Goal: Task Accomplishment & Management: Complete application form

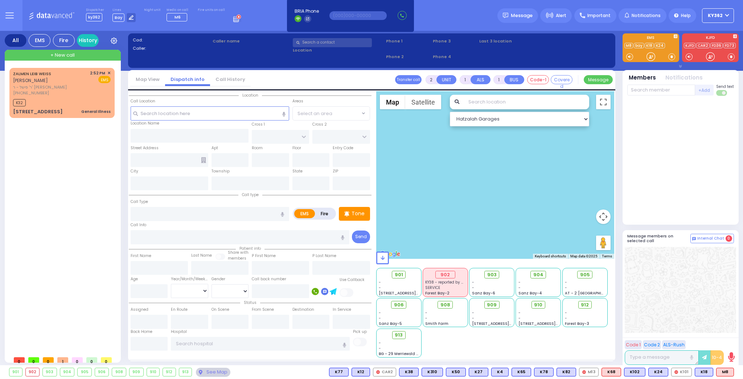
click at [70, 56] on span "+ New call" at bounding box center [62, 55] width 24 height 7
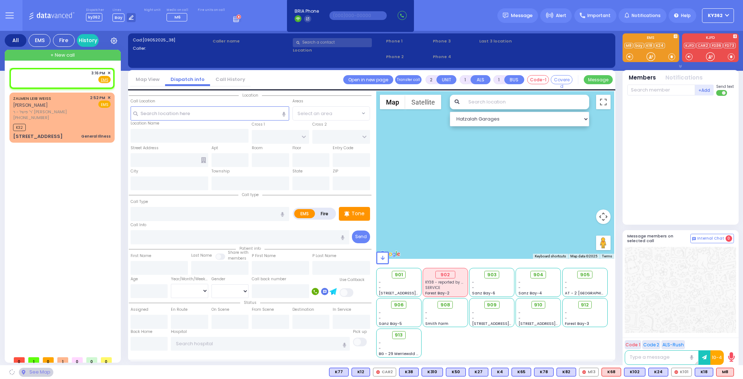
select select
radio input "true"
select select
type input "15:16"
select select "Hatzalah Garages"
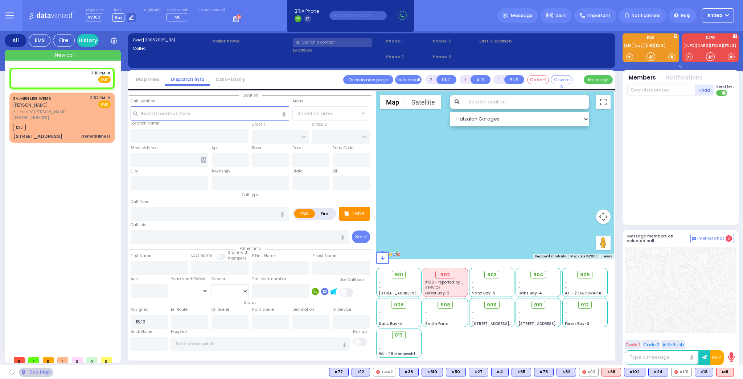
select select
radio input "true"
select select
select select "Hatzalah Garages"
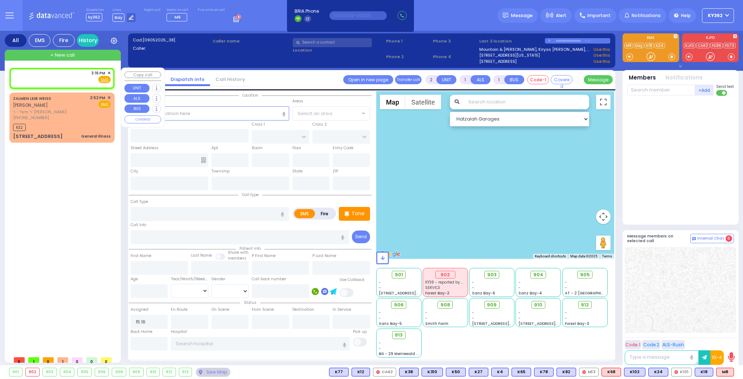
click at [74, 77] on div "3:16 PM ✕ Fire EMS" at bounding box center [62, 76] width 98 height 13
select select
radio input "true"
select select
select select "Hatzalah Garages"
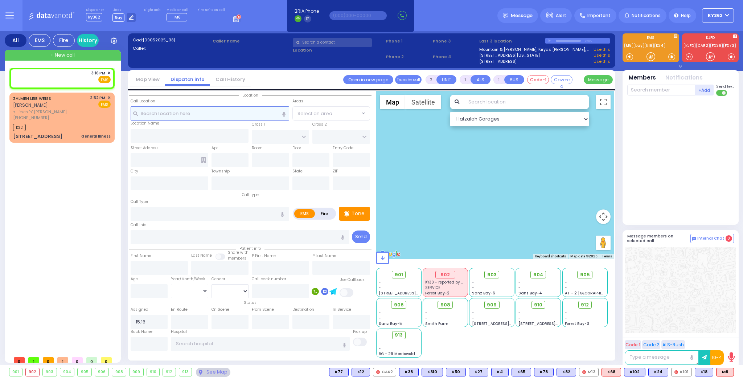
click at [159, 113] on input "text" at bounding box center [210, 113] width 159 height 14
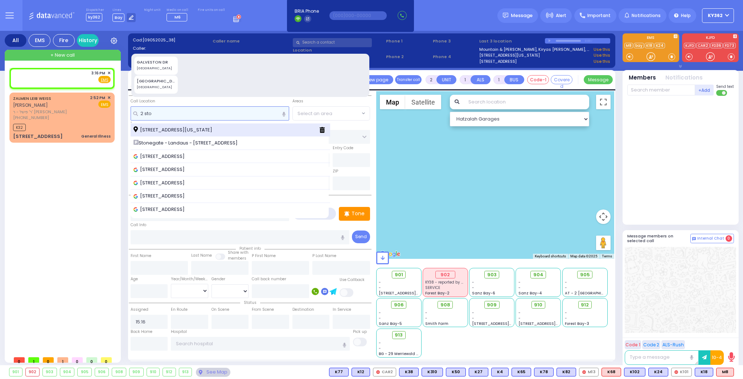
type input "2 sto"
click at [166, 125] on div "2 Stonegate Drive Monroe New York 10950" at bounding box center [231, 129] width 200 height 13
click at [165, 130] on span "2 Stonegate Drive Monroe New York 10950" at bounding box center [174, 129] width 81 height 7
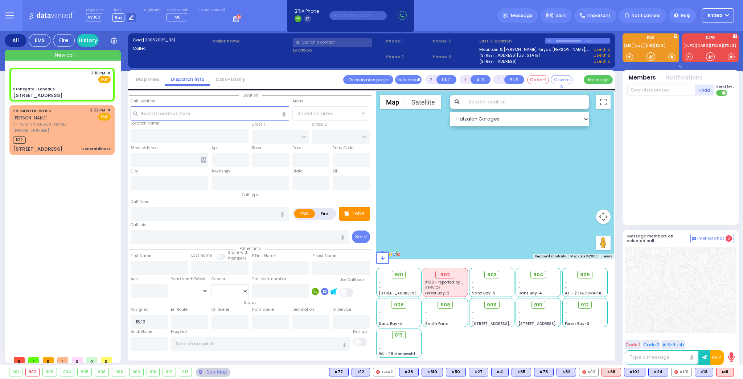
select select
radio input "true"
select select
select select "Hatzalah Garages"
type input "Stonegate - Landaus"
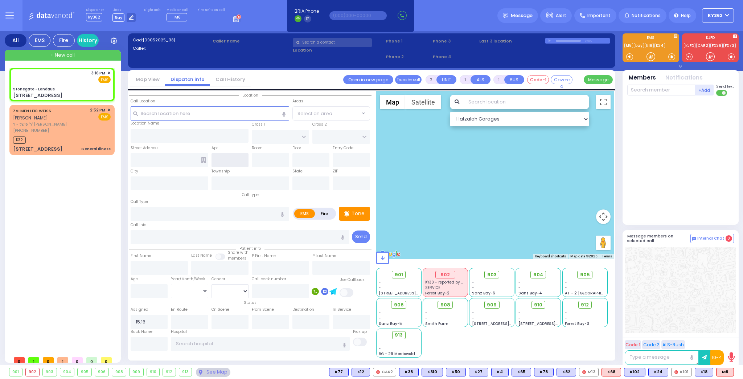
type input "STATE ROUTE 208"
type input "TANAGER RD"
type input "[STREET_ADDRESS]"
type input "Monroe"
type input "[US_STATE]"
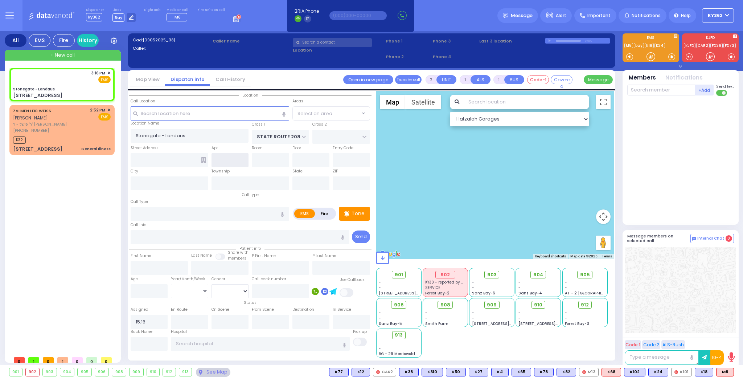
type input "10950"
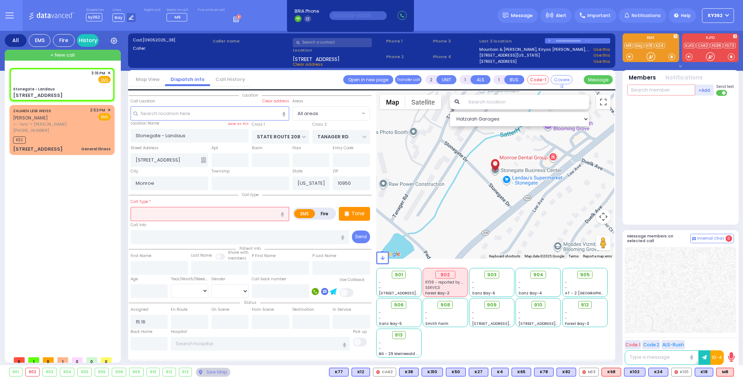
click at [638, 90] on input "text" at bounding box center [661, 90] width 68 height 11
type input "74"
click at [710, 106] on div "Mordechai Goldberger" at bounding box center [693, 104] width 41 height 7
select select
radio input "true"
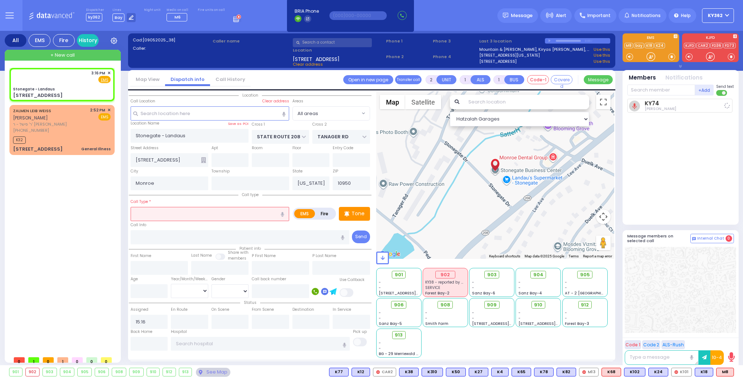
select select
type input "15:17"
select select "Hatzalah Garages"
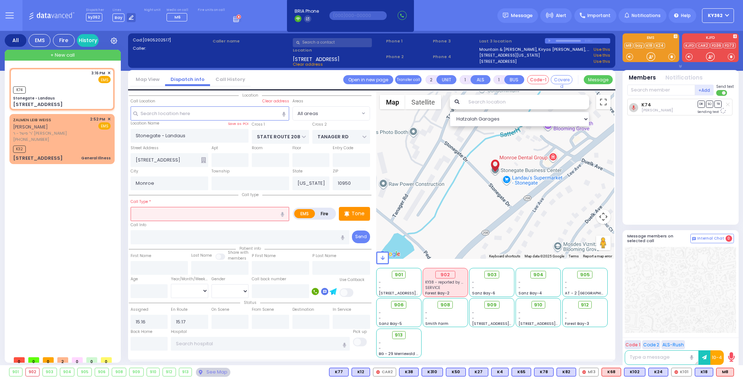
click at [175, 217] on input "text" at bounding box center [210, 214] width 159 height 14
type input "mva"
select select
radio input "true"
select select
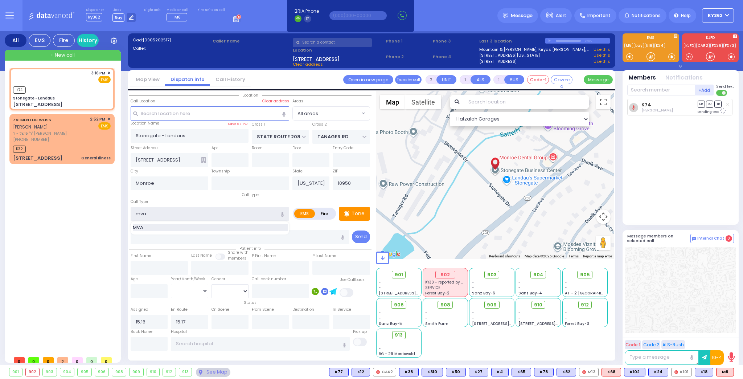
select select "Hatzalah Garages"
type input "MVA"
type input "4"
select select
radio input "true"
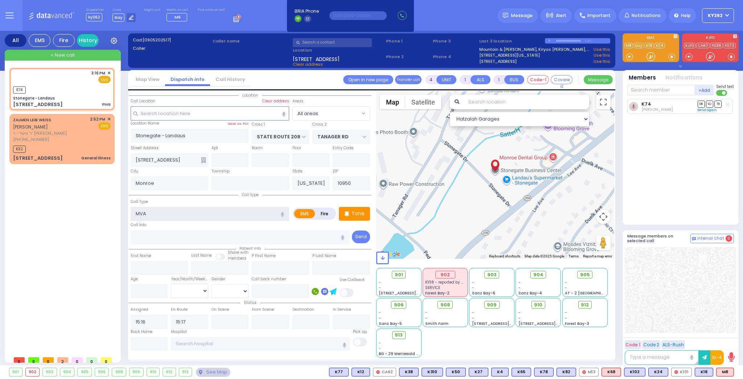
select select
select select "Hatzalah Garages"
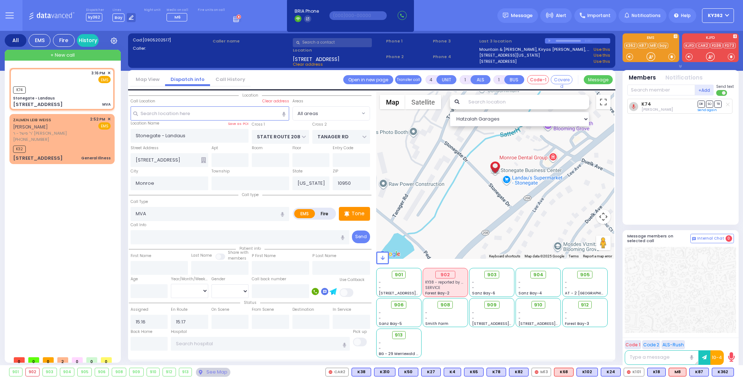
click at [67, 54] on span "+ New call" at bounding box center [62, 55] width 24 height 7
select select
radio input "true"
select select
select select "Hatzalah Garages"
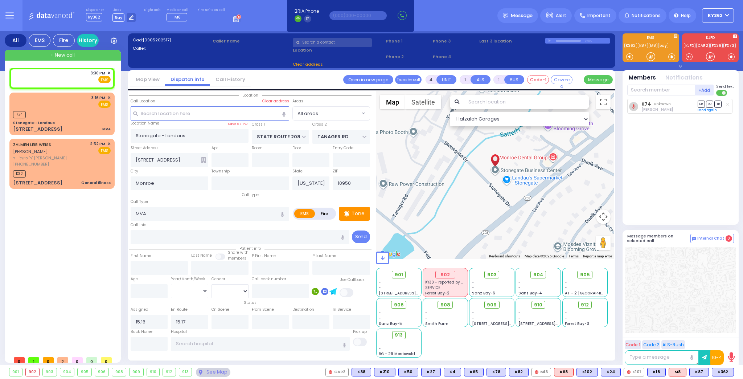
type input "2"
select select
radio input "true"
select select
type input "15:30"
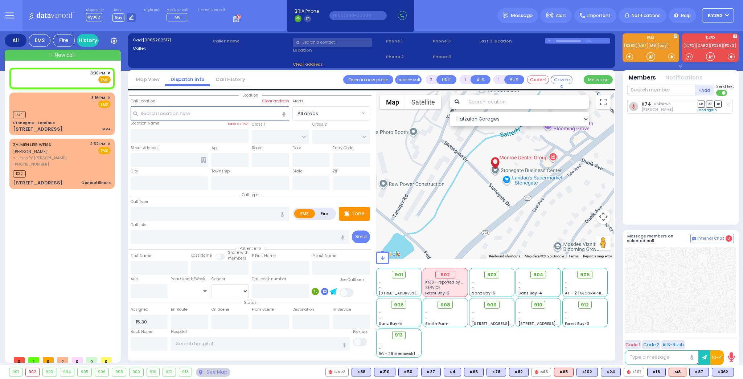
select select "Hatzalah Garages"
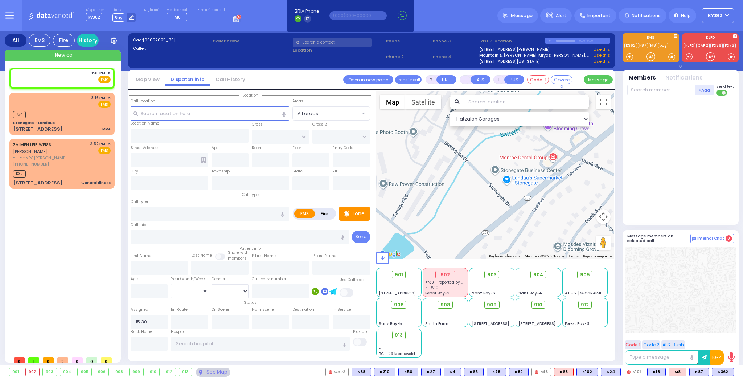
select select
radio input "true"
select select
select select "Hatzalah Garages"
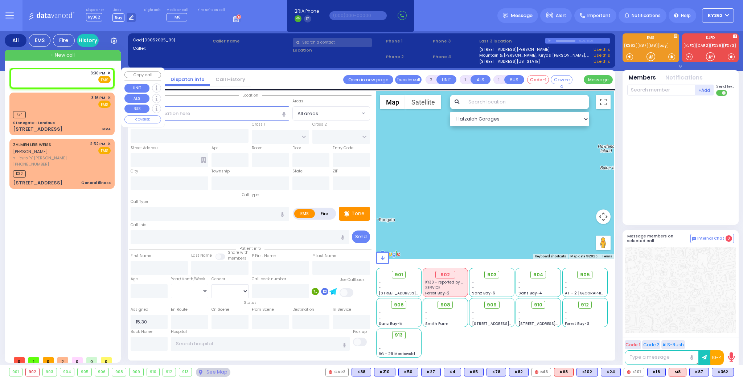
click at [110, 71] on span "✕" at bounding box center [108, 73] width 3 height 6
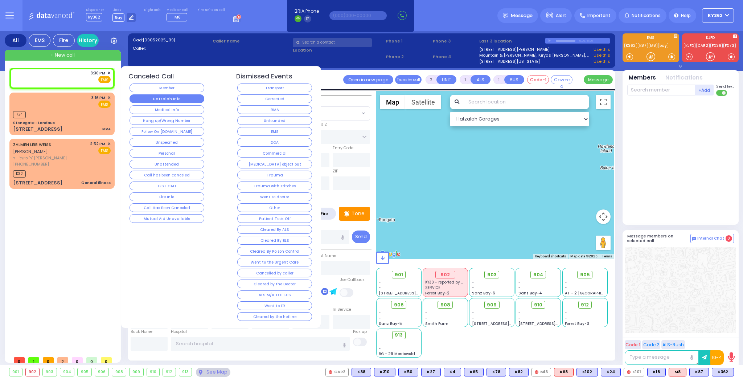
click at [167, 96] on button "Hatzalah Info" at bounding box center [167, 98] width 75 height 9
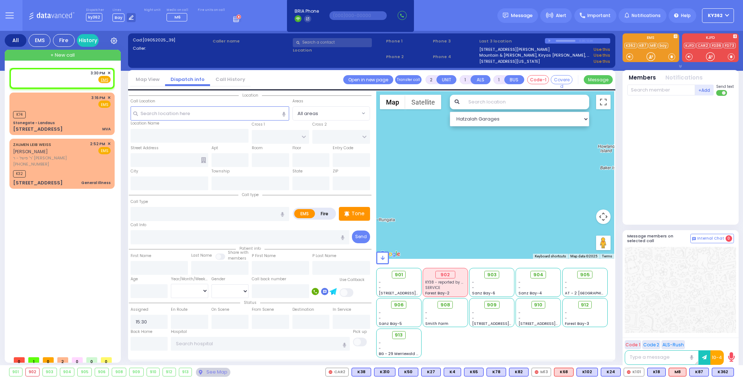
select select
radio input "true"
select select
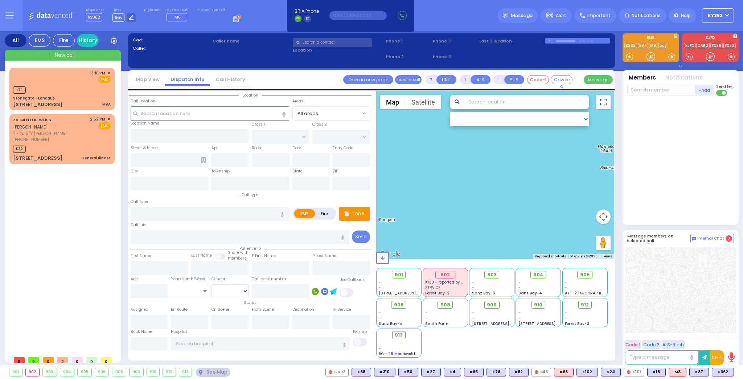
click at [58, 54] on span "+ New call" at bounding box center [62, 55] width 24 height 7
select select
radio input "true"
select select
type input "15:34"
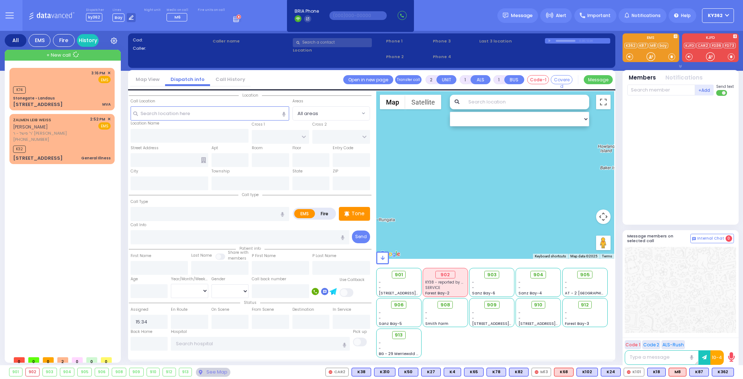
select select "Hatzalah Garages"
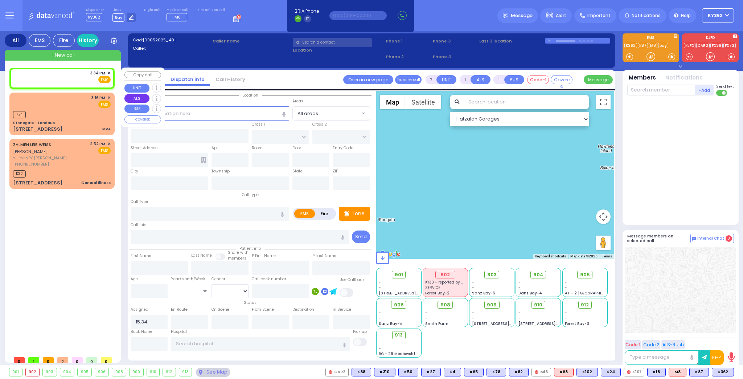
select select
radio input "true"
select select
select select "Hatzalah Garages"
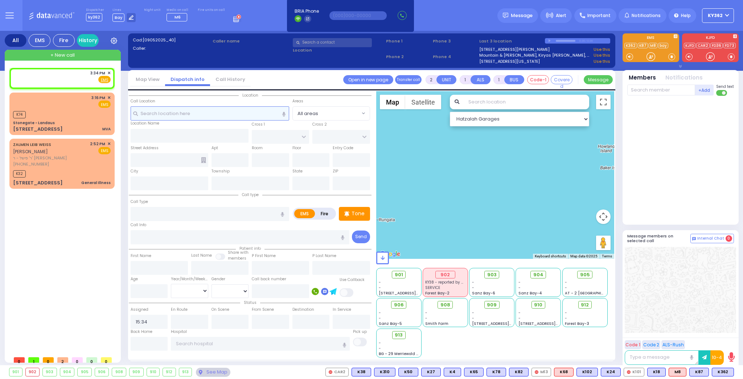
click at [189, 111] on input "text" at bounding box center [210, 113] width 159 height 14
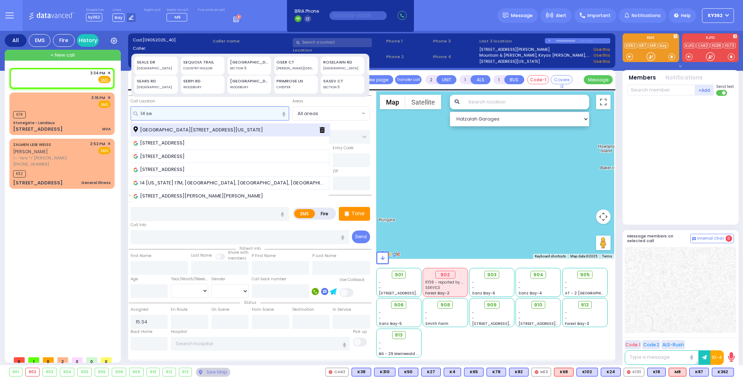
type input "14 se"
click at [175, 127] on span "14 7 Springs Road Monroe New York 10950" at bounding box center [200, 129] width 132 height 7
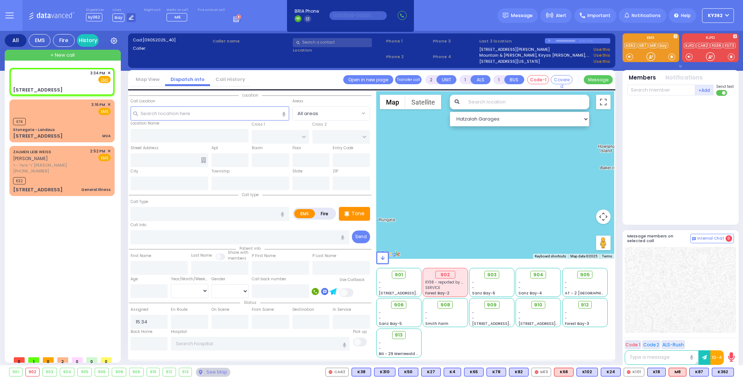
select select
radio input "true"
select select
type input "SCHUNNEMUNK RD"
type input "RAYWOOD DR"
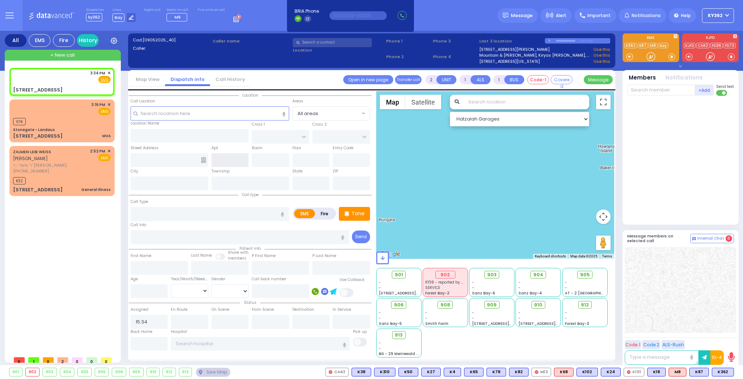
type input "14 7 Springs Road"
type input "Monroe"
type input "[US_STATE]"
type input "10950"
select select "[GEOGRAPHIC_DATA]"
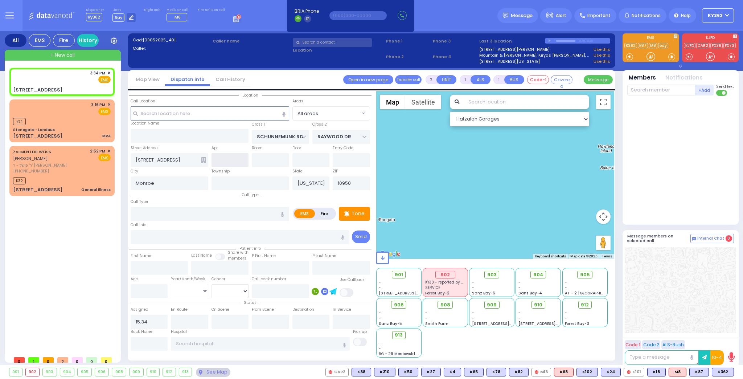
select select "Hatzalah Garages"
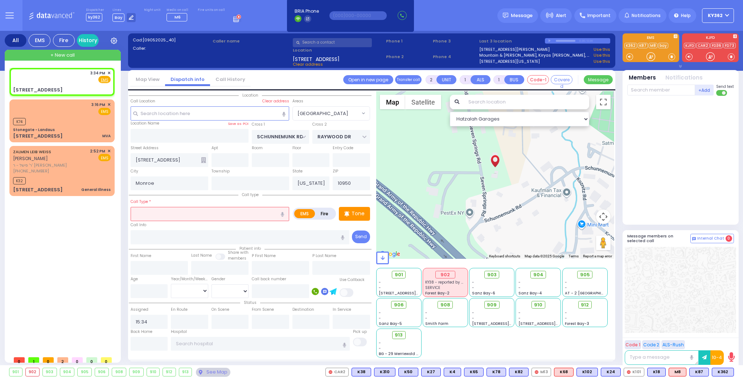
click at [143, 214] on input "text" at bounding box center [210, 214] width 159 height 14
type input "gas"
click at [278, 293] on input "text" at bounding box center [280, 291] width 57 height 14
select select
radio input "true"
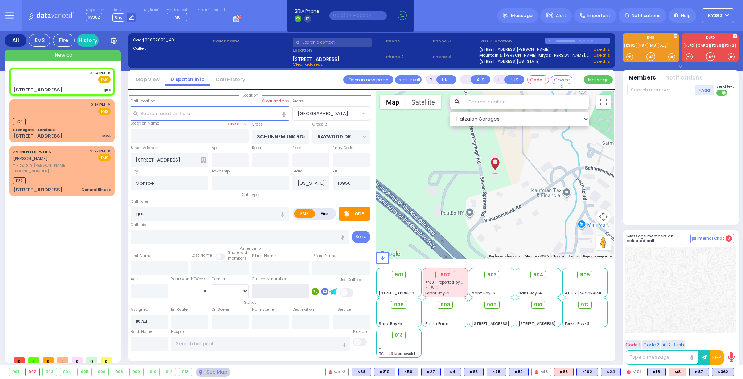
select select
select select "Hatzalah Garages"
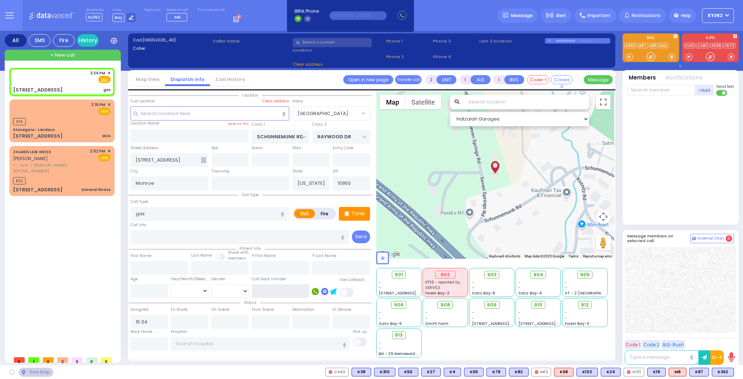
select select
radio input "true"
select select
select select "Hatzalah Garages"
select select "[GEOGRAPHIC_DATA]"
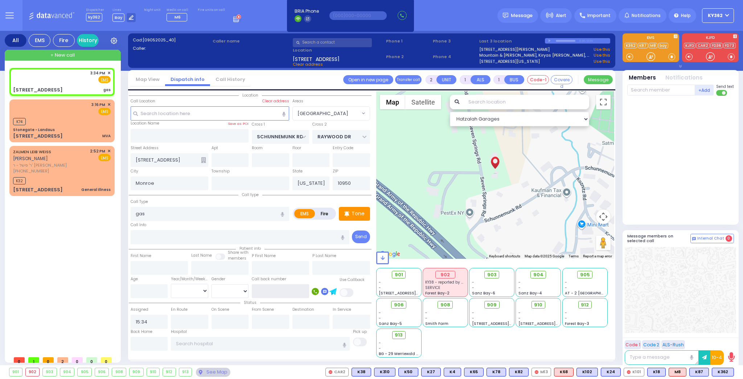
select select "[GEOGRAPHIC_DATA]"
type input "8455370517"
select select
radio input "true"
select select
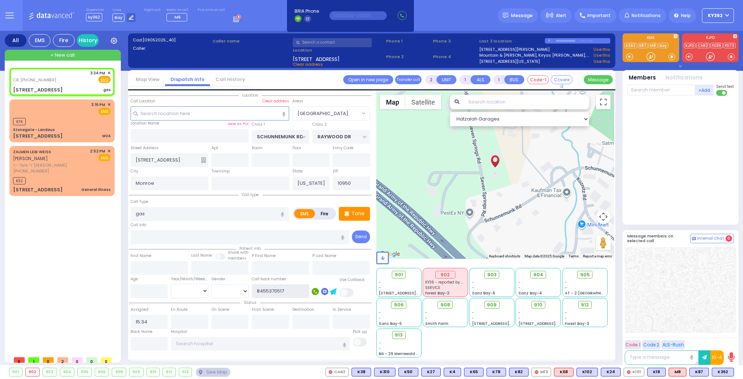
select select "Hatzalah Garages"
select select "[GEOGRAPHIC_DATA]"
click at [352, 290] on span at bounding box center [347, 292] width 15 height 9
select select
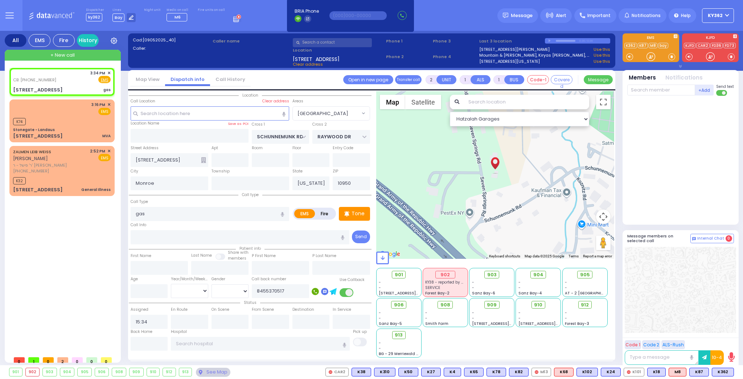
radio input "true"
select select
select select "Hatzalah Garages"
select select "[GEOGRAPHIC_DATA]"
click at [94, 77] on span "Fire" at bounding box center [92, 79] width 11 height 7
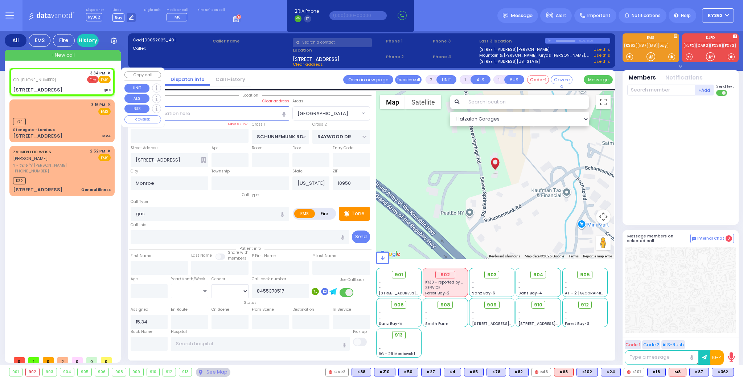
select select
radio input "false"
radio input "true"
select select
select select "Hatzalah Garages"
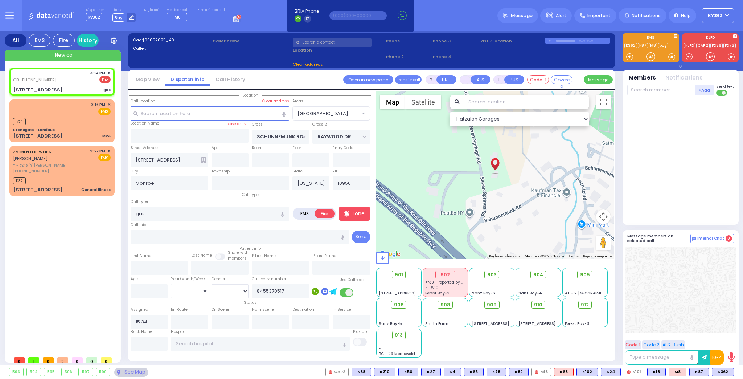
select select "[GEOGRAPHIC_DATA]"
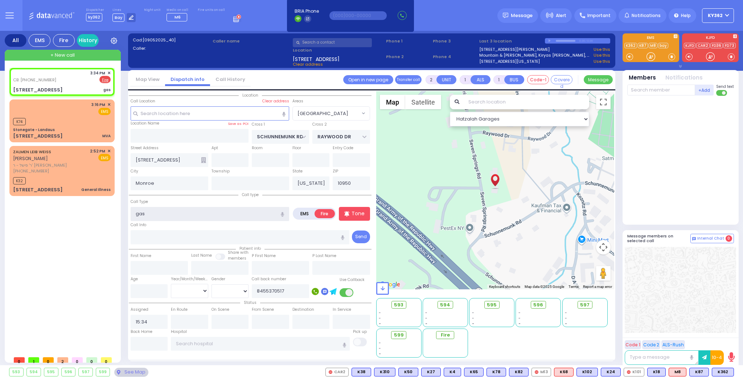
click at [163, 213] on input "gas" at bounding box center [210, 214] width 159 height 14
type input "Gas Smell"
select select
radio input "true"
select select
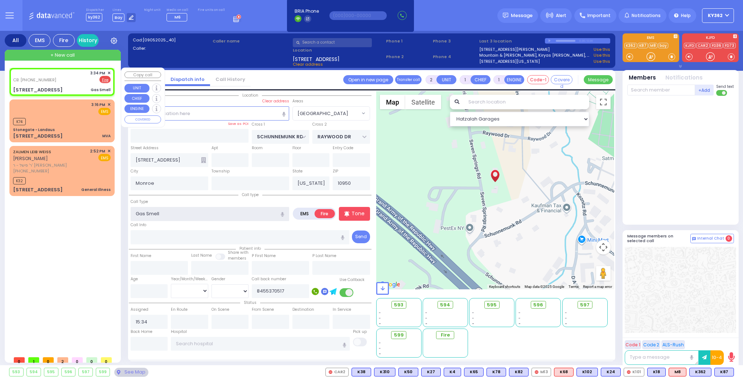
select select "Hatzalah Garages"
select select "[GEOGRAPHIC_DATA]"
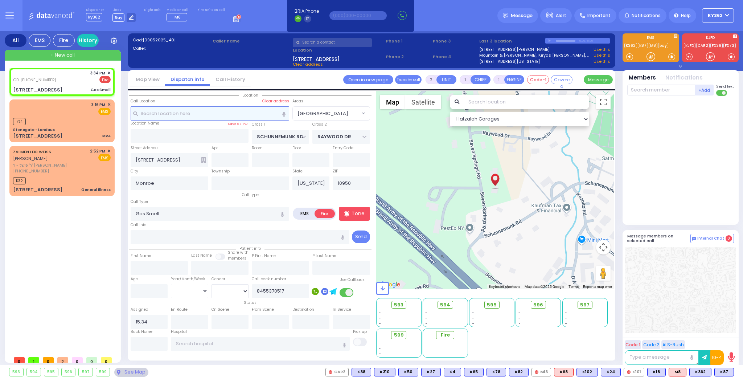
click at [185, 111] on input "text" at bounding box center [210, 113] width 159 height 14
select select
radio input "true"
select select
select select "Hatzalah Garages"
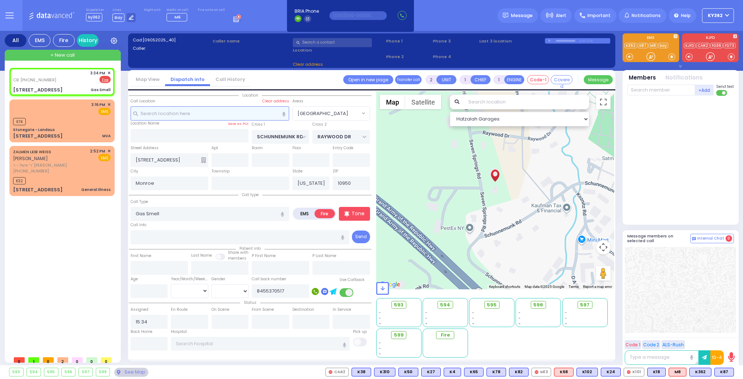
select select "[GEOGRAPHIC_DATA]"
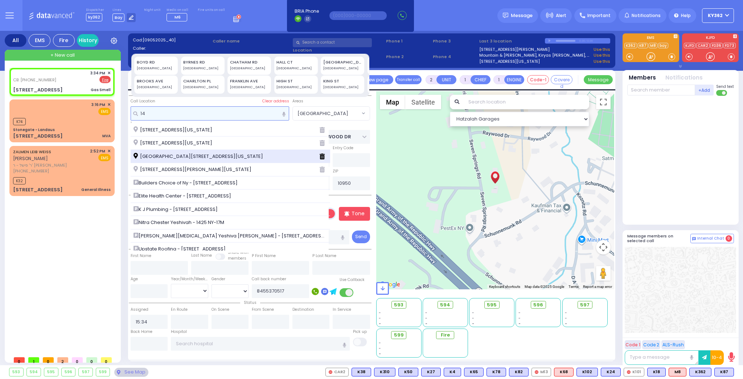
type input "14"
click at [208, 157] on span "14 7 Springs Road Monroe New York 10950" at bounding box center [200, 156] width 132 height 7
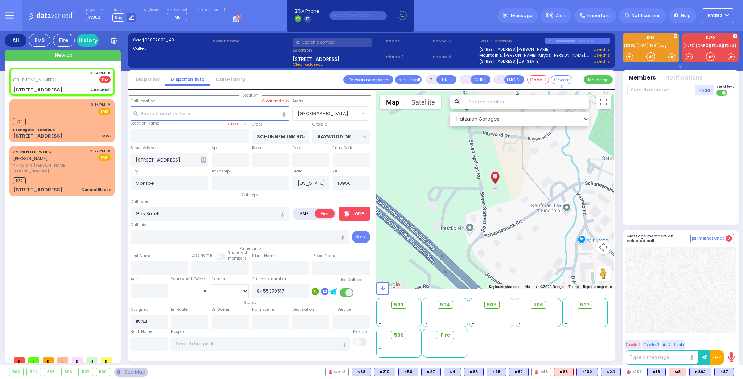
select select
radio input "true"
select select
select select "Hatzalah Garages"
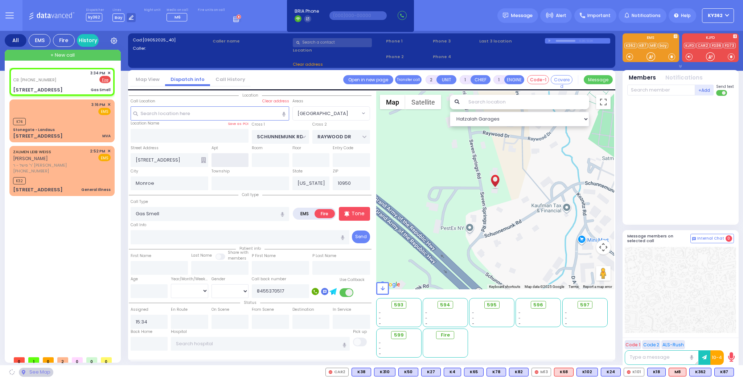
select select "[GEOGRAPHIC_DATA]"
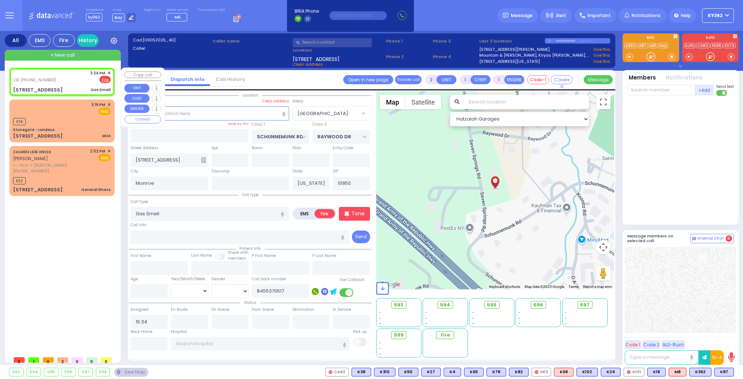
click at [70, 84] on div "CB: (845) 537-0517 3:34 PM ✕ EMS Fire 14 7 Springs Road" at bounding box center [62, 82] width 102 height 26
select select
radio input "true"
select select
select select "Hatzalah Garages"
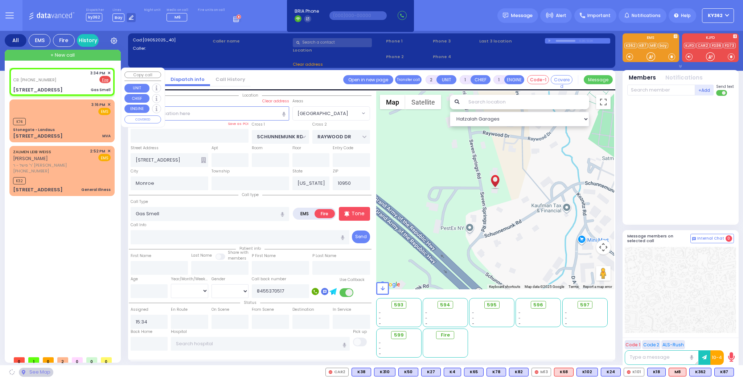
select select "[GEOGRAPHIC_DATA]"
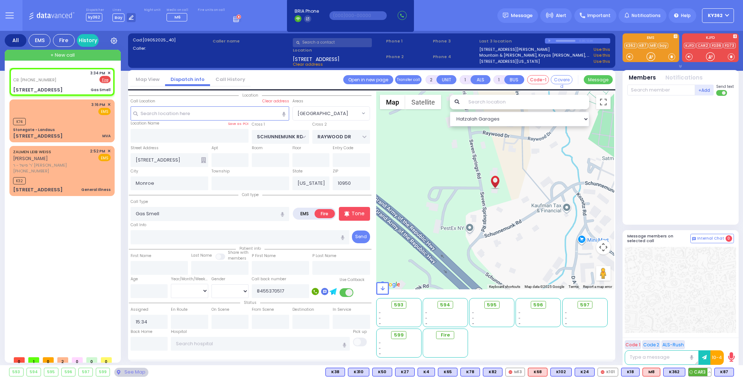
click at [706, 372] on span "CAR3" at bounding box center [700, 372] width 22 height 8
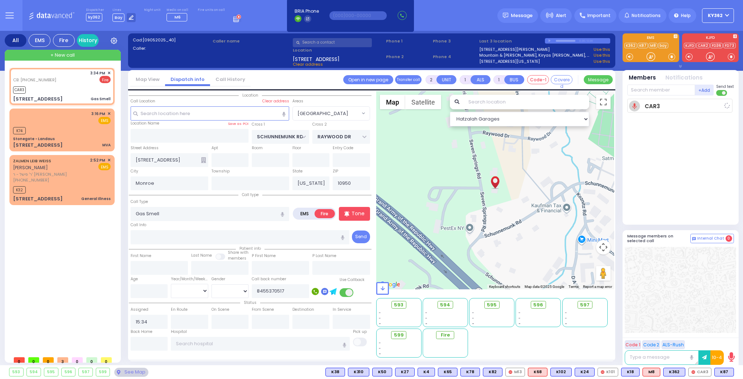
select select
radio input "true"
select select
type input "15:36"
select select "Hatzalah Garages"
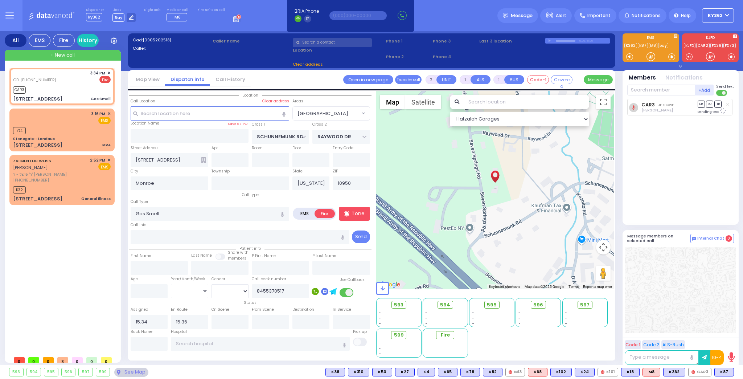
select select "[GEOGRAPHIC_DATA]"
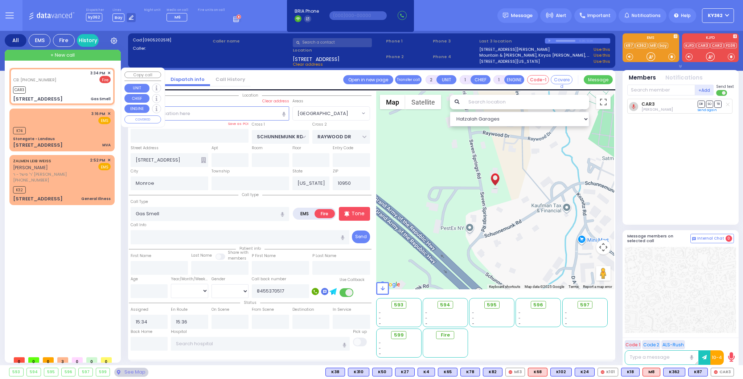
click at [79, 90] on div "CAR3" at bounding box center [62, 89] width 98 height 9
select select
radio input "true"
select select
select select "Hatzalah Garages"
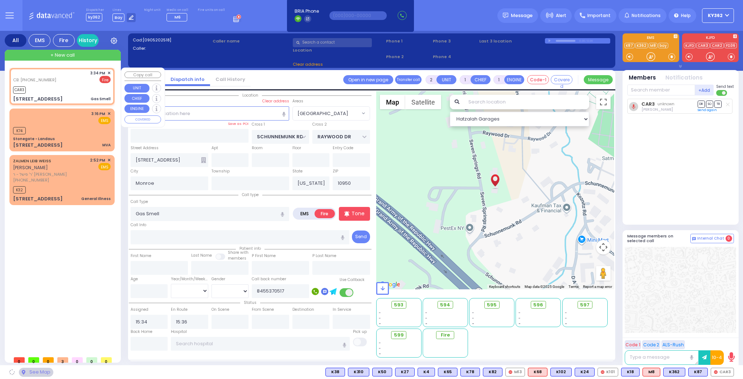
select select "[GEOGRAPHIC_DATA]"
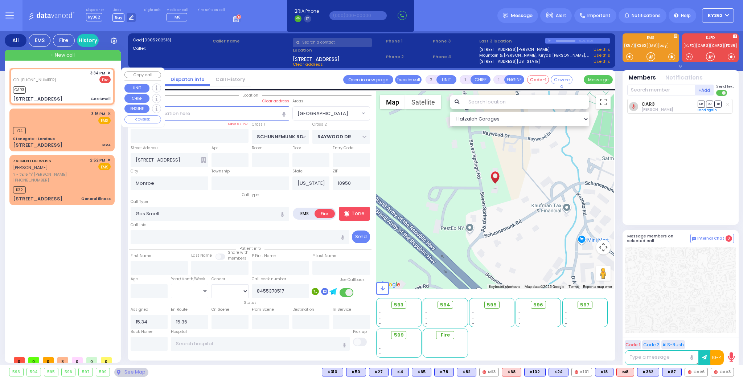
click at [79, 89] on div "CAR3" at bounding box center [62, 89] width 98 height 9
select select
radio input "true"
select select
select select "Hatzalah Garages"
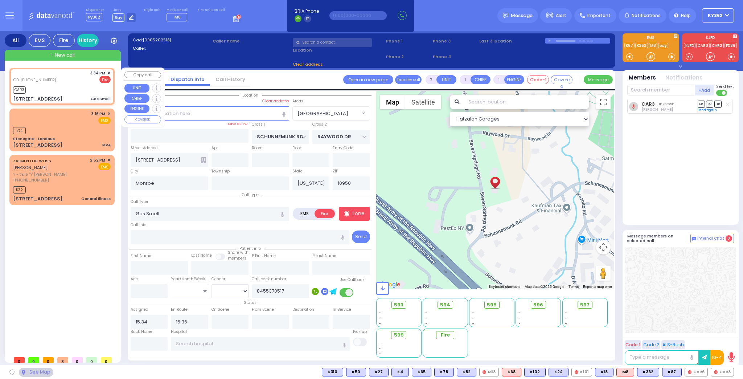
select select "[GEOGRAPHIC_DATA]"
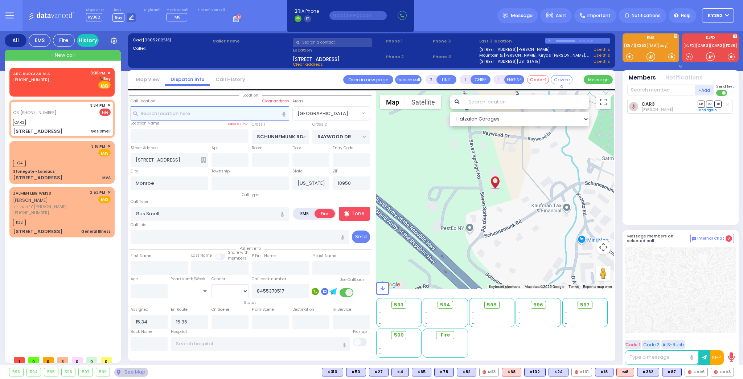
click at [192, 111] on input "text" at bounding box center [210, 113] width 159 height 14
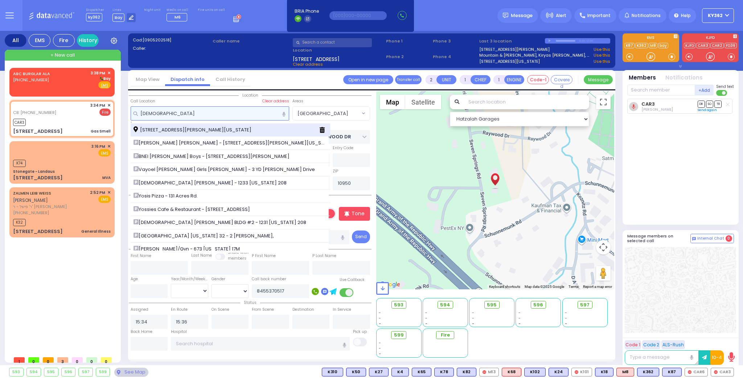
type input "3 yo"
click at [213, 127] on span "3 Yoel Klein Boulevard Monroe New York 10950" at bounding box center [194, 129] width 120 height 7
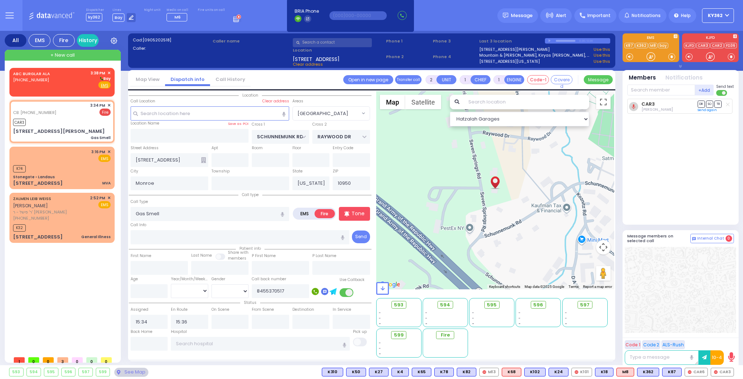
select select
radio input "true"
select select
type input "YOEL KLEIN BLVD"
type input "MERON DR"
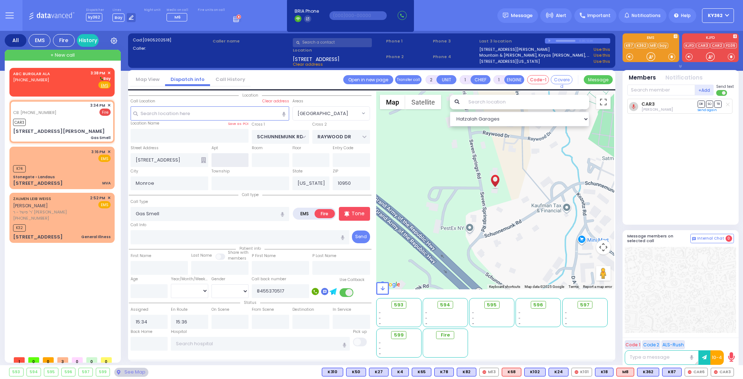
type input "3 Yoel Klein Boulevard"
select select "SECTION 6"
select select "Hatzalah Garages"
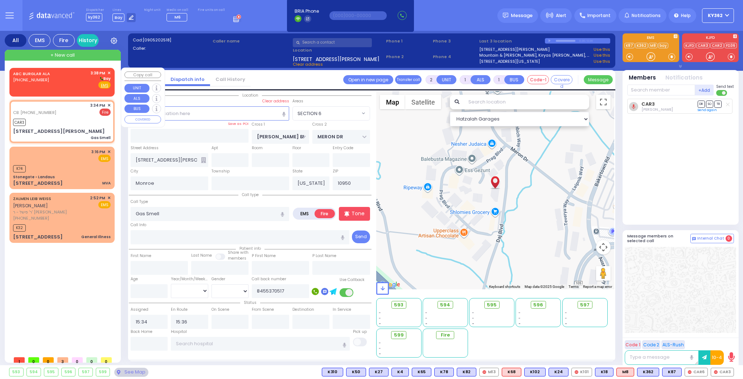
click at [71, 85] on div "ABC BURGLAR ALA (800) 432-1429 3:38 PM ✕ Bay" at bounding box center [62, 79] width 98 height 19
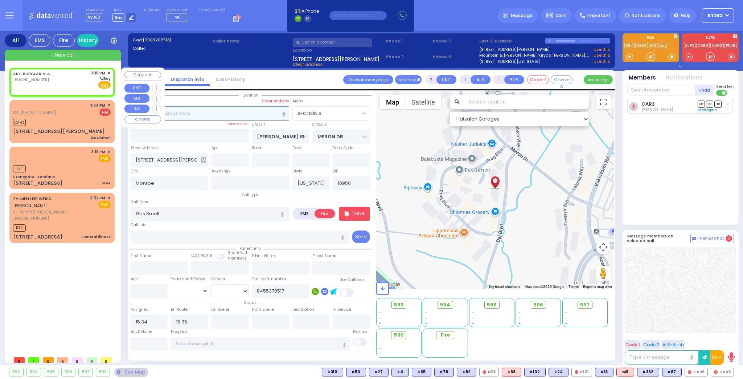
select select
radio input "true"
select select
type input "15:38"
select select
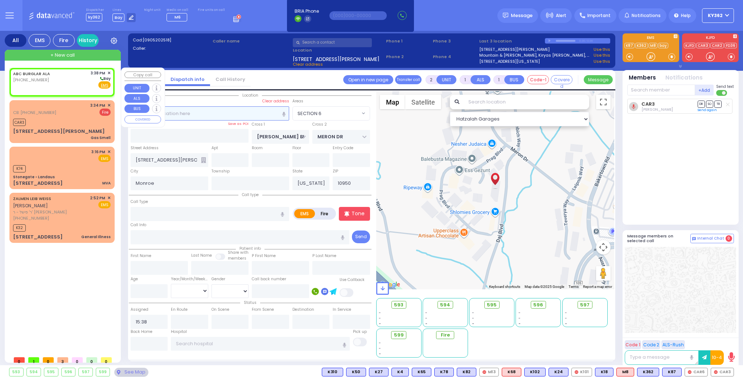
radio input "true"
select select
select select "Hatzalah Garages"
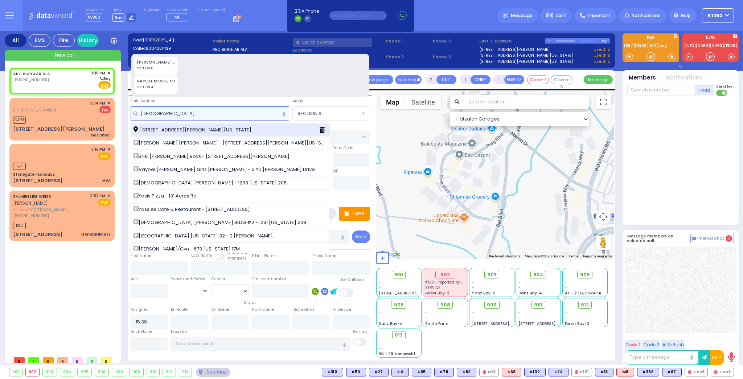
type input "3 yo"
click at [197, 127] on span "3 Yoel Klein Boulevard Monroe New York 10950" at bounding box center [194, 129] width 120 height 7
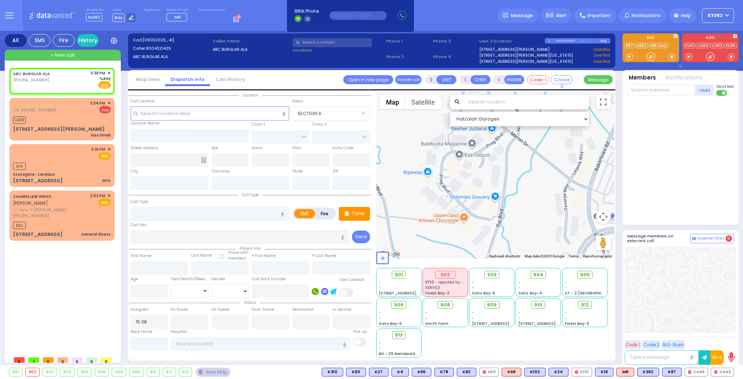
select select
radio input "true"
select select
select select "Hatzalah Garages"
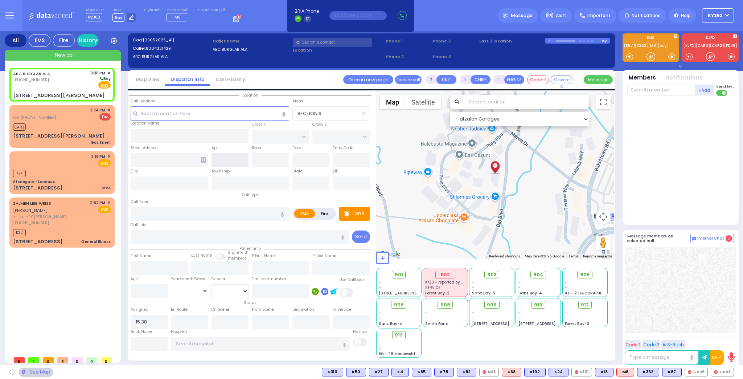
type input "YOEL KLEIN BLVD"
type input "MERON DR"
type input "3 Yoel Klein Boulevard"
type input "Monroe"
type input "[US_STATE]"
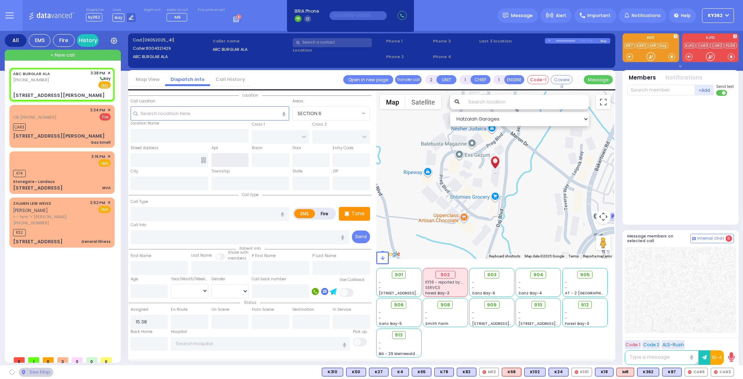
type input "10950"
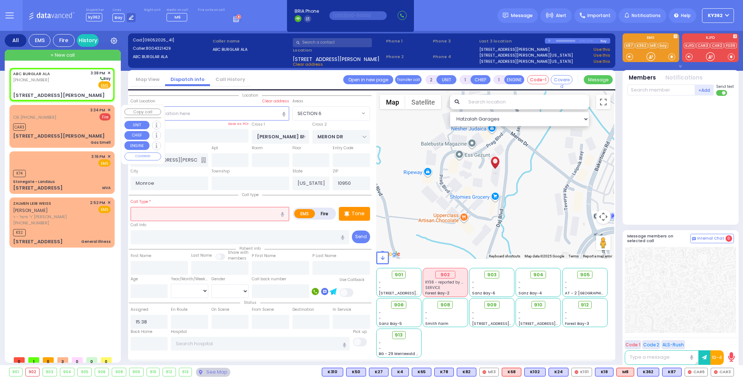
click at [84, 130] on div "CAR3" at bounding box center [62, 126] width 98 height 9
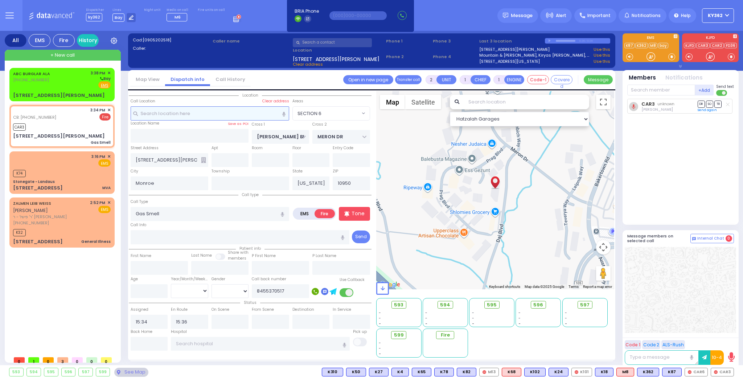
click at [179, 113] on input "text" at bounding box center [210, 113] width 159 height 14
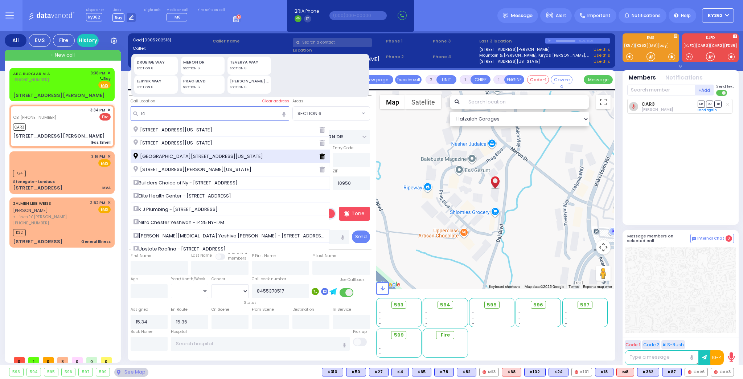
click at [187, 155] on span "14 7 Springs Road Monroe New York 10950" at bounding box center [200, 156] width 132 height 7
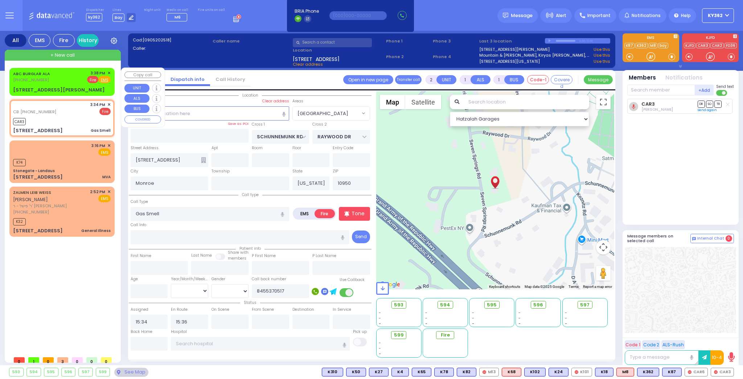
click at [95, 78] on span "Fire" at bounding box center [92, 79] width 11 height 7
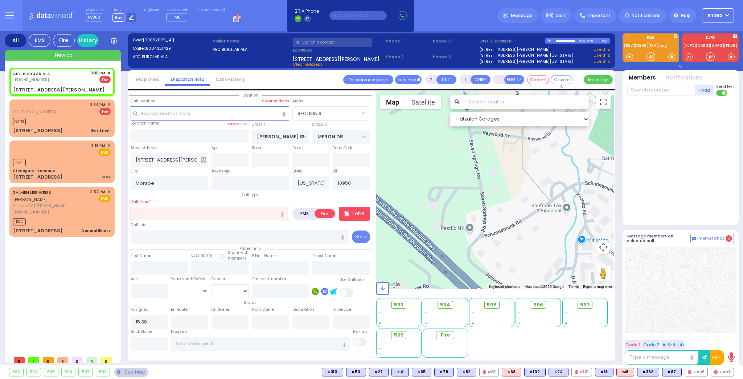
click at [146, 211] on input "text" at bounding box center [210, 214] width 159 height 14
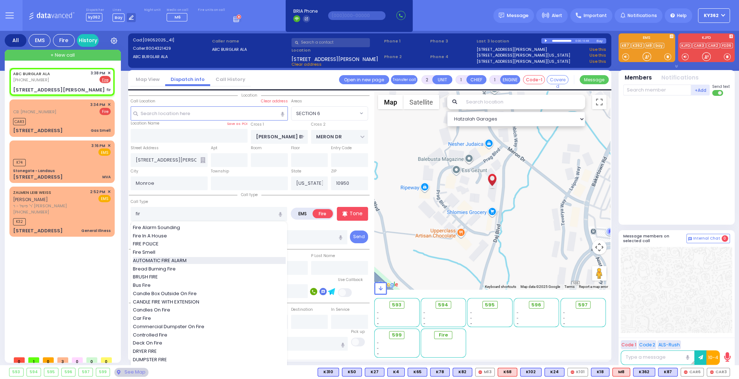
click at [152, 259] on span "AUTOMATIC FIRE ALARM" at bounding box center [161, 260] width 56 height 7
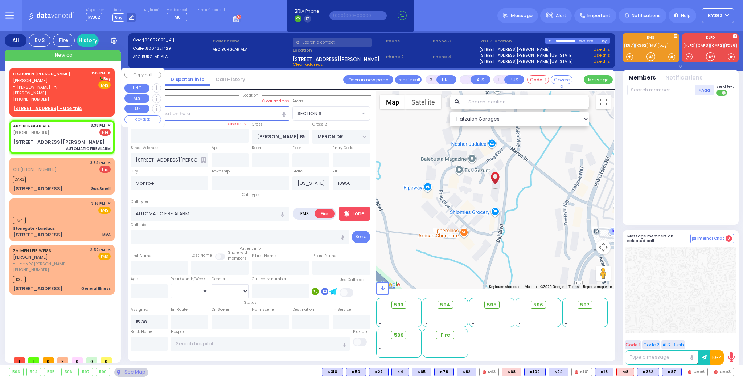
click at [90, 87] on div "ELCHUNEN SCHWARTZ אלחנן שווארץ ר' אברהם מרדכי זאב - ר' ישראל פריעד (845) 500-36…" at bounding box center [62, 86] width 98 height 32
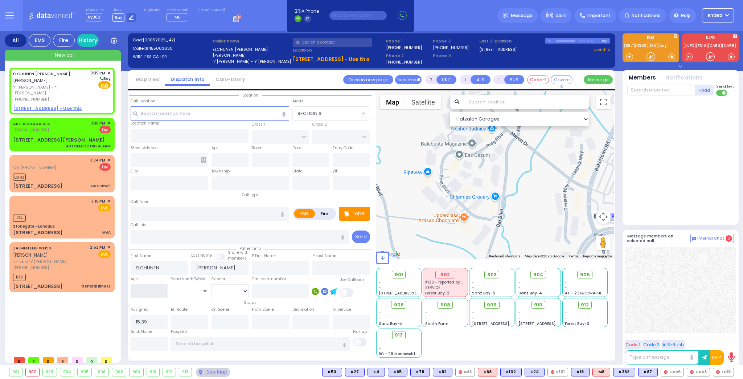
click at [142, 294] on input "number" at bounding box center [149, 291] width 37 height 14
click at [83, 86] on div "ELCHUNEN SCHWARTZ אלחנן שווארץ ר' אברהם מרדכי זאב - ר' ישראל פריעד (845) 500-36…" at bounding box center [62, 86] width 98 height 32
click at [65, 105] on u "10 ZENTA RD 102 - Use this" at bounding box center [47, 108] width 69 height 6
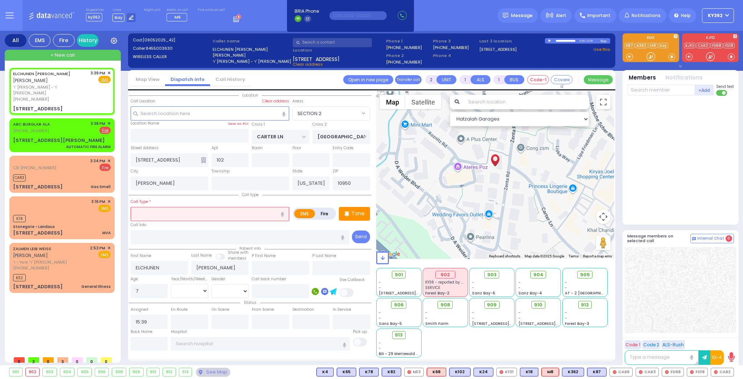
click at [175, 209] on input "text" at bounding box center [210, 214] width 159 height 14
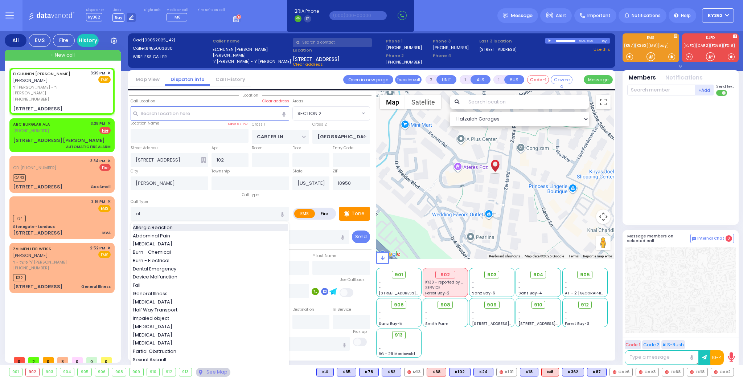
click at [169, 224] on span "Allergic Reaction" at bounding box center [154, 227] width 42 height 7
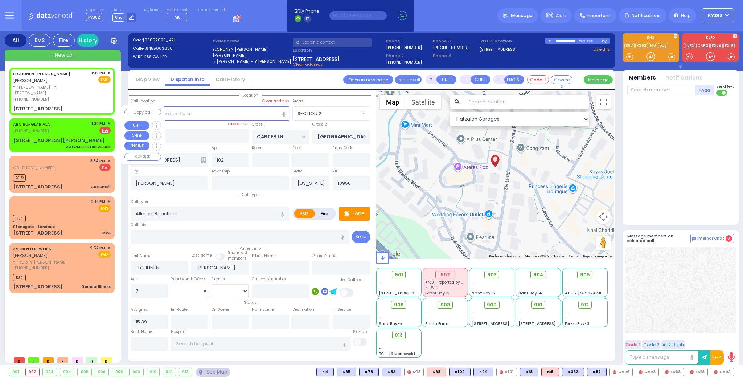
click at [81, 120] on div "ABC BURGLAR ALA (800) 432-1429 3:38 PM ✕ EMS Fire" at bounding box center [62, 126] width 98 height 13
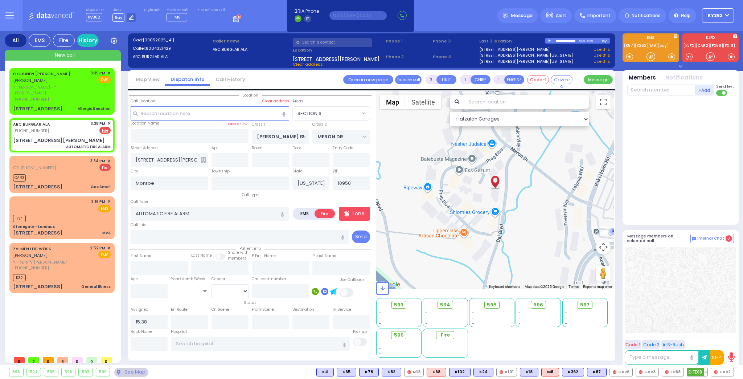
click at [697, 370] on span "FD18" at bounding box center [697, 372] width 20 height 8
click at [675, 371] on span "FD68" at bounding box center [672, 372] width 21 height 8
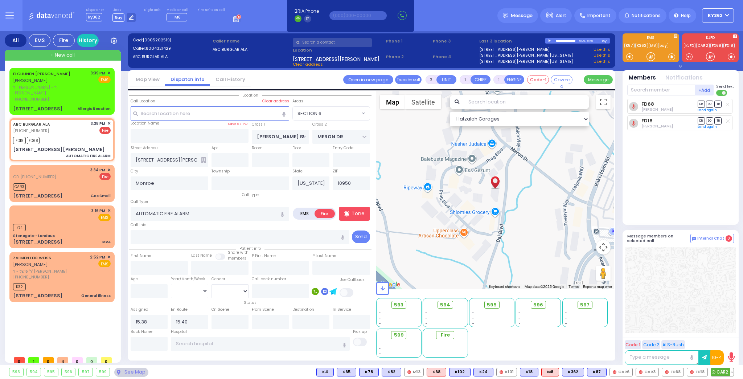
click at [722, 372] on span "CAR2" at bounding box center [722, 372] width 22 height 8
click at [76, 91] on div "ELCHUNEN SCHWARTZ אלחנן שווארץ ר' אברהם מרדכי זאב - ר' ישראל פריעד (845) 500-36…" at bounding box center [62, 91] width 102 height 45
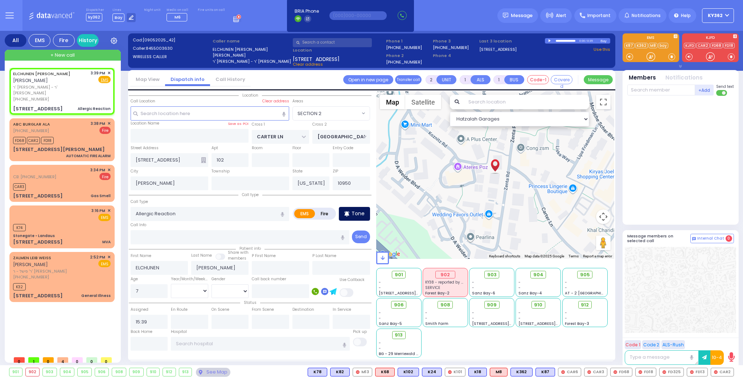
click at [354, 214] on p "Tone" at bounding box center [358, 214] width 13 height 8
click at [196, 286] on select "Year Month Week Day" at bounding box center [189, 291] width 37 height 14
click at [171, 284] on select "Year Month Week Day" at bounding box center [189, 291] width 37 height 14
click at [225, 287] on select "Male Female" at bounding box center [230, 291] width 37 height 14
click at [212, 284] on select "Male Female" at bounding box center [230, 291] width 37 height 14
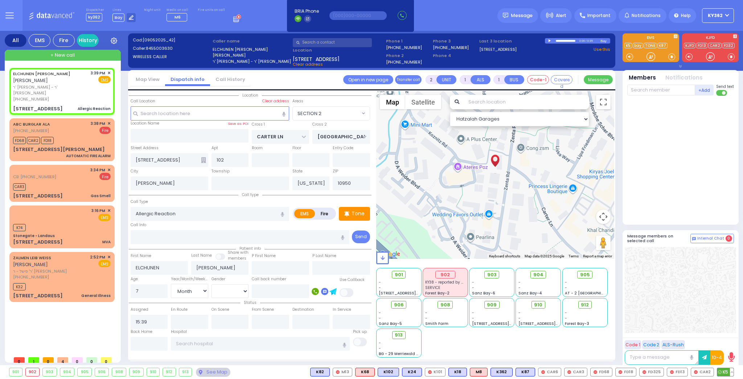
click at [724, 372] on span "K5" at bounding box center [725, 372] width 16 height 8
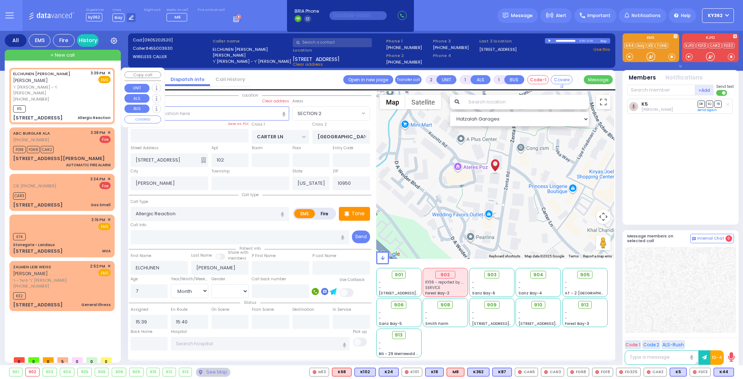
click at [97, 103] on div "K5" at bounding box center [62, 107] width 98 height 9
click at [724, 370] on span "K44" at bounding box center [724, 372] width 20 height 8
click at [78, 96] on div "(845) 500-3630" at bounding box center [50, 99] width 75 height 6
click at [68, 96] on div "(845) 500-3630" at bounding box center [50, 99] width 75 height 6
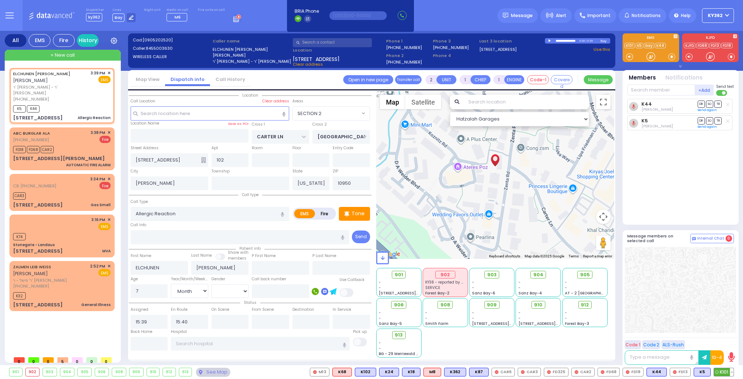
click at [724, 370] on span "K101" at bounding box center [724, 372] width 20 height 8
click at [702, 103] on span "DR" at bounding box center [701, 104] width 7 height 7
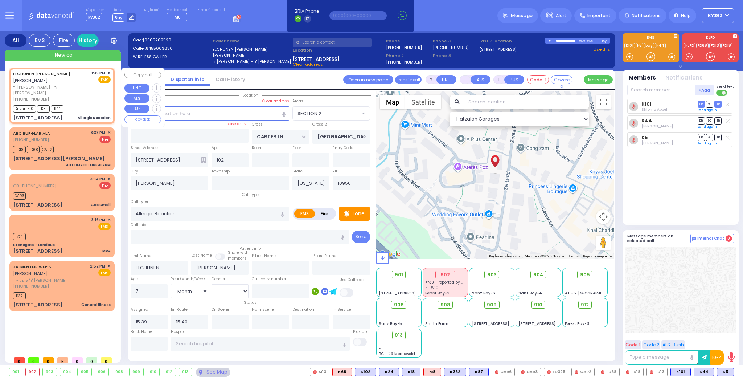
click at [86, 103] on div "Driver-K101 K5 K44" at bounding box center [62, 107] width 98 height 9
click at [84, 103] on div "Driver-K101 K5 K44" at bounding box center [62, 107] width 98 height 9
click at [77, 130] on div "ABC BURGLAR ALA (800) 432-1429 3:38 PM ✕ Fire" at bounding box center [62, 136] width 98 height 13
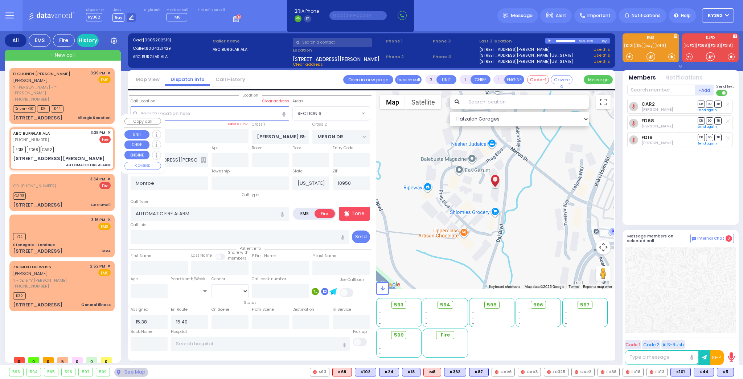
click at [82, 130] on div "ABC BURGLAR ALA (800) 432-1429 3:38 PM ✕ Fire" at bounding box center [62, 136] width 98 height 13
click at [83, 103] on div "Driver-K101 K5 K44" at bounding box center [62, 107] width 98 height 9
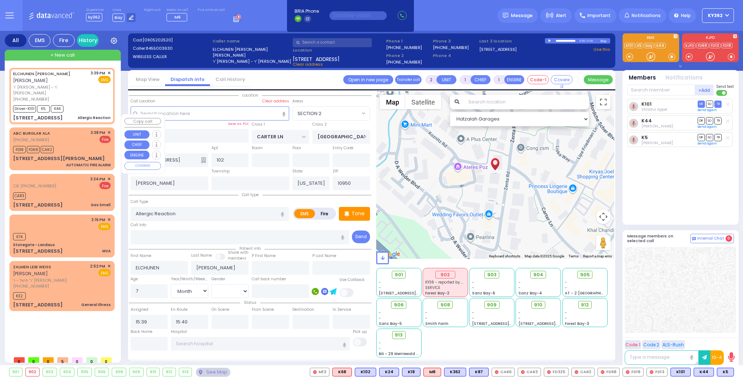
click at [87, 130] on div "ABC BURGLAR ALA (800) 432-1429 3:38 PM ✕ Fire" at bounding box center [62, 136] width 98 height 13
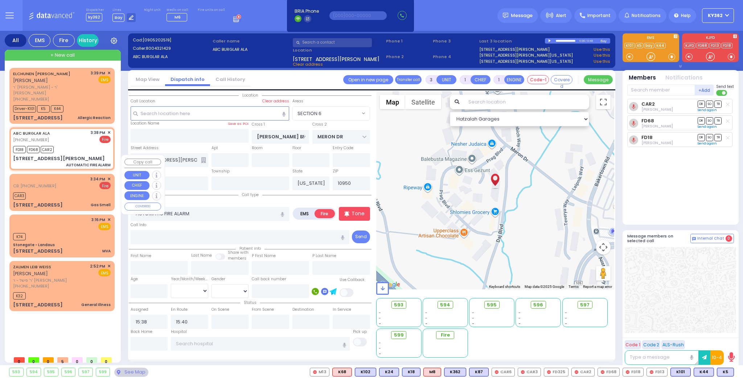
click at [79, 176] on div "CB: (845) 537-0517 3:34 PM ✕ Fire" at bounding box center [62, 182] width 98 height 13
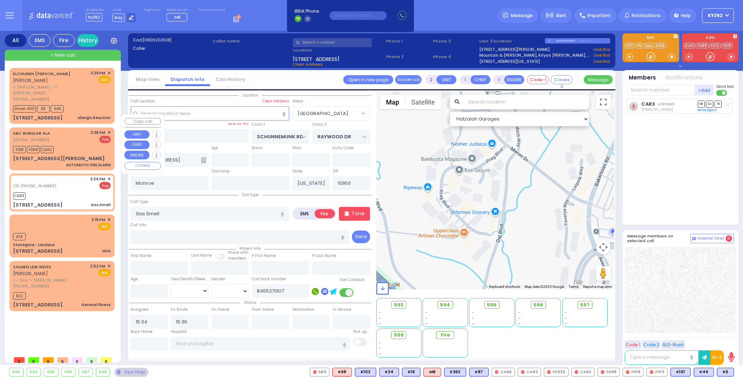
click at [80, 144] on div "FD18 FD68 CAR2" at bounding box center [62, 148] width 98 height 9
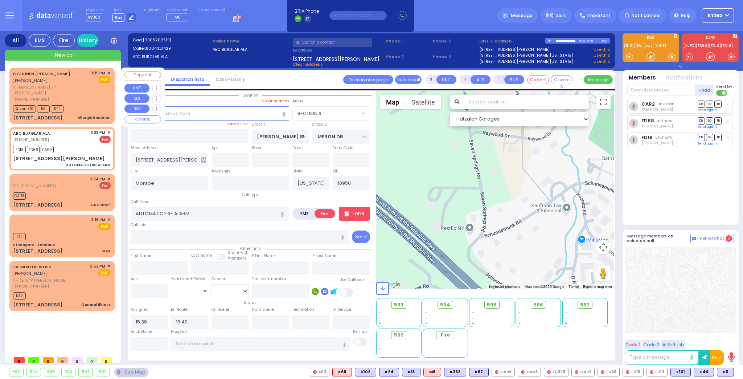
click at [79, 103] on div "Driver-K101 K5 K44" at bounding box center [62, 107] width 98 height 9
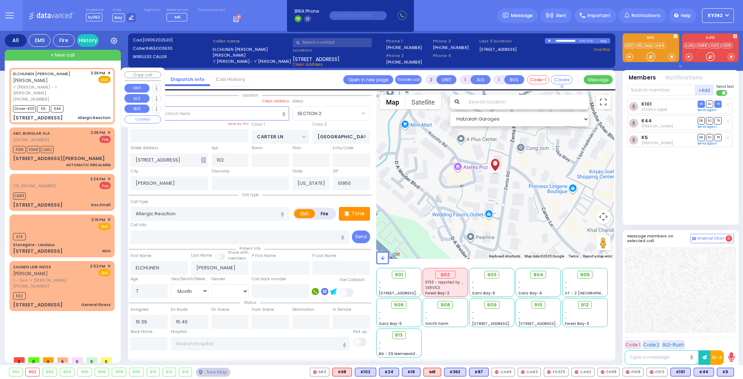
click at [84, 88] on div "ELCHUNEN SCHWARTZ אלחנן שווארץ ר' אברהם מרדכי זאב - ר' ישראל פריעד (845) 500-36…" at bounding box center [62, 86] width 98 height 32
click at [80, 130] on div "ABC BURGLAR ALA (800) 432-1429 3:38 PM ✕ Fire" at bounding box center [62, 136] width 98 height 13
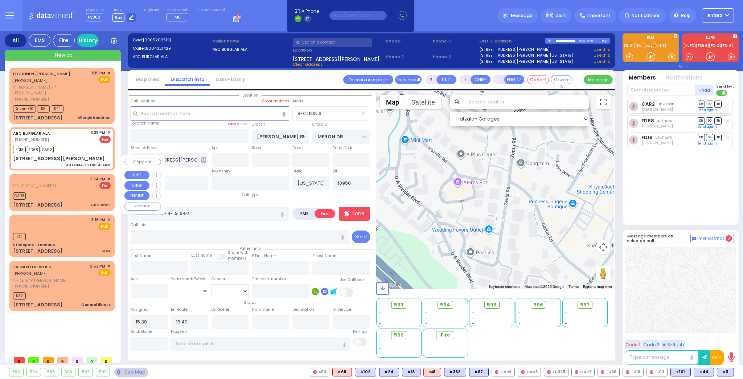
click at [76, 176] on div "CB: (845) 537-0517 3:34 PM ✕ Fire" at bounding box center [62, 182] width 98 height 13
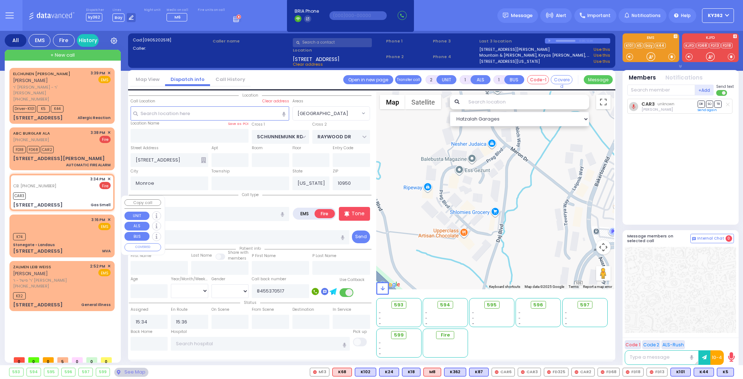
click at [79, 231] on div "K74" at bounding box center [62, 235] width 98 height 9
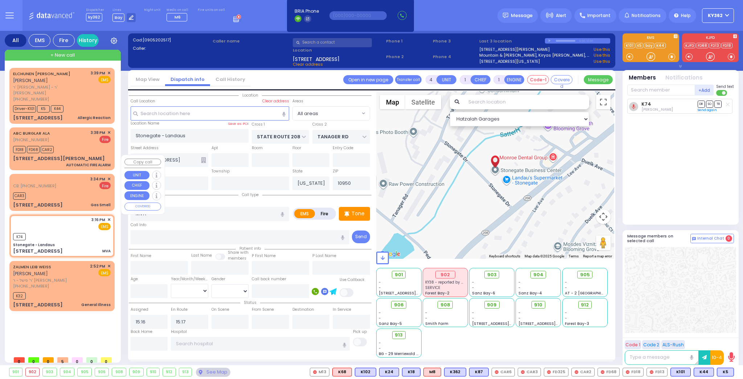
click at [77, 191] on div "CAR3" at bounding box center [62, 195] width 98 height 9
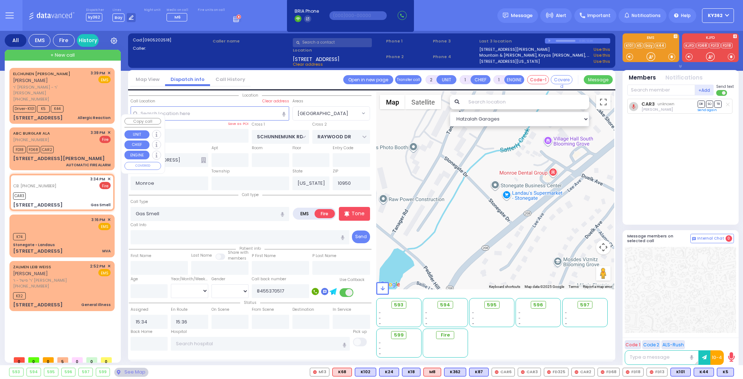
click at [81, 130] on div "ABC BURGLAR ALA (800) 432-1429 3:38 PM ✕ Fire FD18" at bounding box center [62, 148] width 102 height 40
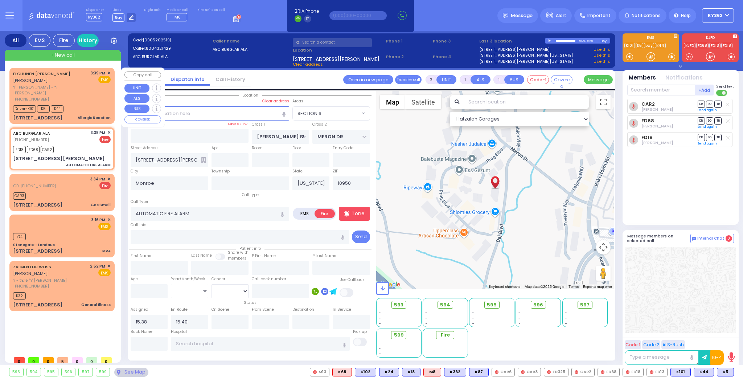
click at [77, 103] on div "Driver-K101 K5 K44" at bounding box center [62, 107] width 98 height 9
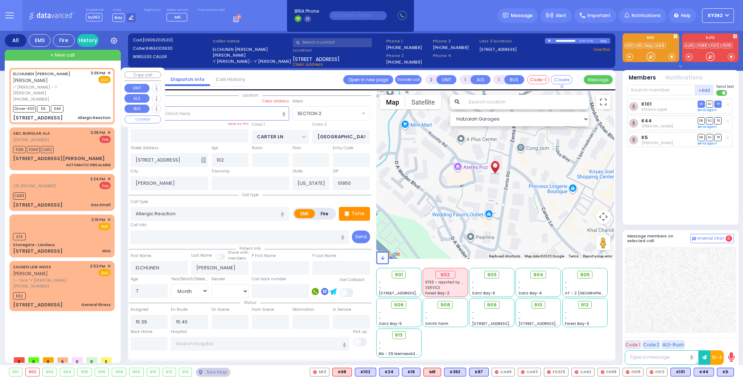
click at [78, 103] on div "Driver-K101 K5 K44" at bounding box center [62, 107] width 98 height 9
click at [75, 144] on div "FD18 FD68 CAR2" at bounding box center [62, 148] width 98 height 9
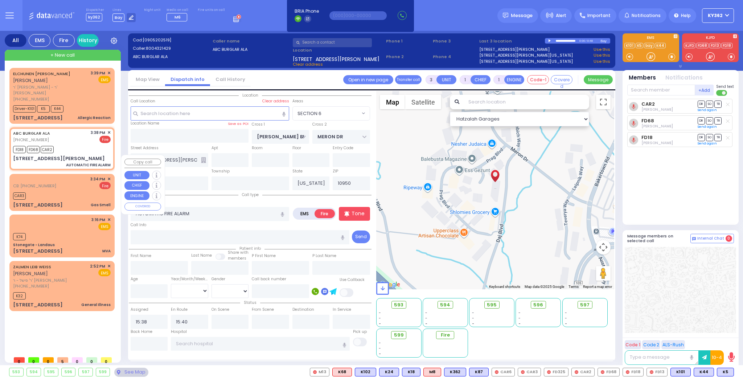
click at [83, 191] on div "CAR3" at bounding box center [62, 195] width 98 height 9
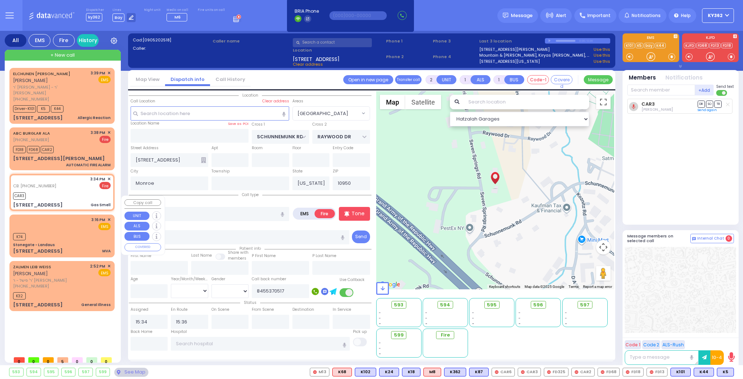
click at [76, 217] on div "3:16 PM ✕ EMS" at bounding box center [62, 223] width 98 height 13
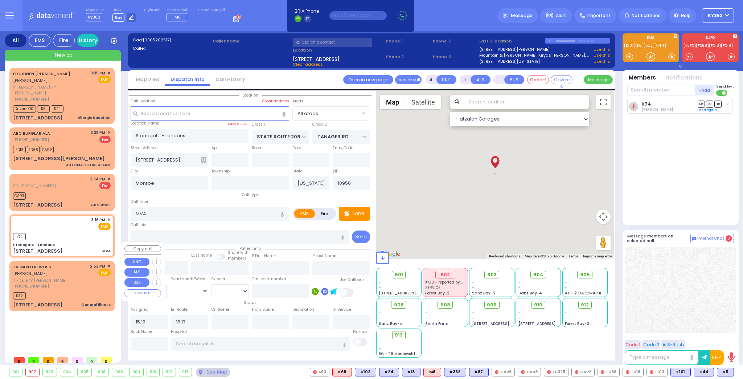
click at [86, 263] on div "ZALMEN LEIB WEISS זלמן לייב ווייס ר' פישל - ר' רפאל דערשאוויץ (845) 537-9527 2:…" at bounding box center [62, 276] width 98 height 26
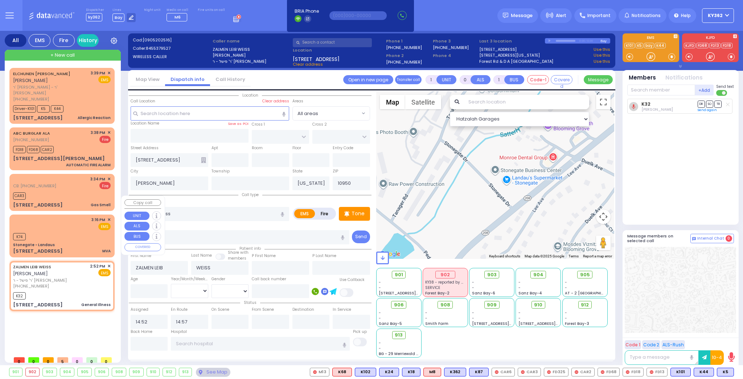
click at [82, 231] on div "K74" at bounding box center [62, 235] width 98 height 9
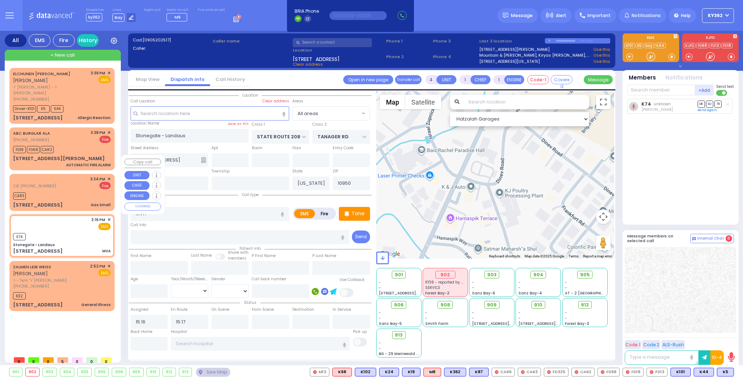
click at [79, 191] on div "CAR3" at bounding box center [62, 195] width 98 height 9
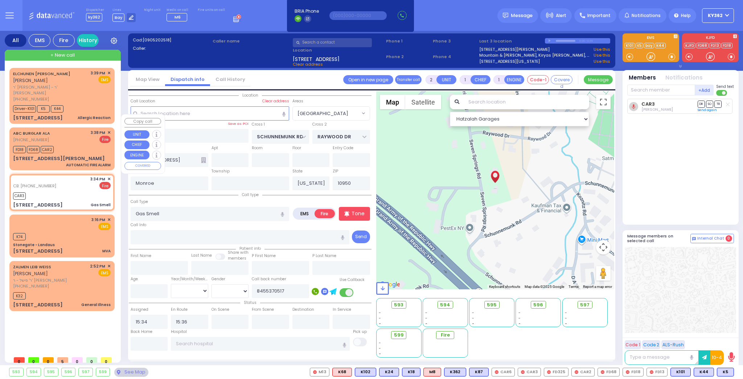
click at [74, 130] on div "ABC BURGLAR ALA (800) 432-1429 3:38 PM ✕ Fire" at bounding box center [62, 136] width 98 height 13
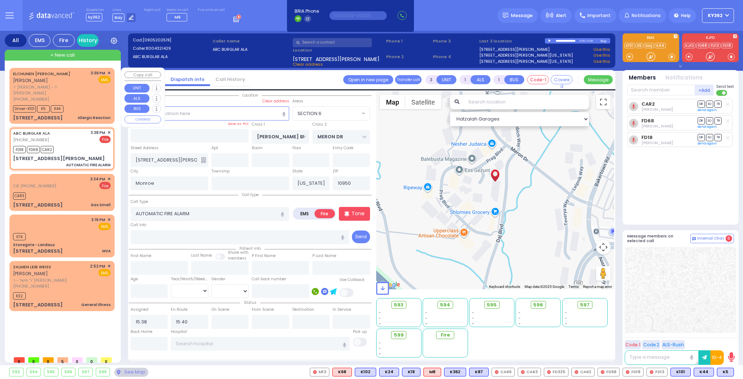
click at [82, 96] on div "(845) 500-3630" at bounding box center [50, 99] width 75 height 6
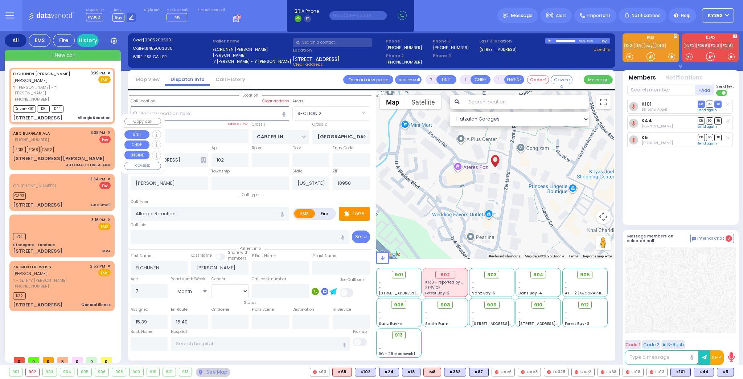
click at [69, 144] on div "FD18 FD68 CAR2" at bounding box center [62, 148] width 98 height 9
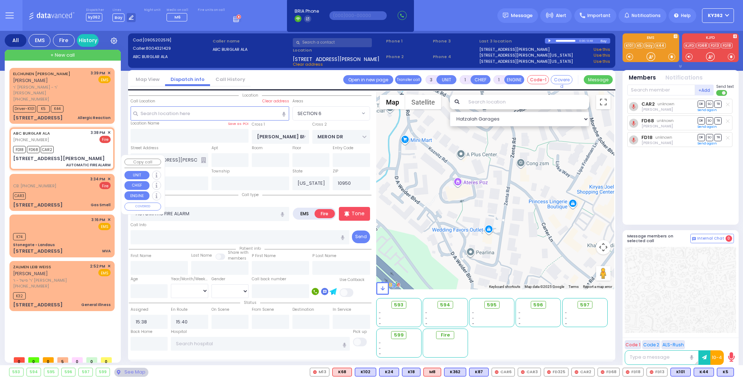
click at [68, 191] on div "CAR3" at bounding box center [62, 195] width 98 height 9
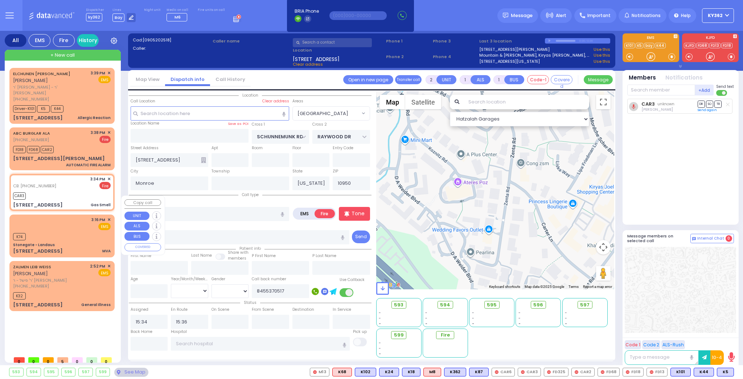
drag, startPoint x: 74, startPoint y: 209, endPoint x: 75, endPoint y: 214, distance: 5.3
click at [75, 217] on div "3:16 PM ✕ EMS" at bounding box center [62, 223] width 98 height 13
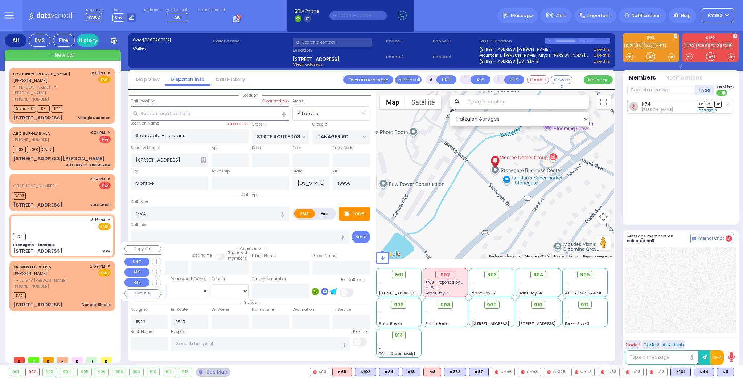
click at [83, 263] on div "ZALMEN LEIB WEISS זלמן לייב ווייס ר' פישל - ר' רפאל דערשאוויץ (845) 537-9527 2:…" at bounding box center [62, 276] width 98 height 26
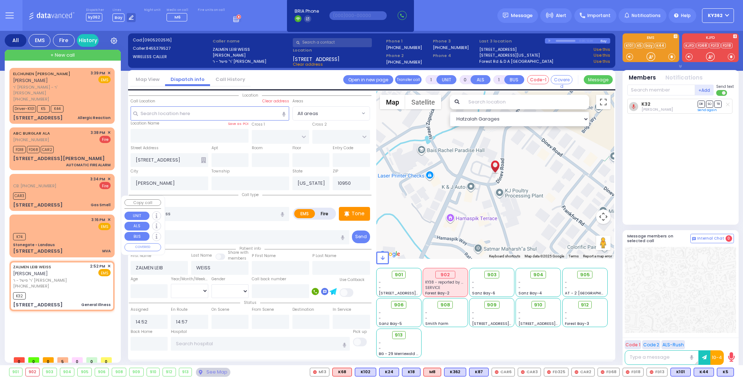
click at [80, 231] on div "K74" at bounding box center [62, 235] width 98 height 9
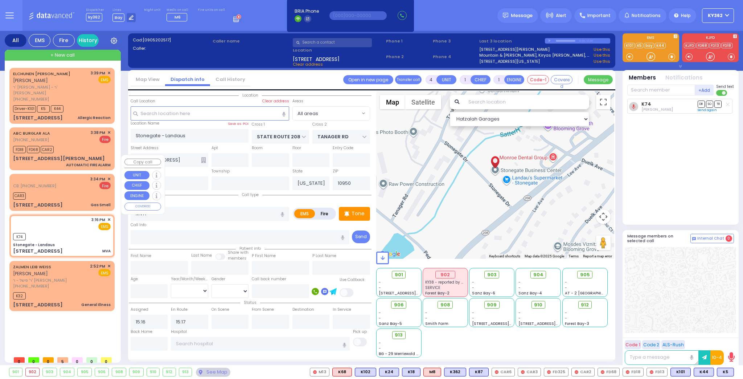
click at [74, 176] on div "CB: (845) 537-0517 3:34 PM ✕ Fire" at bounding box center [62, 182] width 98 height 13
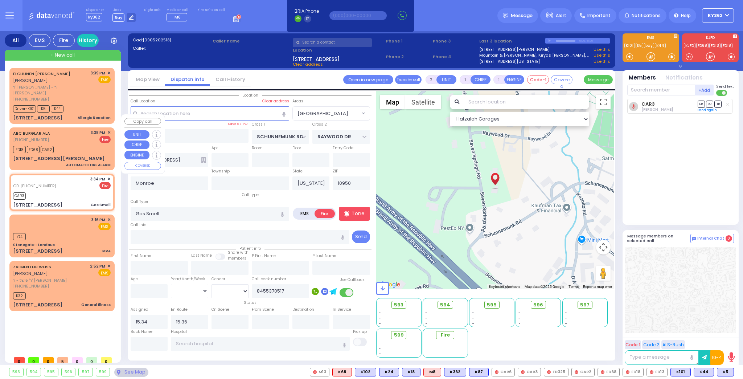
click at [79, 130] on div "ABC BURGLAR ALA (800) 432-1429 3:38 PM ✕ Fire" at bounding box center [62, 136] width 98 height 13
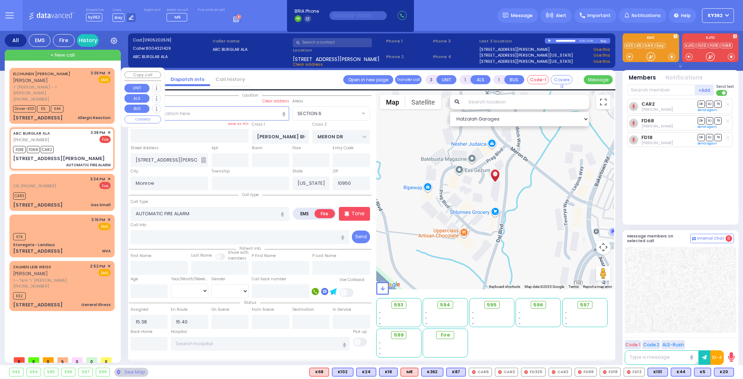
select select "SECTION 6"
select select
click at [89, 103] on div "Driver-K101 K5 K44" at bounding box center [62, 107] width 98 height 9
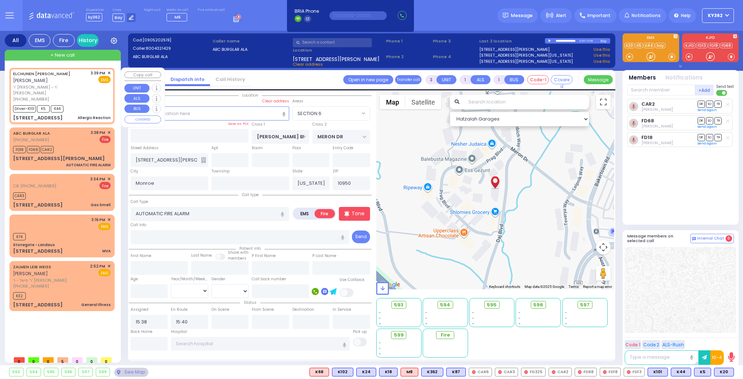
type input "2"
select select
type input "Allergic Reaction"
radio input "true"
type input "ELCHUNEN"
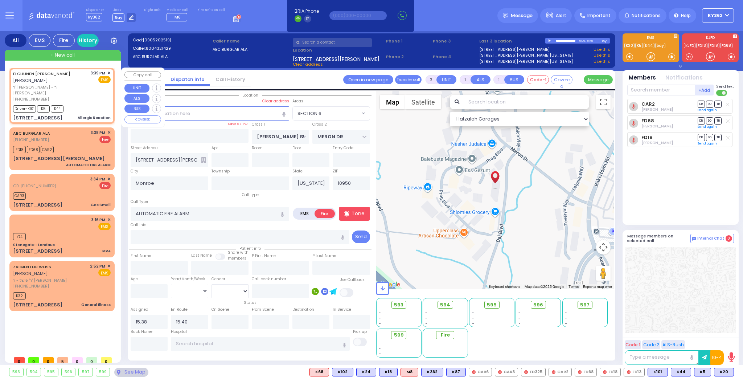
type input "SCHWARTZ"
type input "7"
select select "Month"
select select "[DEMOGRAPHIC_DATA]"
type input "15:39"
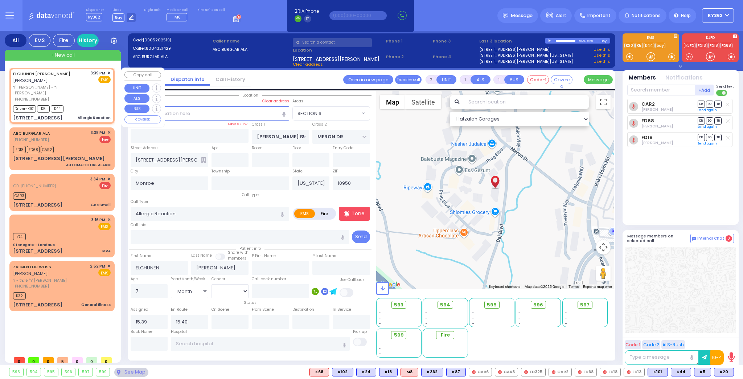
type input "CARTER LN"
type input "KOSNITZ RD"
type input "10 ZENTA RD"
type input "102"
type input "Kiryas Joel"
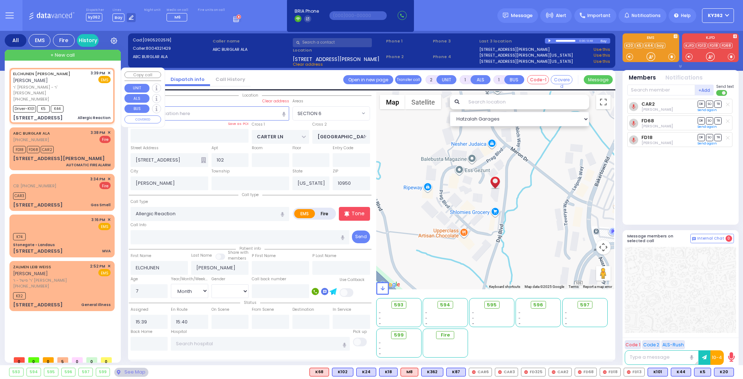
select select "SECTION 2"
select select "Hatzalah Garages"
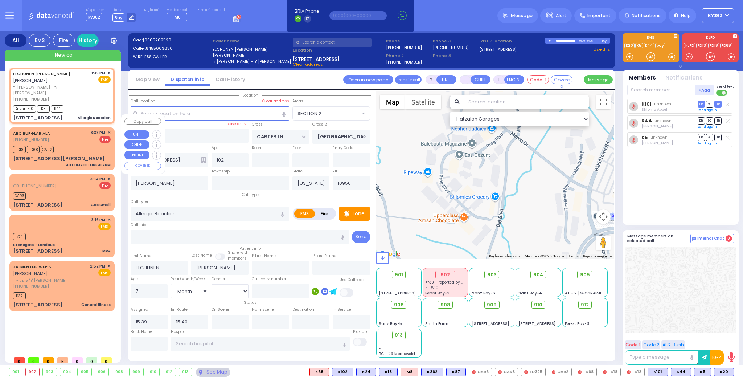
click at [89, 130] on div "ABC BURGLAR ALA (800) 432-1429 3:38 PM ✕ Fire" at bounding box center [62, 136] width 98 height 13
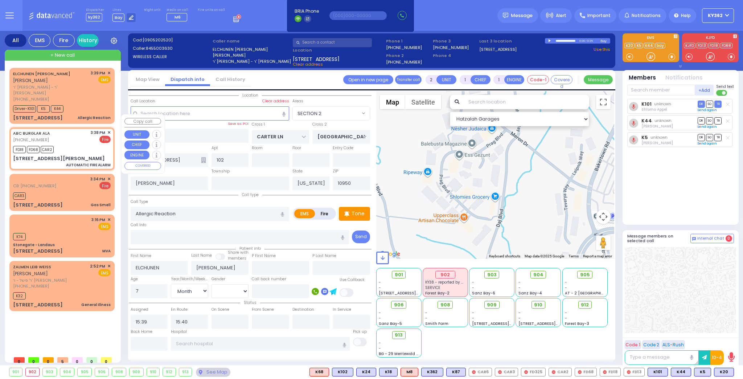
type input "3"
select select
type input "AUTOMATIC FIRE ALARM"
radio input "false"
radio input "true"
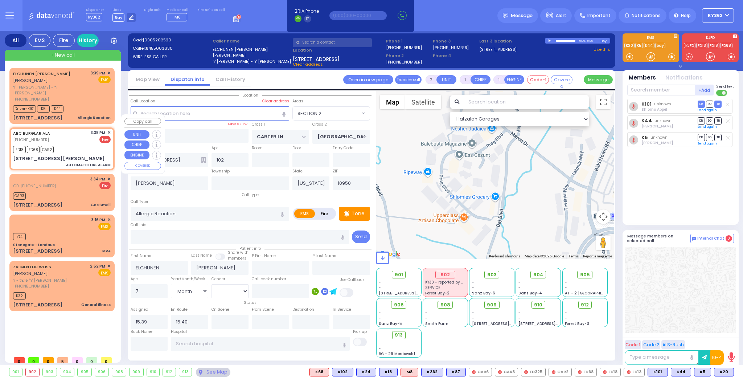
select select
type input "15:38"
type input "YOEL KLEIN BLVD"
type input "MERON DR"
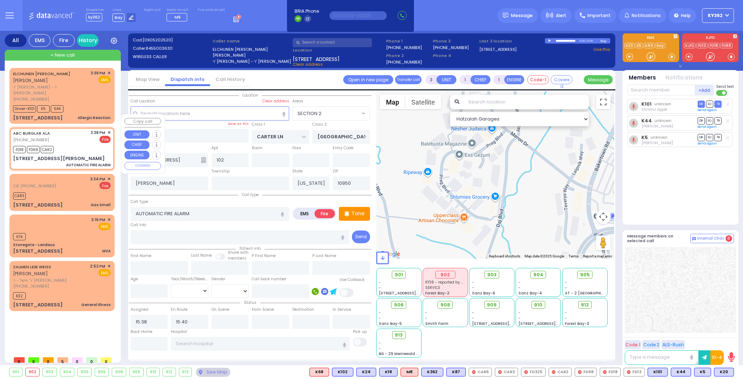
type input "3 Yoel Klein Boulevard"
type input "Monroe"
select select "SECTION 6"
select select "Hatzalah Garages"
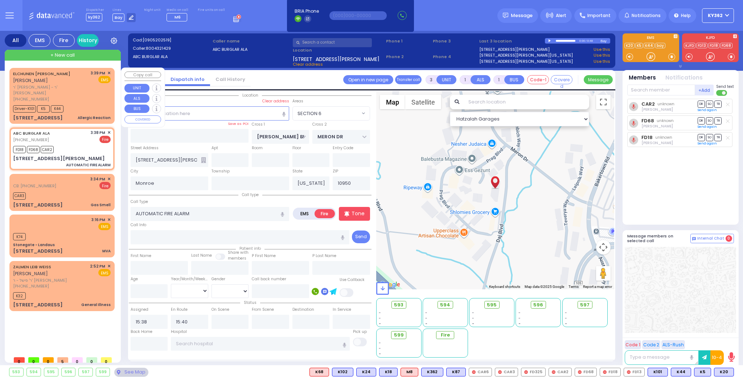
click at [94, 103] on div "Driver-K101 K5 K44" at bounding box center [62, 107] width 98 height 9
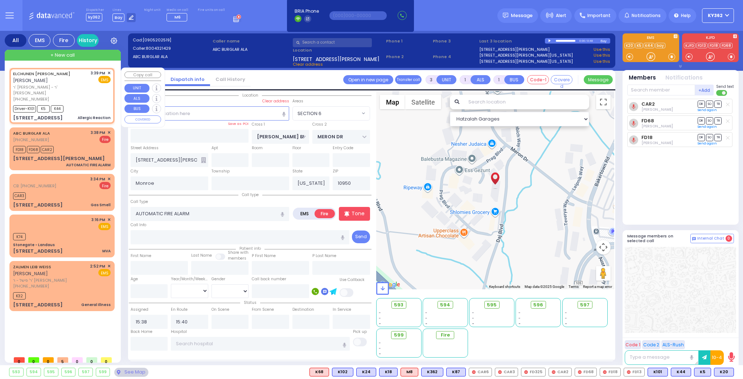
type input "2"
select select
type input "Allergic Reaction"
radio input "true"
type input "ELCHUNEN"
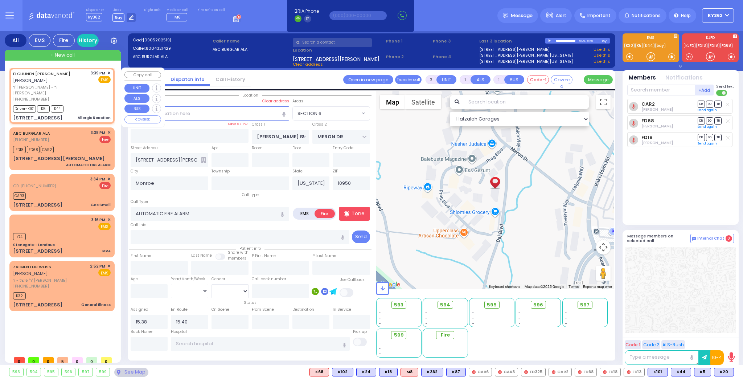
type input "SCHWARTZ"
type input "7"
select select "Month"
select select "[DEMOGRAPHIC_DATA]"
type input "15:39"
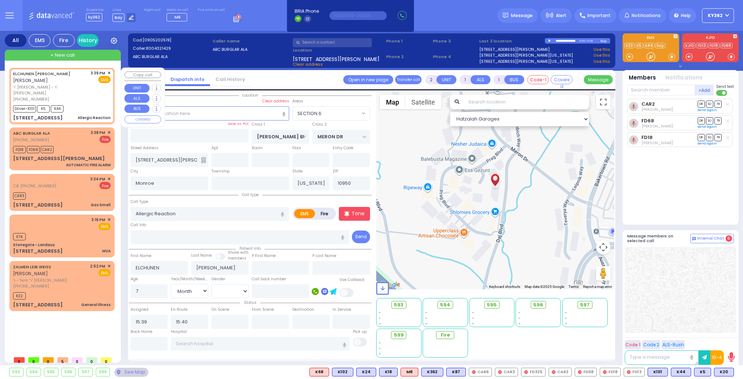
type input "CARTER LN"
type input "KOSNITZ RD"
type input "10 ZENTA RD"
type input "102"
type input "Kiryas Joel"
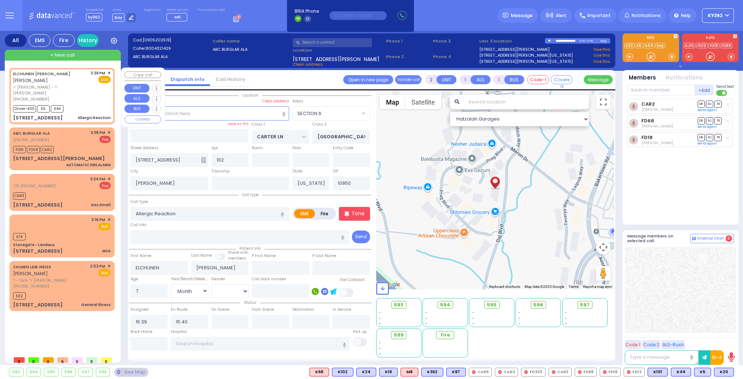
select select "SECTION 2"
select select "Hatzalah Garages"
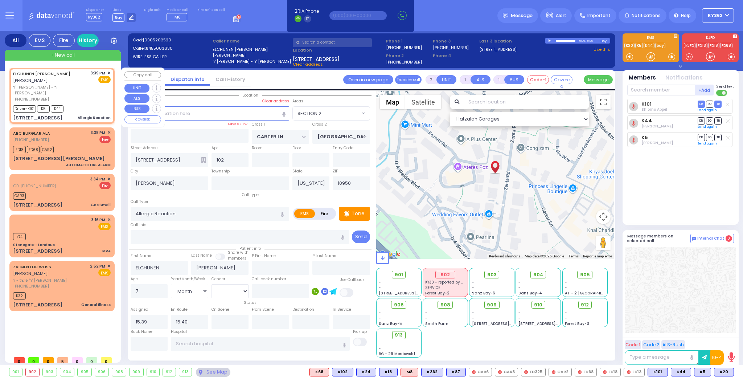
click at [81, 103] on div "Driver-K101 K5 K44" at bounding box center [62, 107] width 98 height 9
select select
radio input "true"
select select "Month"
select select "[DEMOGRAPHIC_DATA]"
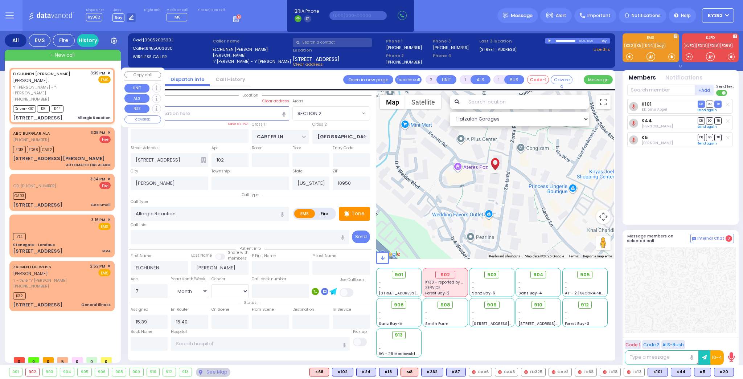
select select "Hatzalah Garages"
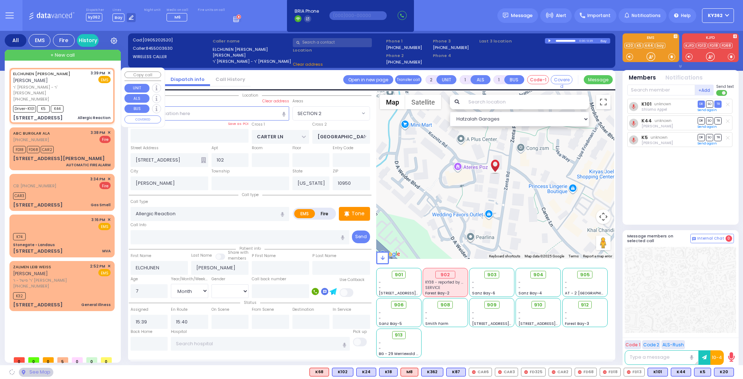
select select "SECTION 2"
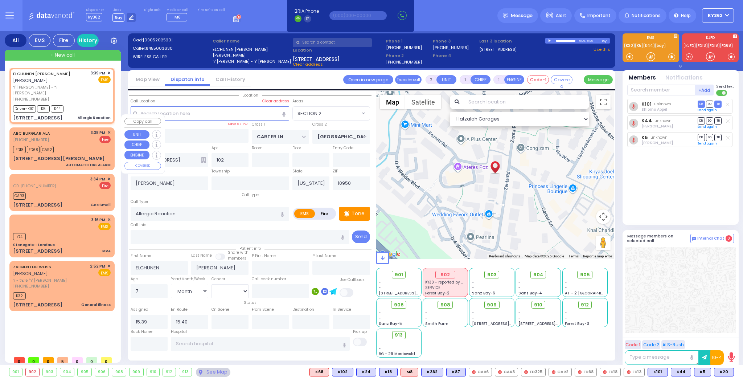
click at [77, 130] on div "ABC BURGLAR ALA (800) 432-1429 3:38 PM ✕ Fire" at bounding box center [62, 136] width 98 height 13
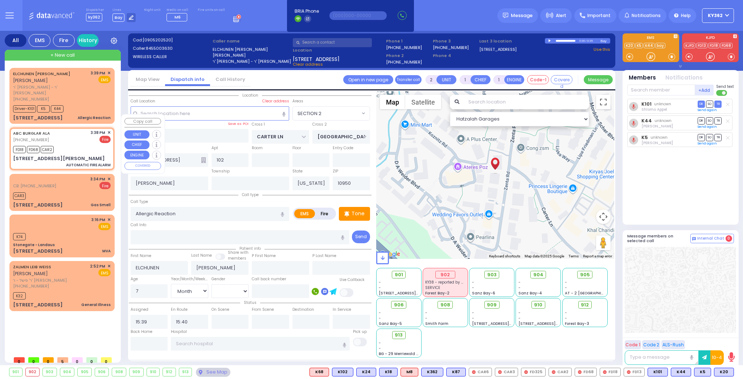
type input "3"
select select
type input "AUTOMATIC FIRE ALARM"
radio input "false"
radio input "true"
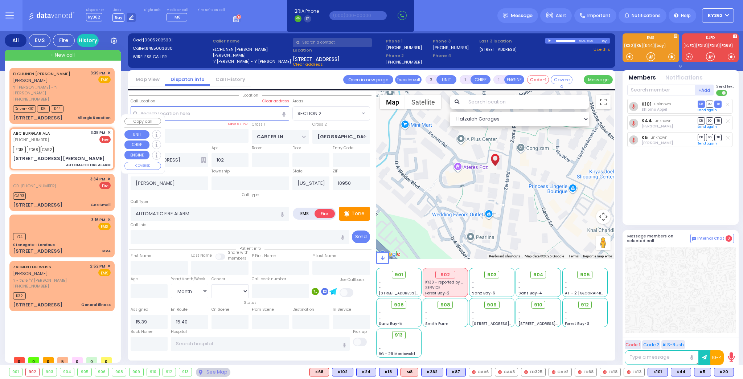
select select
type input "15:38"
type input "YOEL KLEIN BLVD"
type input "MERON DR"
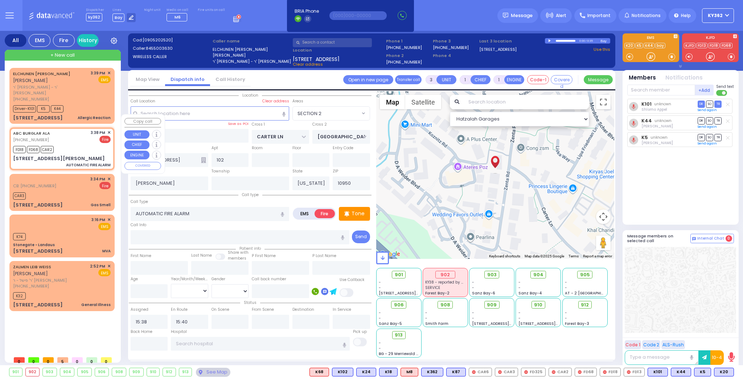
type input "3 Yoel Klein Boulevard"
type input "Monroe"
select select "SECTION 6"
select select "Hatzalah Garages"
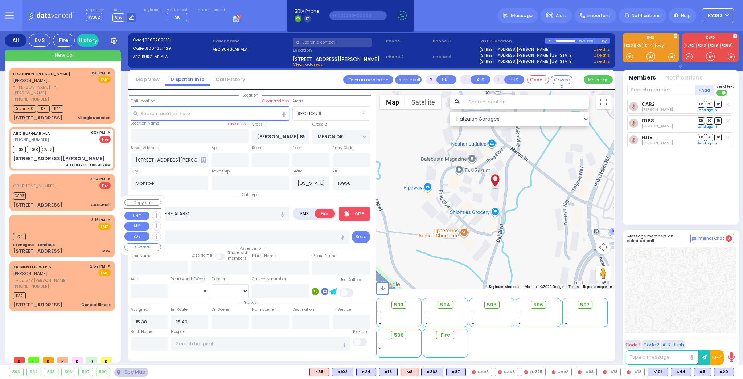
click at [73, 217] on div "3:16 PM ✕ EMS" at bounding box center [62, 223] width 98 height 13
type input "4"
select select
type input "MVA"
radio input "true"
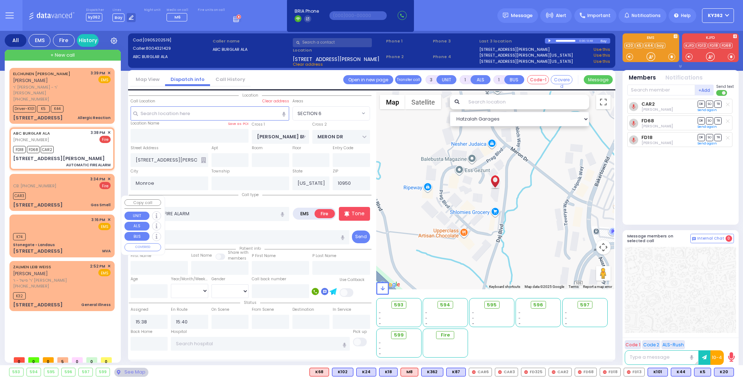
select select
type input "15:16"
type input "15:17"
select select "Hatzalah Garages"
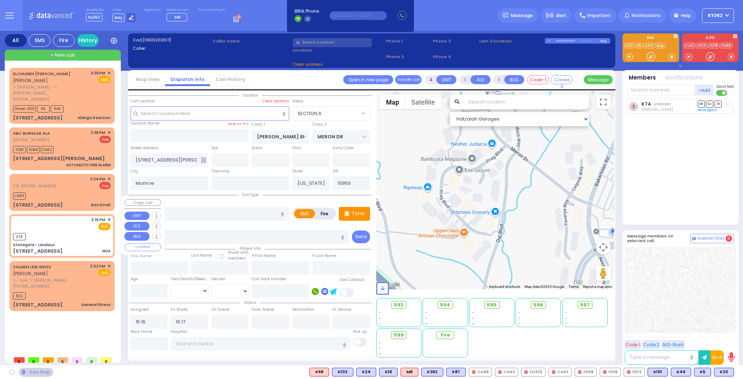
type input "Stonegate - Landaus"
type input "STATE ROUTE 208"
type input "TANAGER RD"
type input "[STREET_ADDRESS]"
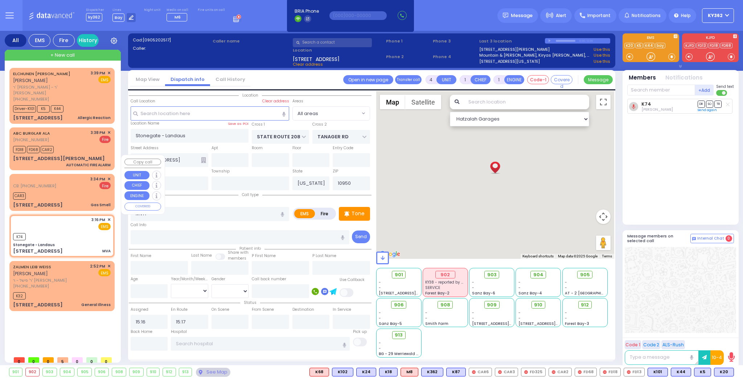
click at [82, 191] on div "CAR3" at bounding box center [62, 195] width 98 height 9
type input "2"
select select
type input "Gas Smell"
radio input "false"
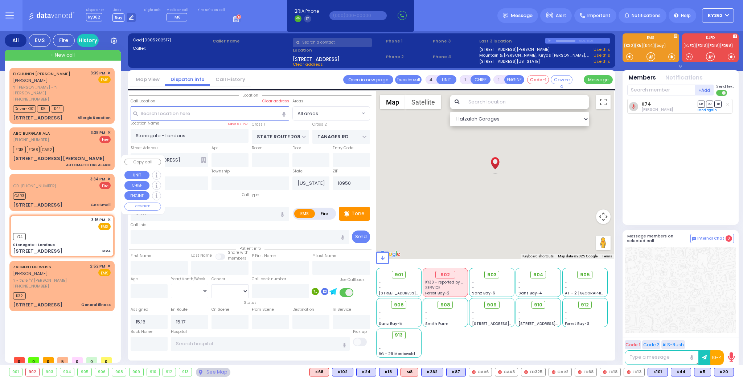
radio input "true"
select select
type input "8455370517"
type input "15:34"
type input "15:36"
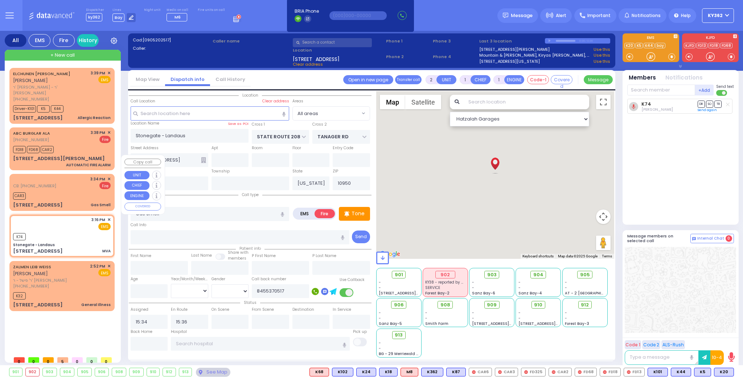
select select "Hatzalah Garages"
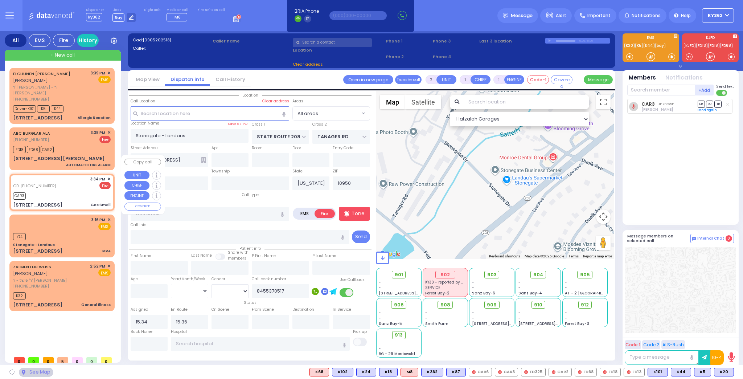
type input "SCHUNNEMUNK RD"
type input "RAYWOOD DR"
type input "14 7 Springs Road"
select select "[GEOGRAPHIC_DATA]"
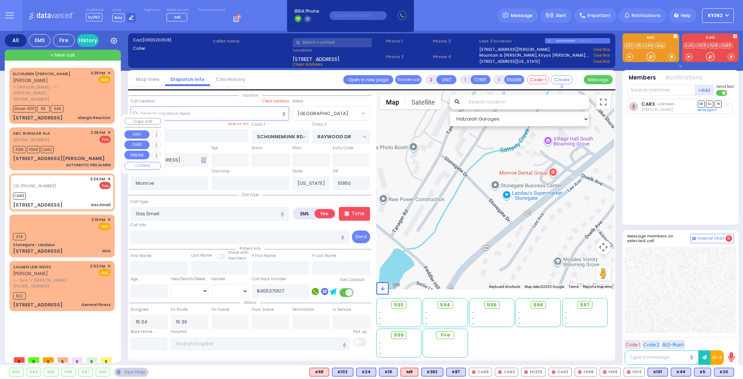
click at [82, 144] on div "FD18 FD68 CAR2" at bounding box center [62, 148] width 98 height 9
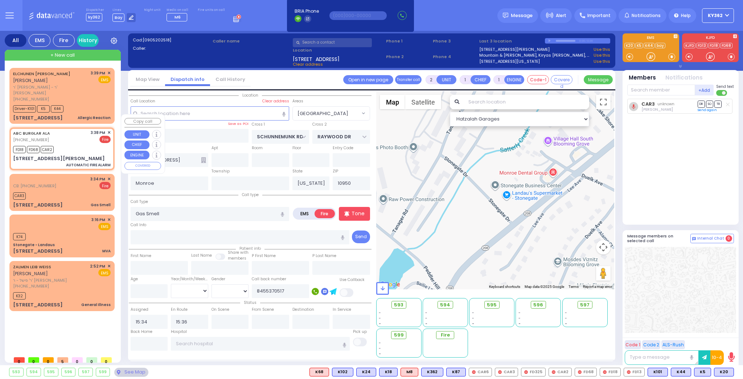
type input "3"
select select
type input "AUTOMATIC FIRE ALARM"
radio input "true"
select select
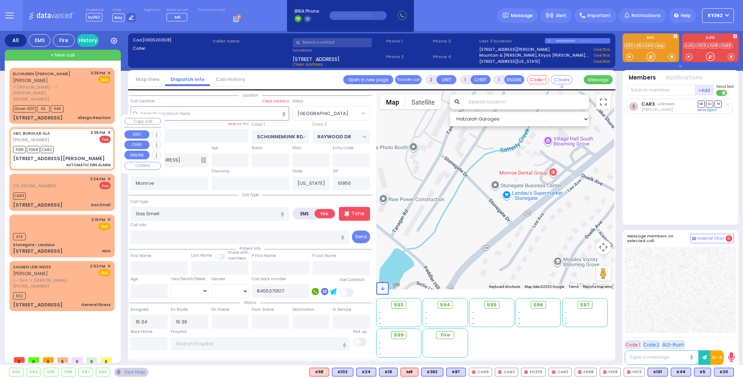
type input "15:38"
type input "15:40"
type input "YOEL KLEIN BLVD"
type input "MERON DR"
type input "3 Yoel Klein Boulevard"
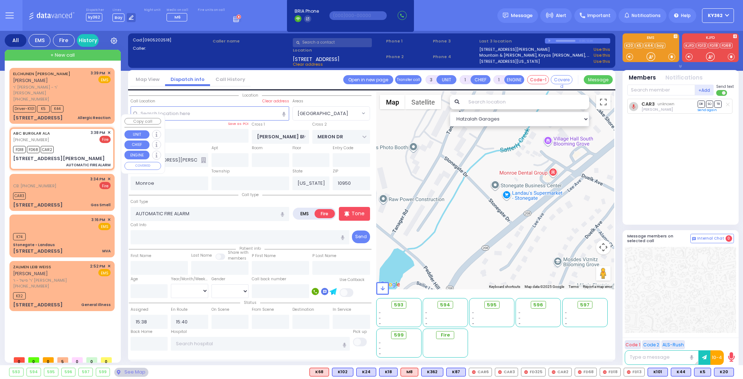
select select "SECTION 6"
select select "Hatzalah Garages"
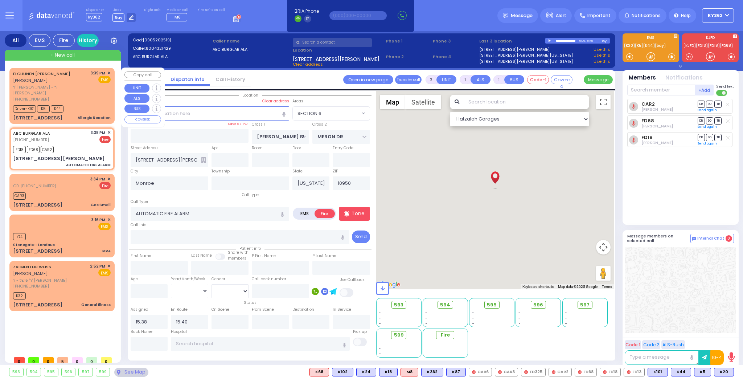
click at [83, 103] on div "Driver-K101 K5 K44" at bounding box center [62, 107] width 98 height 9
type input "2"
select select
type input "Allergic Reaction"
radio input "true"
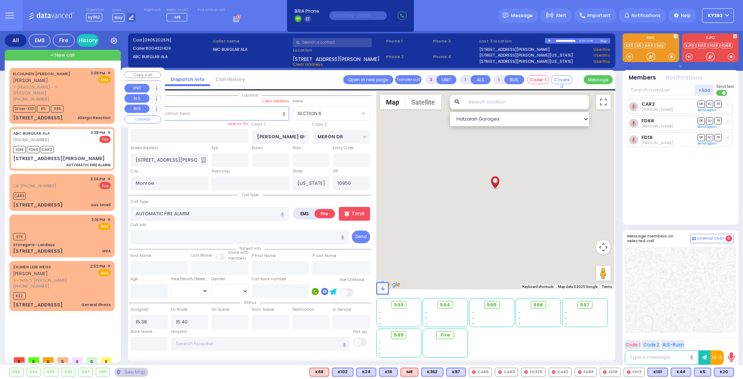
type input "ELCHUNEN"
type input "SCHWARTZ"
type input "7"
select select "Month"
select select "[DEMOGRAPHIC_DATA]"
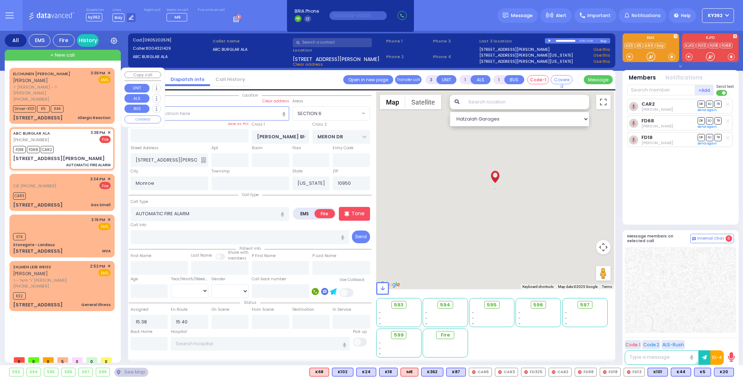
type input "15:39"
select select "Hatzalah Garages"
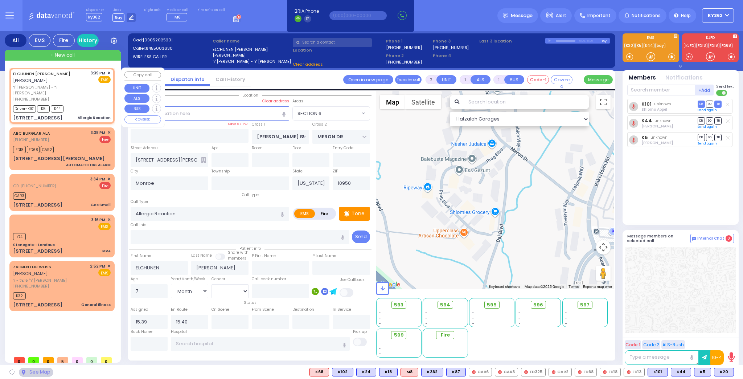
type input "CARTER LN"
type input "KOSNITZ RD"
type input "10 ZENTA RD"
type input "102"
type input "Kiryas Joel"
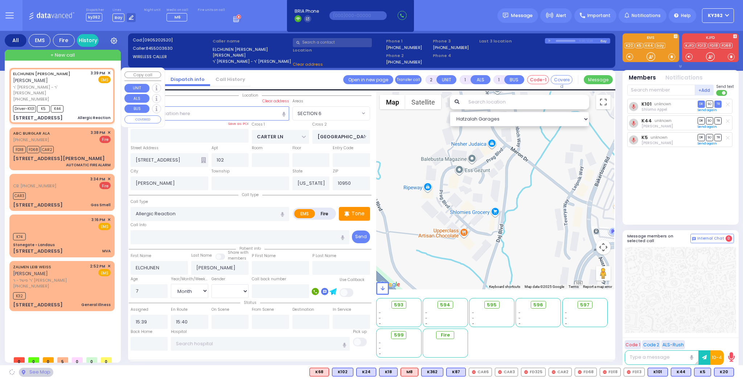
select select "SECTION 2"
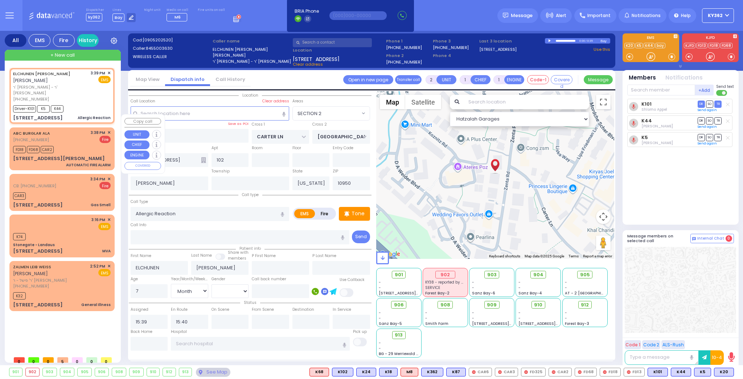
click at [78, 144] on div "FD18 FD68 CAR2" at bounding box center [62, 148] width 98 height 9
type input "3"
select select
type input "AUTOMATIC FIRE ALARM"
radio input "false"
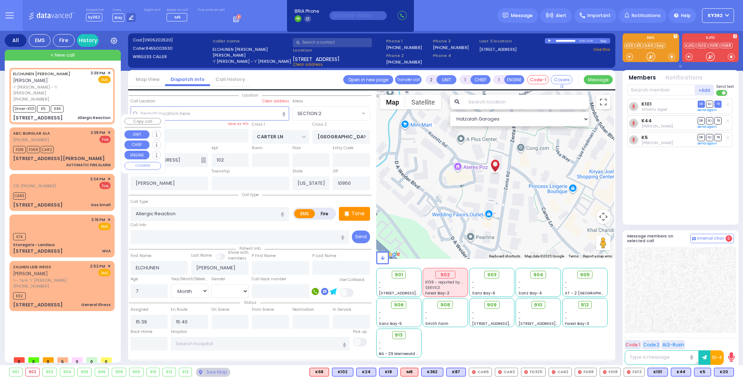
radio input "true"
select select
type input "15:38"
select select "Hatzalah Garages"
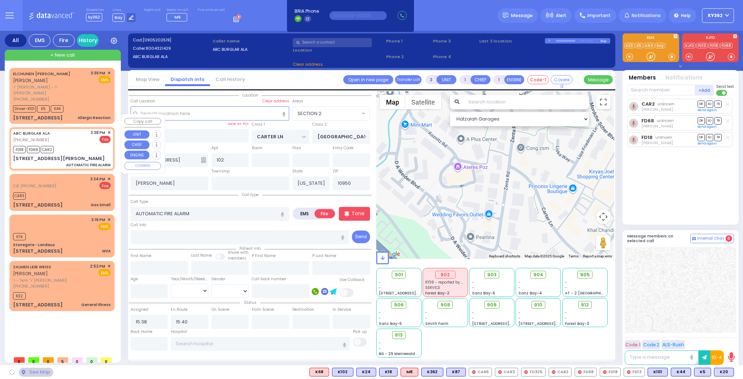
type input "YOEL KLEIN BLVD"
type input "MERON DR"
type input "3 Yoel Klein Boulevard"
type input "Monroe"
select select "SECTION 6"
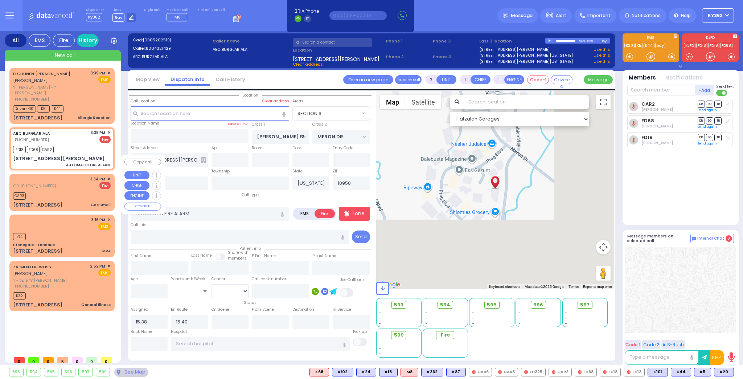
click at [77, 176] on div "CB: (845) 537-0517 3:34 PM ✕ Fire" at bounding box center [62, 182] width 98 height 13
type input "2"
select select
type input "Gas Smell"
radio input "true"
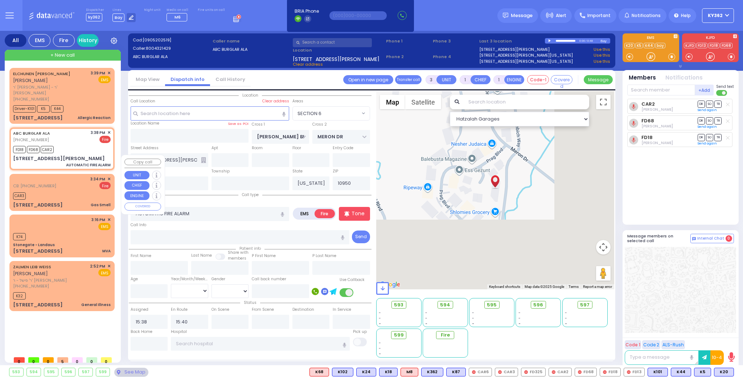
select select
type input "8455370517"
type input "15:34"
type input "15:36"
select select "Hatzalah Garages"
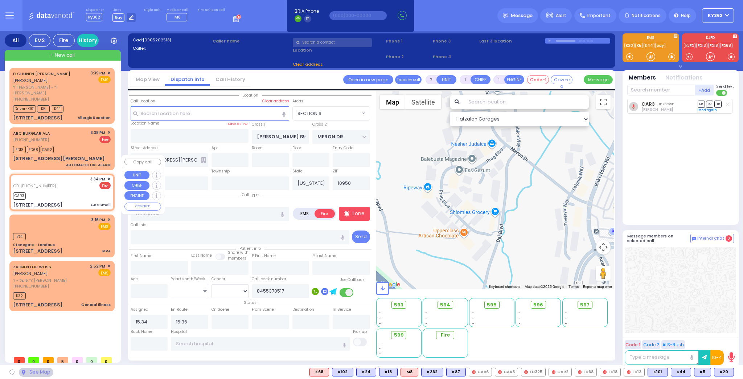
type input "SCHUNNEMUNK RD"
type input "RAYWOOD DR"
type input "14 7 Springs Road"
select select "[GEOGRAPHIC_DATA]"
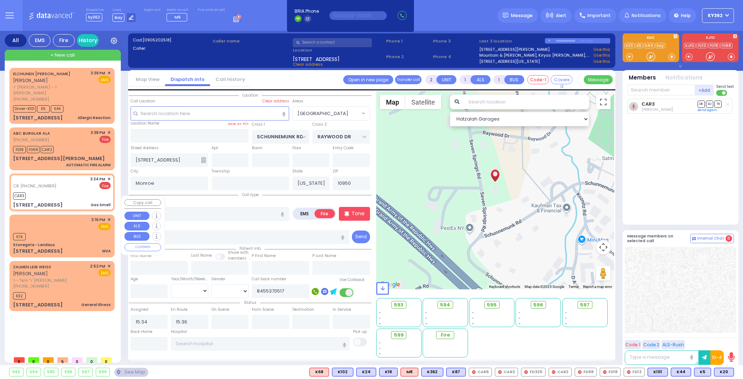
click at [72, 217] on div "3:16 PM ✕ EMS" at bounding box center [62, 223] width 98 height 13
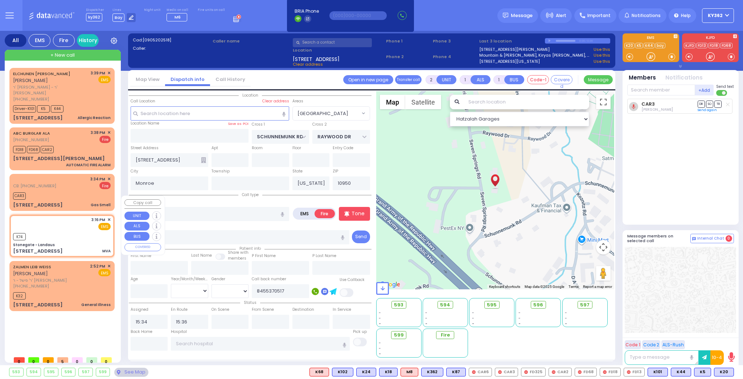
type input "4"
select select
type input "MVA"
radio input "true"
select select
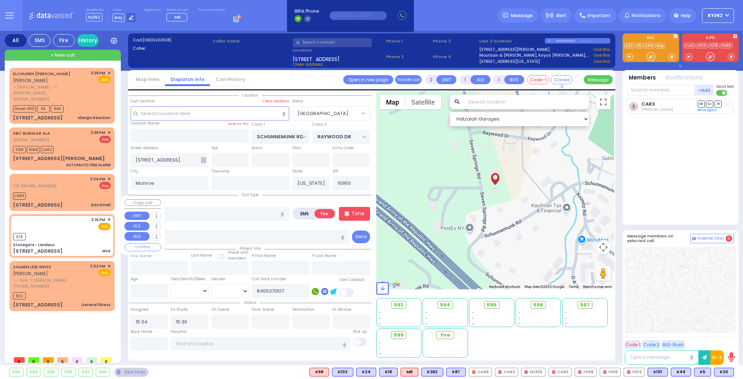
type input "15:16"
type input "15:17"
type input "Stonegate - Landaus"
type input "STATE ROUTE 208"
type input "TANAGER RD"
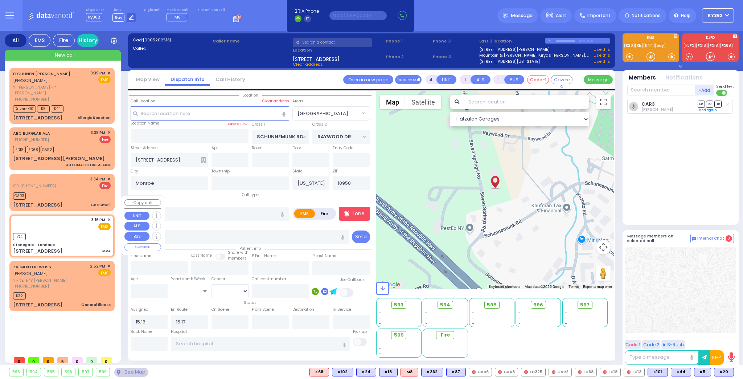
type input "[STREET_ADDRESS]"
select select "Hatzalah Garages"
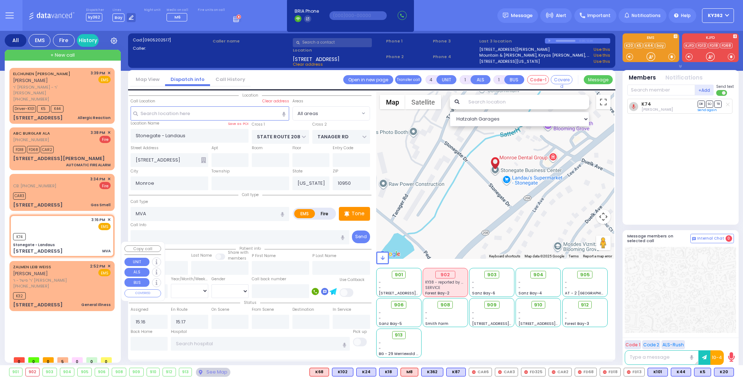
click at [80, 263] on div "ZALMEN LEIB WEISS זלמן לייב ווייס ר' פישל - ר' רפאל דערשאוויץ (845) 537-9527 2:…" at bounding box center [62, 276] width 98 height 26
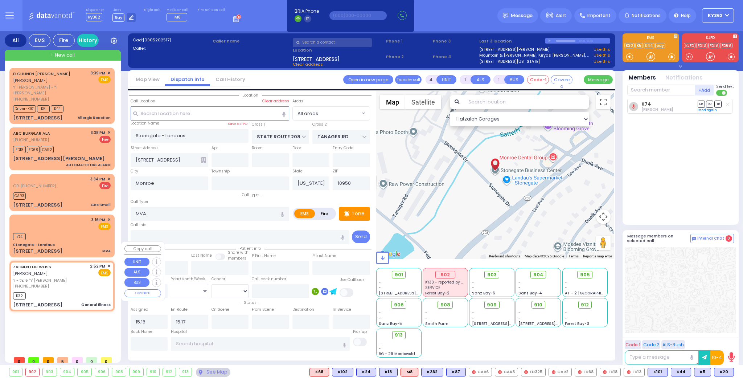
type input "1"
type input "0"
select select
type input "General Illness"
radio input "true"
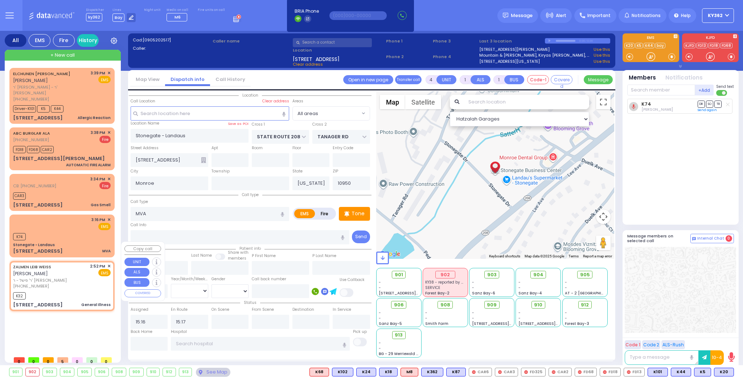
type input "ZALMEN LEIB"
type input "WEISS"
select select
type input "14:52"
type input "14:57"
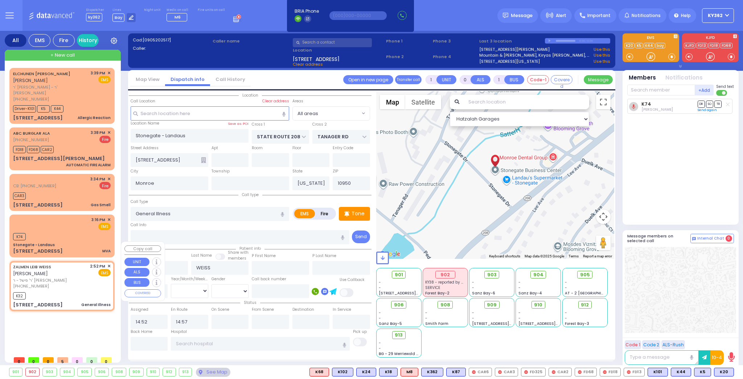
type input "[STREET_ADDRESS]"
type input "Kiryas Joel"
select select "Hatzalah Garages"
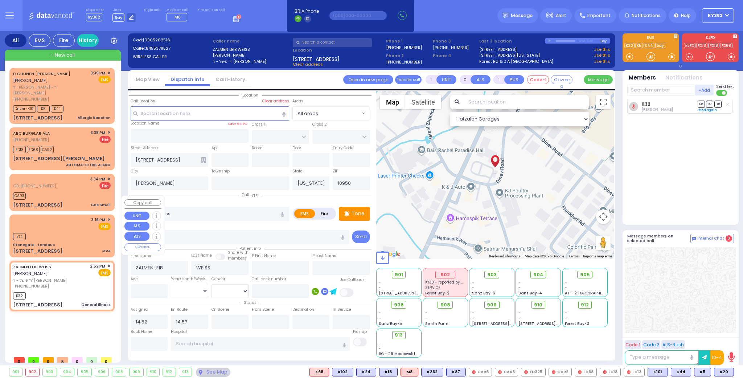
click at [77, 231] on div "K74" at bounding box center [62, 235] width 98 height 9
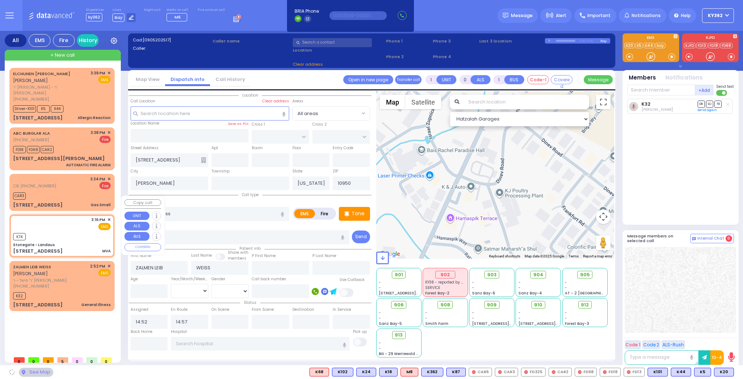
type input "4"
type input "1"
select select
type input "MVA"
radio input "true"
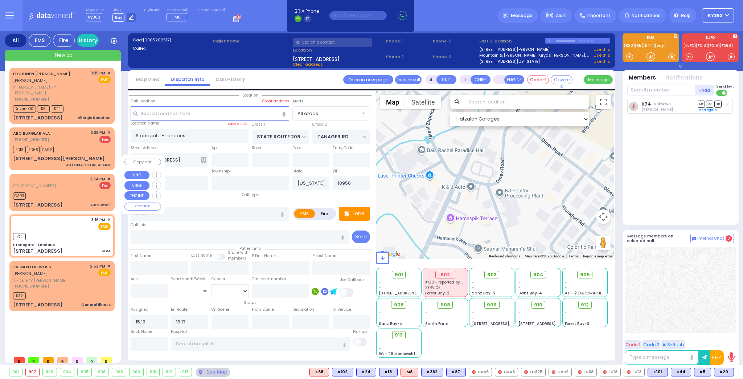
click at [77, 191] on div "CAR3" at bounding box center [62, 195] width 98 height 9
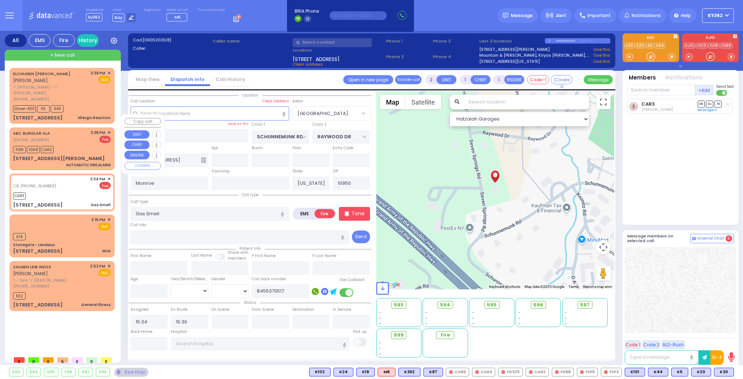
click at [77, 130] on div "ABC BURGLAR ALA (800) 432-1429 3:38 PM ✕ Fire" at bounding box center [62, 136] width 98 height 13
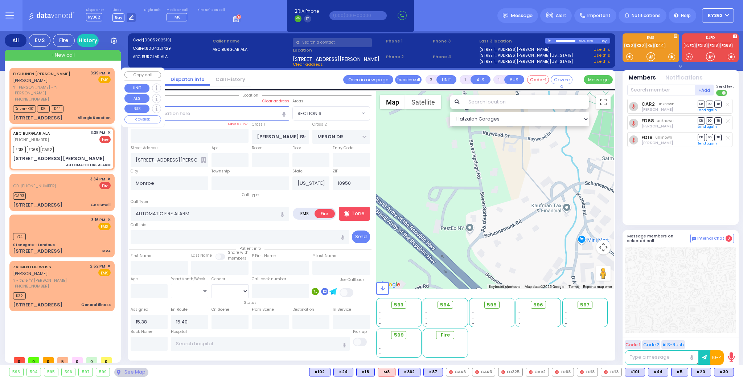
click at [82, 103] on div "Driver-K101 K5 K44" at bounding box center [62, 107] width 98 height 9
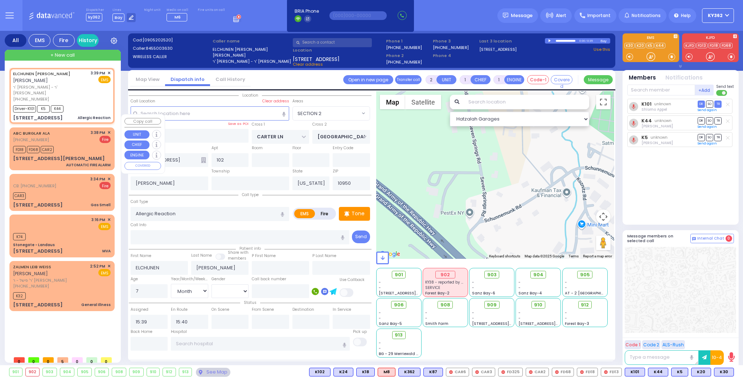
click at [82, 130] on div "ABC BURGLAR ALA (800) 432-1429 3:38 PM ✕ Fire" at bounding box center [62, 136] width 98 height 13
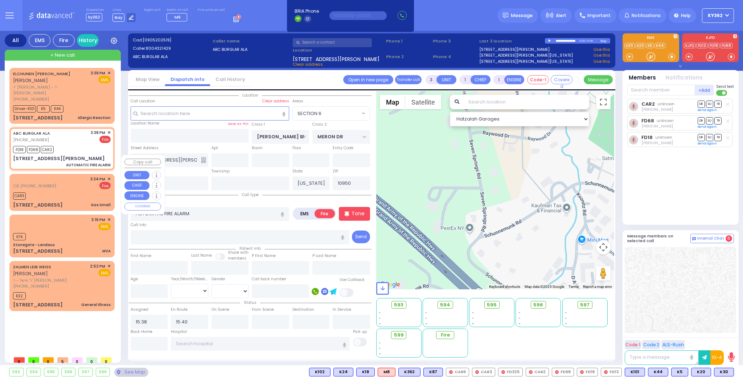
click at [82, 176] on div "CB: (845) 537-0517 3:34 PM ✕ Fire" at bounding box center [62, 182] width 98 height 13
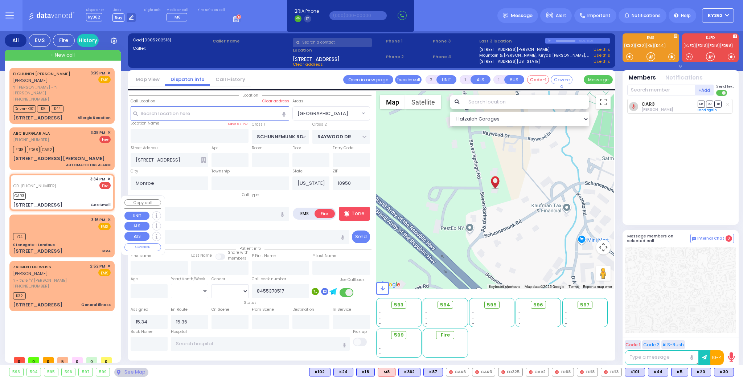
click at [79, 217] on div "3:16 PM ✕ EMS" at bounding box center [62, 223] width 98 height 13
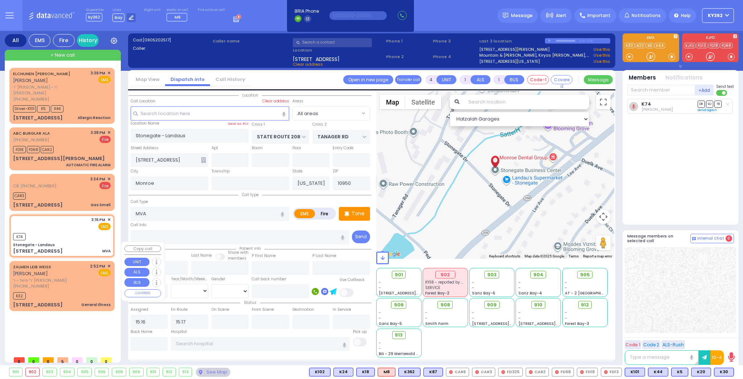
click at [87, 263] on div "ZALMEN LEIB WEISS זלמן לייב ווייס ר' פישל - ר' רפאל דערשאוויץ (845) 537-9527 2:…" at bounding box center [62, 276] width 98 height 26
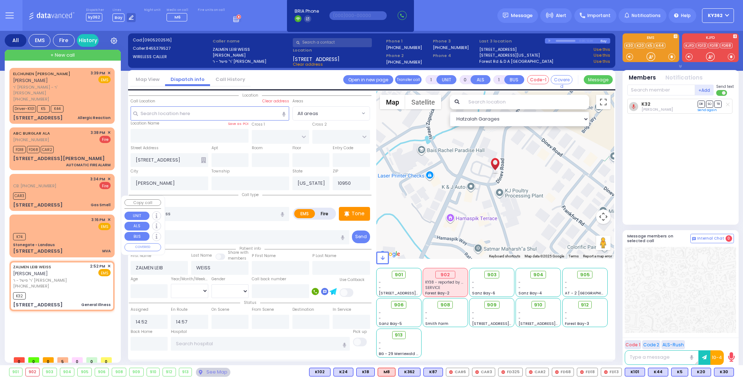
click at [78, 242] on div "Stonegate - Landaus" at bounding box center [62, 244] width 98 height 5
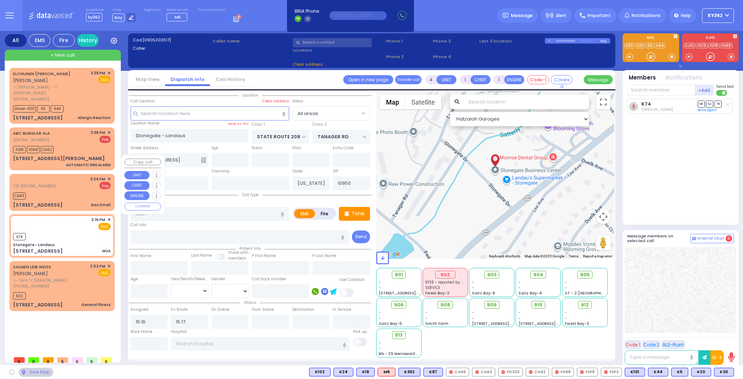
click at [80, 191] on div "CAR3" at bounding box center [62, 195] width 98 height 9
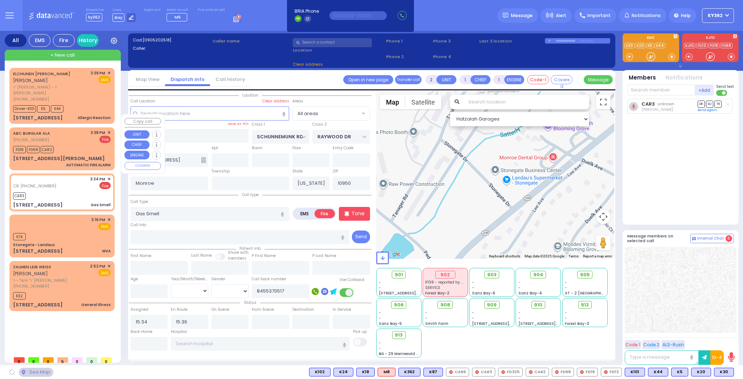
click at [77, 130] on div "ABC BURGLAR ALA (800) 432-1429 3:38 PM ✕ Fire" at bounding box center [62, 136] width 98 height 13
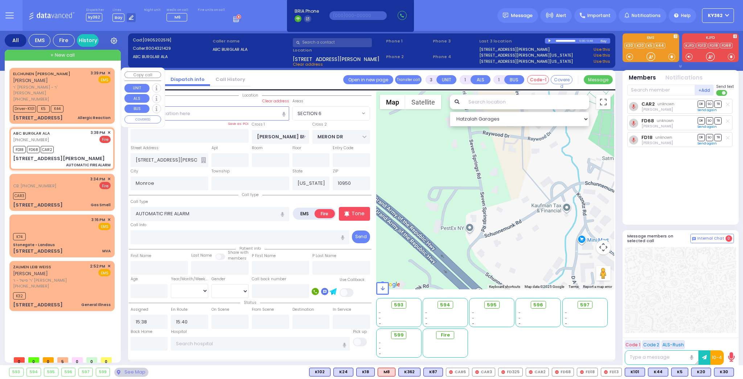
click at [76, 103] on div "Driver-K101 K5 K44" at bounding box center [62, 107] width 98 height 9
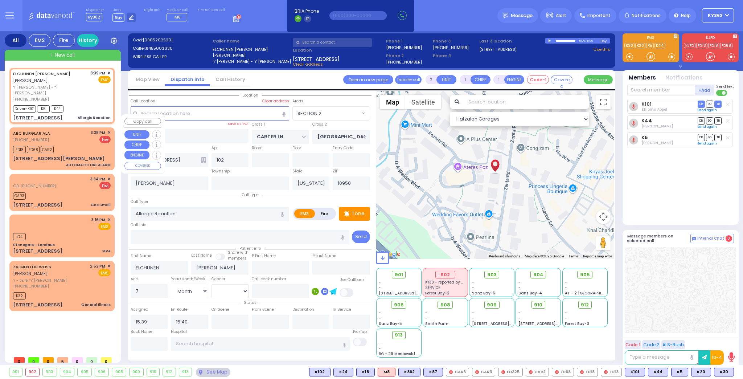
click at [78, 130] on div "ABC BURGLAR ALA (800) 432-1429 3:38 PM ✕ Fire" at bounding box center [62, 136] width 98 height 13
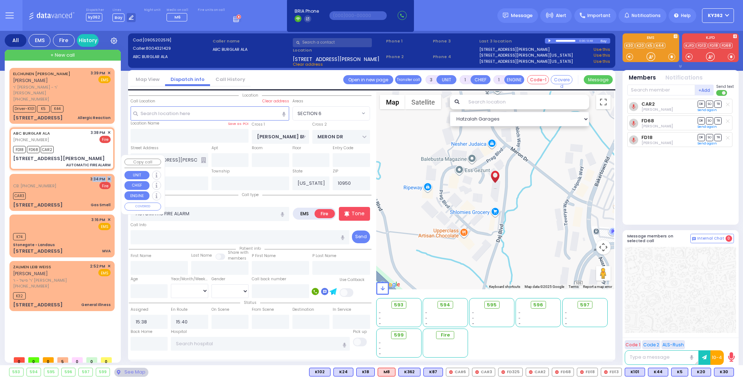
click at [75, 176] on div "CB: (845) 537-0517 3:34 PM ✕ Fire" at bounding box center [62, 182] width 98 height 13
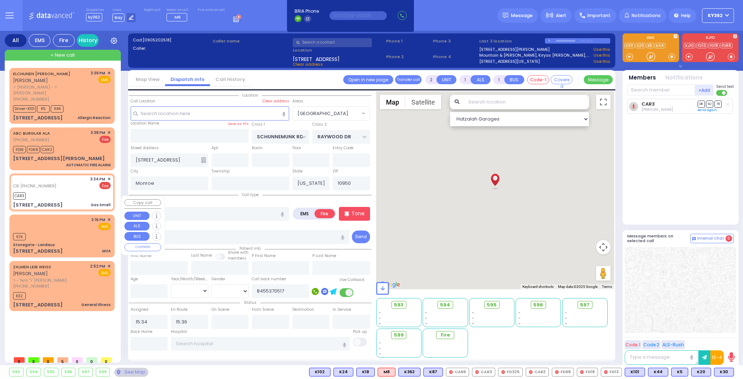
click at [76, 217] on div "3:16 PM ✕ EMS" at bounding box center [62, 223] width 98 height 13
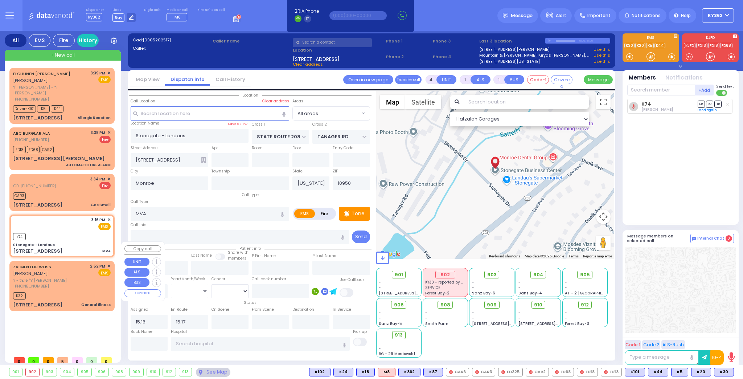
click at [82, 263] on div "ZALMEN LEIB WEISS זלמן לייב ווייס ר' פישל - ר' רפאל דערשאוויץ (845) 537-9527 2:…" at bounding box center [62, 276] width 98 height 26
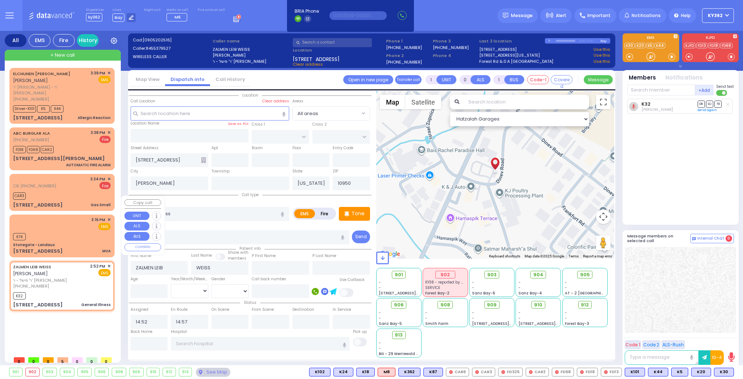
click at [79, 242] on div "Stonegate - Landaus" at bounding box center [62, 244] width 98 height 5
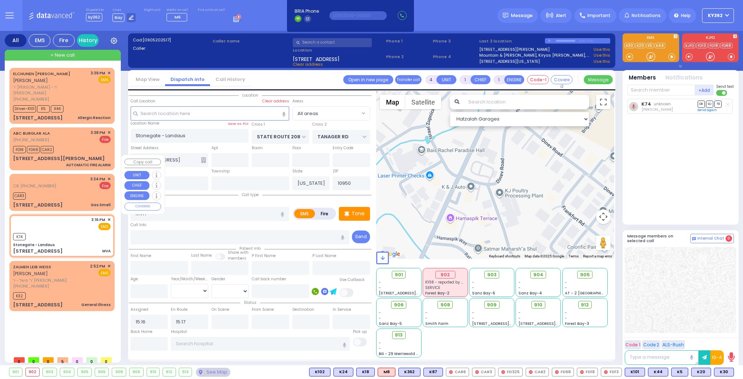
click at [81, 191] on div "CAR3" at bounding box center [62, 195] width 98 height 9
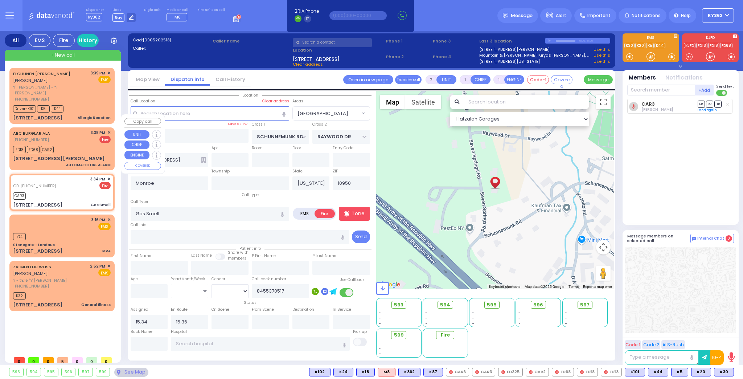
click at [79, 144] on div "FD18 FD68 CAR2" at bounding box center [62, 148] width 98 height 9
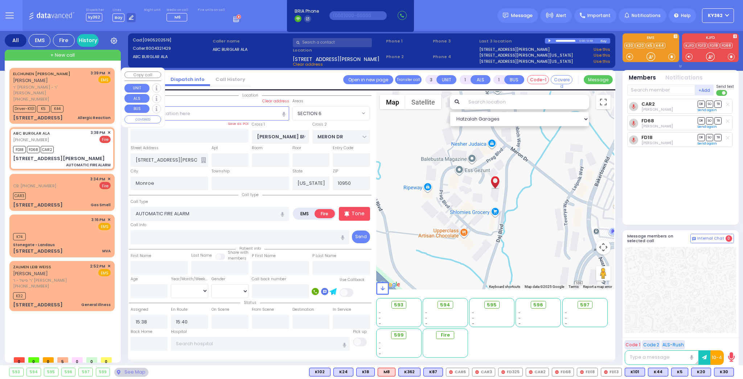
click at [82, 103] on div "Driver-K101 K5 K44" at bounding box center [62, 107] width 98 height 9
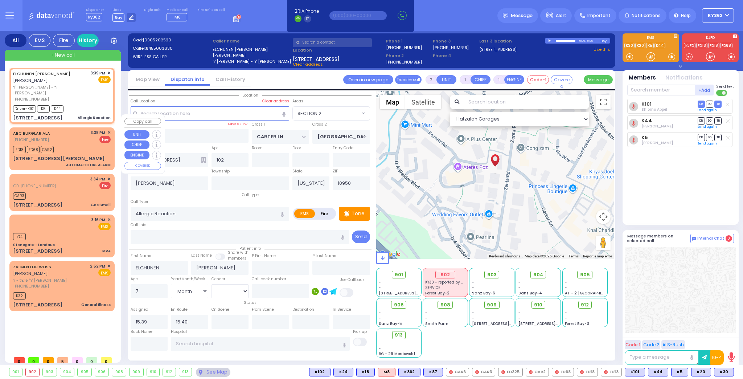
click at [110, 130] on span "✕" at bounding box center [108, 133] width 3 height 6
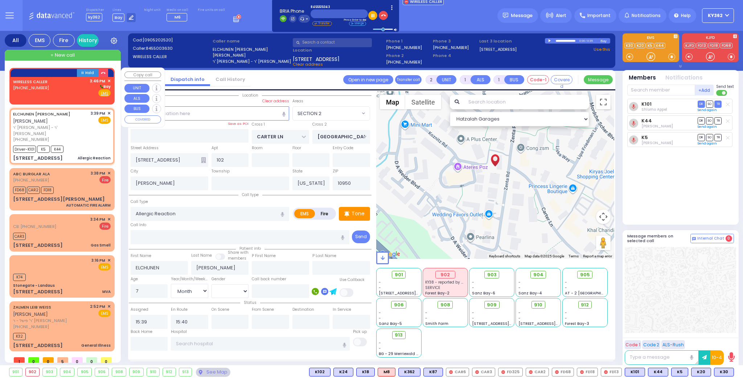
click at [69, 86] on div "WIRELESS CALLER (845) 551-5043 3:46 PM ✕ Bay" at bounding box center [62, 87] width 98 height 19
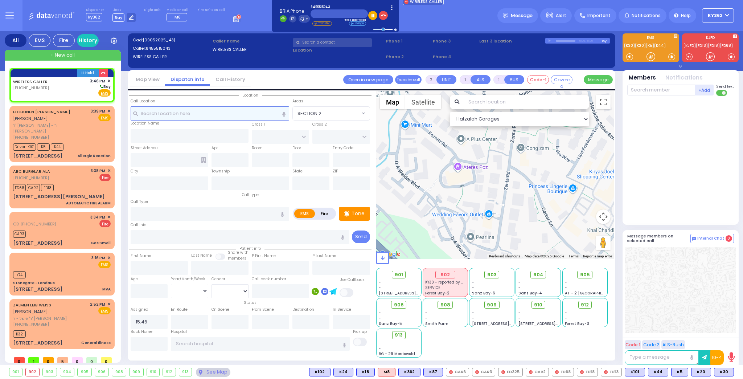
click at [247, 117] on input "text" at bounding box center [210, 113] width 159 height 14
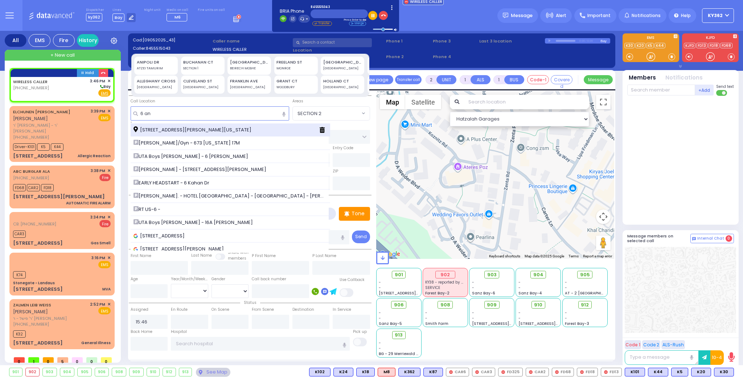
click at [227, 128] on span "6 Anipoli Drive Kiryas Joel New York 10950" at bounding box center [194, 129] width 120 height 7
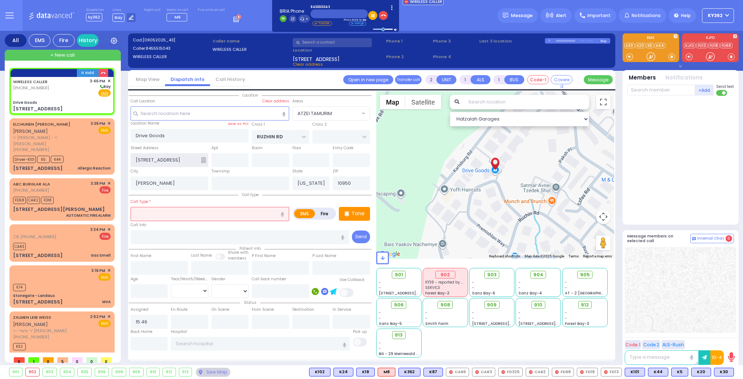
click at [139, 159] on input "6 Anipoli Drive" at bounding box center [170, 160] width 78 height 14
click at [138, 158] on input "6 Anipoli Drive" at bounding box center [170, 160] width 78 height 14
click at [79, 98] on div "WIRELESS CALLER (845) 551-5043 3:46 PM ✕ Bay EMS" at bounding box center [62, 95] width 102 height 37
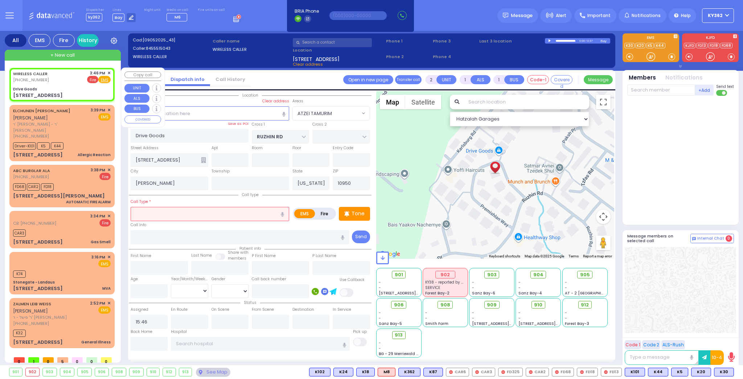
click at [92, 79] on span "Fire" at bounding box center [92, 79] width 11 height 7
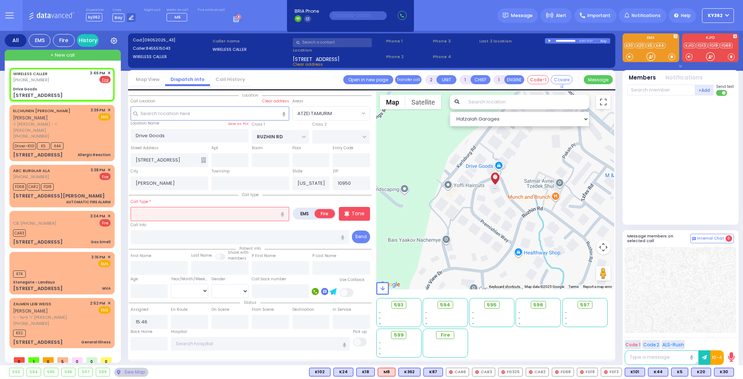
click at [161, 213] on input "text" at bounding box center [210, 214] width 159 height 14
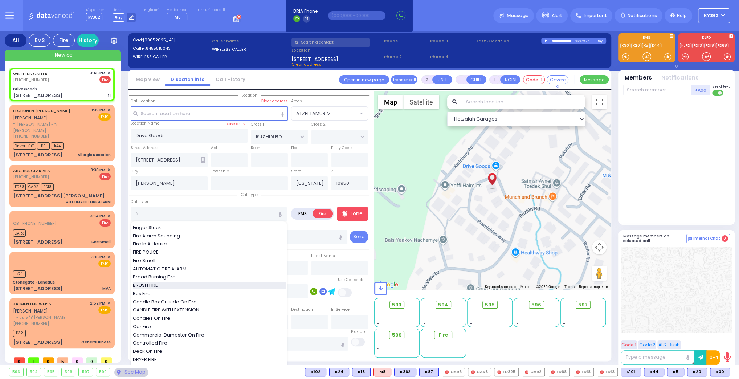
click at [157, 284] on span "BRUSH FIRE" at bounding box center [147, 285] width 28 height 7
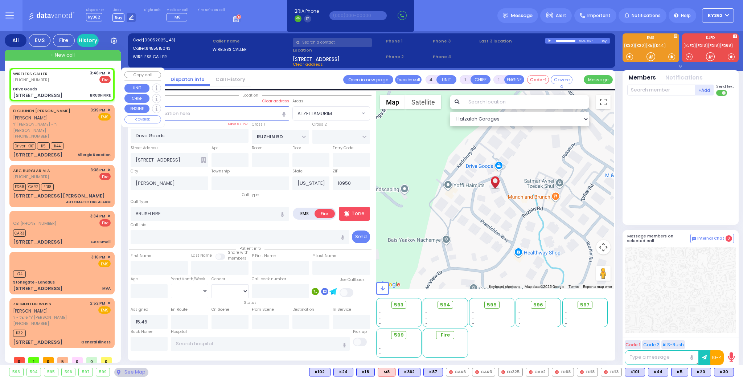
click at [69, 84] on div "WIRELESS CALLER (845) 551-5043 3:46 PM ✕ EMS Fire" at bounding box center [62, 84] width 102 height 31
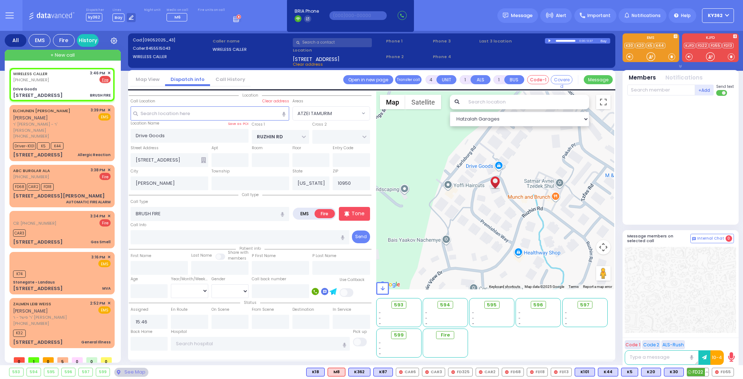
click at [699, 372] on span "FD22" at bounding box center [697, 372] width 21 height 8
click at [726, 371] on span "FD55" at bounding box center [722, 372] width 21 height 8
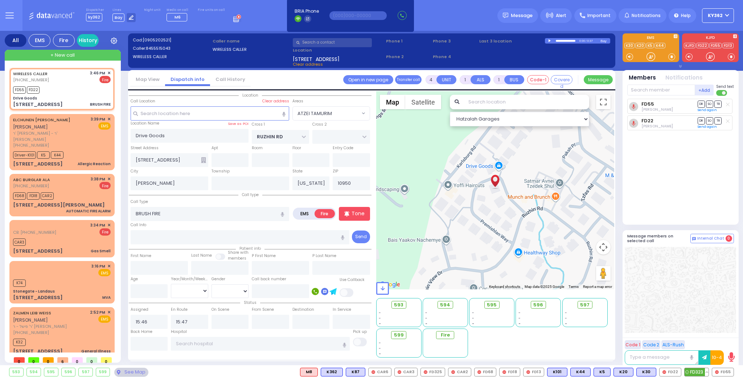
click at [698, 369] on span "FD323" at bounding box center [697, 372] width 24 height 8
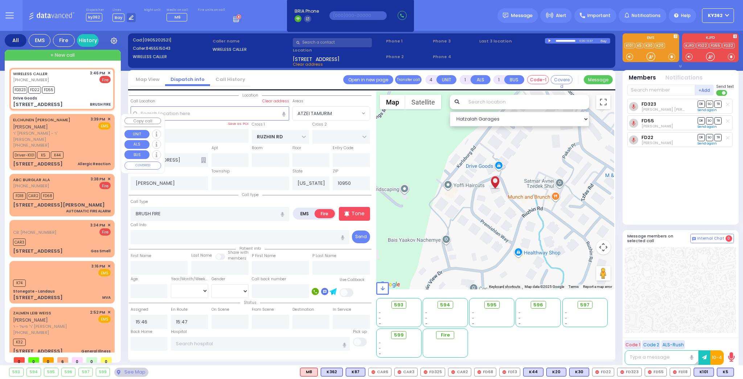
click at [81, 149] on div "Driver-K101 K5 K44" at bounding box center [62, 153] width 98 height 9
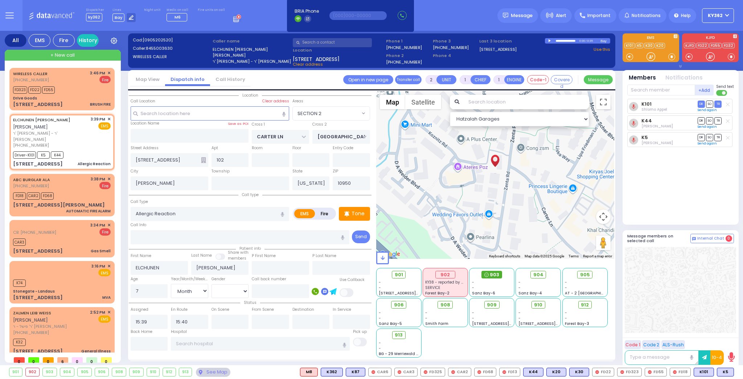
click at [489, 273] on div "903" at bounding box center [492, 275] width 20 height 8
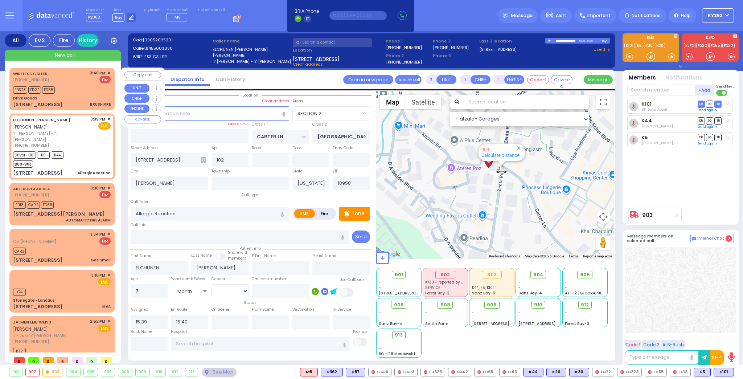
click at [64, 101] on div "5 Anipoli Drive BRUSH FIRE" at bounding box center [62, 104] width 98 height 7
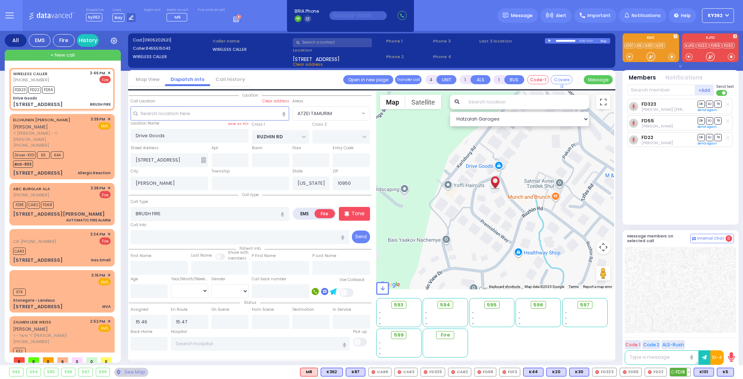
click at [684, 373] on span "FD18" at bounding box center [680, 372] width 20 height 8
click at [654, 90] on input "text" at bounding box center [661, 90] width 68 height 11
click at [109, 118] on span "✕" at bounding box center [108, 119] width 3 height 6
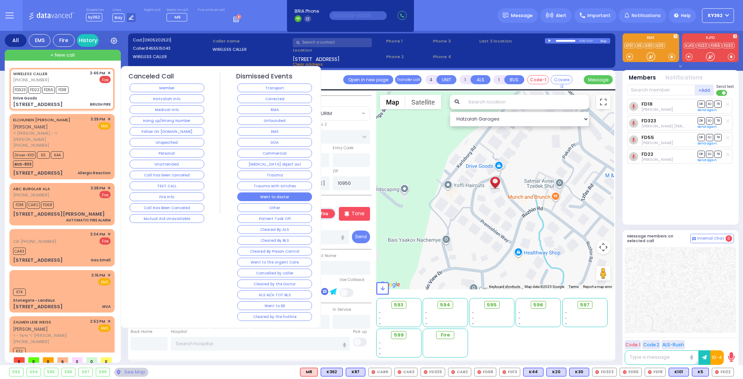
click at [274, 193] on button "Went to doctor" at bounding box center [274, 196] width 75 height 9
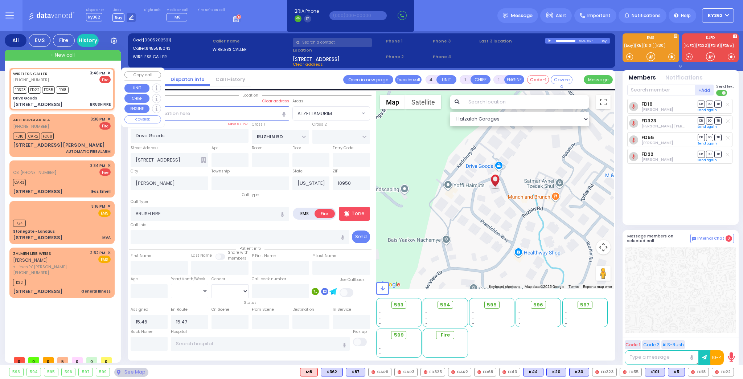
click at [110, 71] on span "✕" at bounding box center [108, 73] width 3 height 6
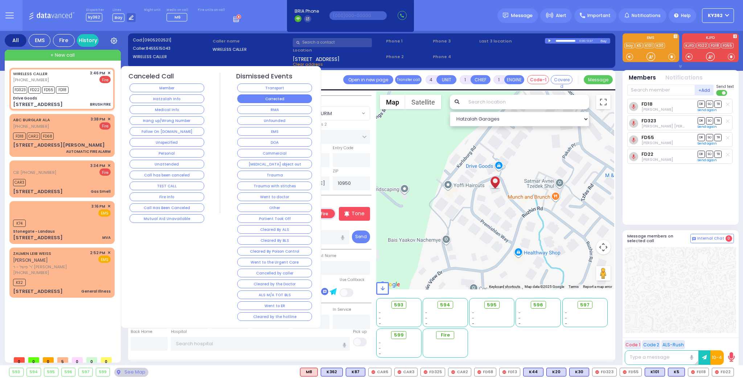
click at [269, 100] on button "Corrected" at bounding box center [274, 98] width 75 height 9
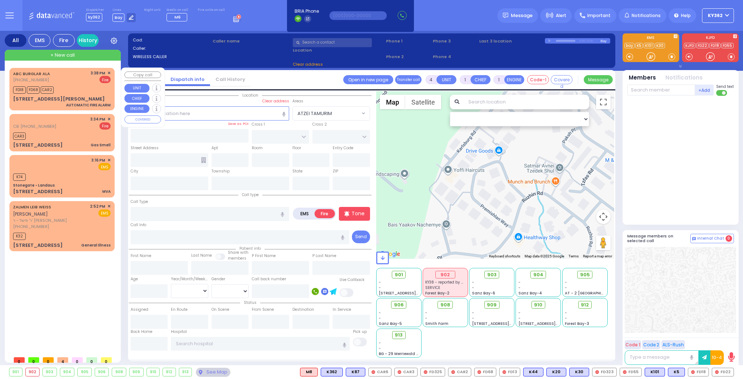
click at [108, 71] on span "✕" at bounding box center [108, 73] width 3 height 6
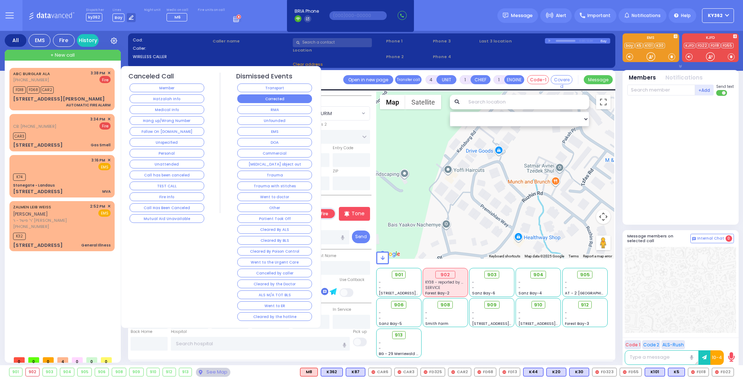
click at [276, 99] on button "Corrected" at bounding box center [274, 98] width 75 height 9
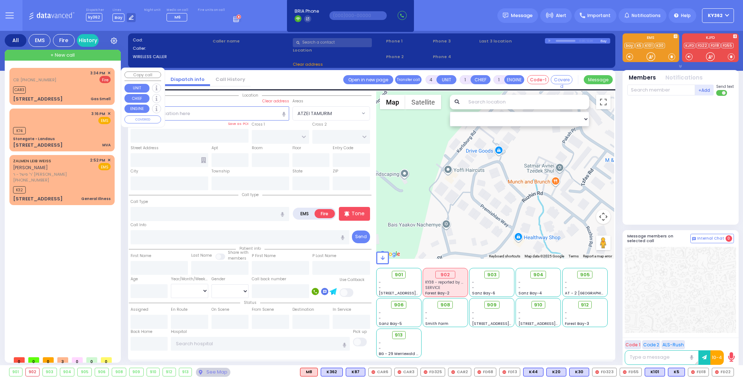
click at [111, 72] on div "CB: (845) 537-0517 3:34 PM ✕ Fire CAR3 Gas Smell" at bounding box center [62, 86] width 102 height 35
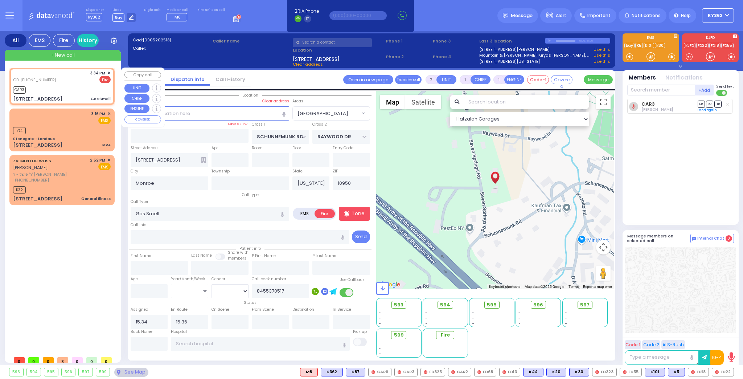
click at [110, 74] on span "✕" at bounding box center [108, 73] width 3 height 6
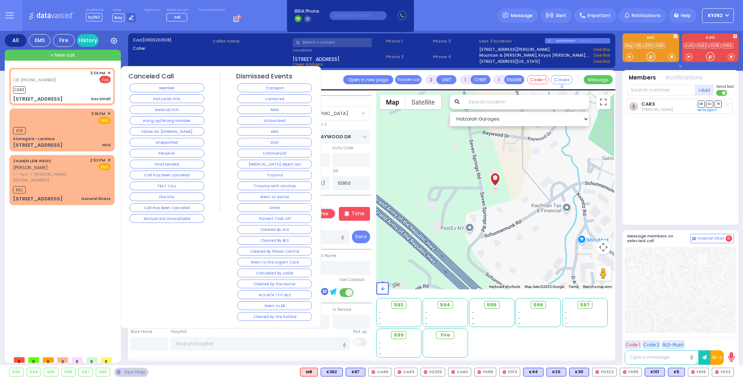
click at [249, 99] on button "Corrected" at bounding box center [274, 98] width 75 height 9
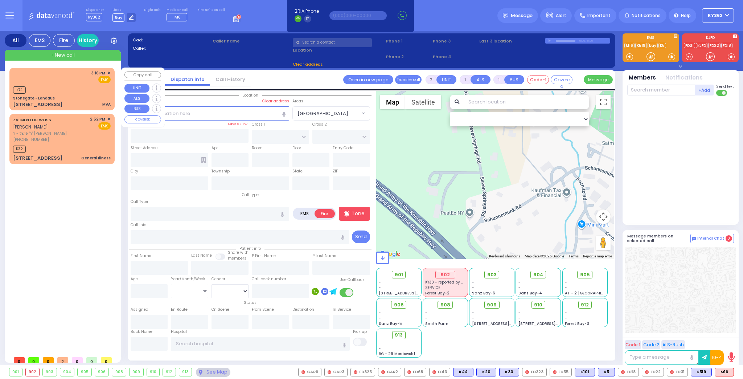
click at [67, 53] on span "+ New call" at bounding box center [62, 55] width 24 height 7
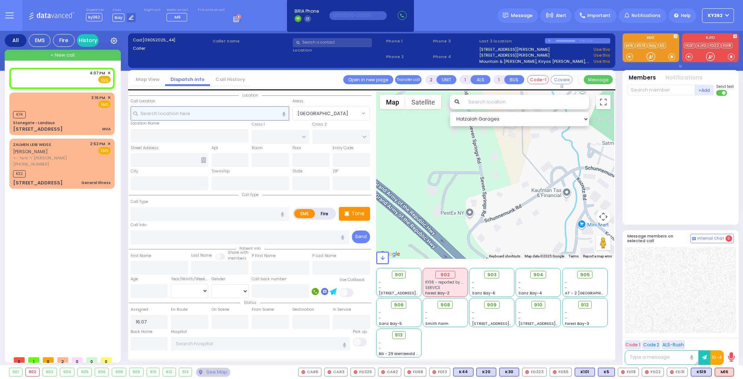
click at [187, 115] on input "text" at bounding box center [210, 113] width 159 height 14
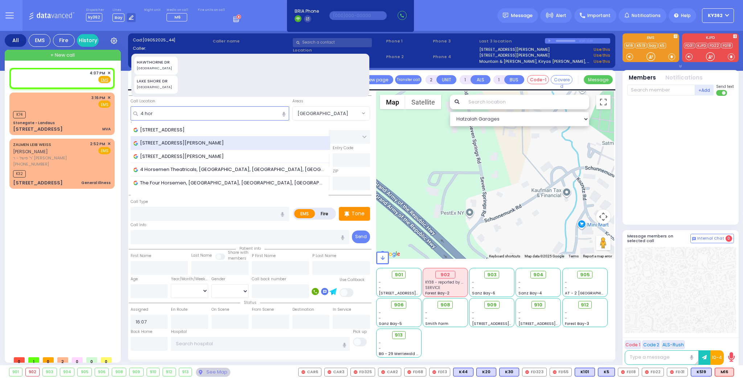
click at [178, 143] on span "4 Horton Road, Blooming Grove, NY, USA" at bounding box center [180, 142] width 93 height 7
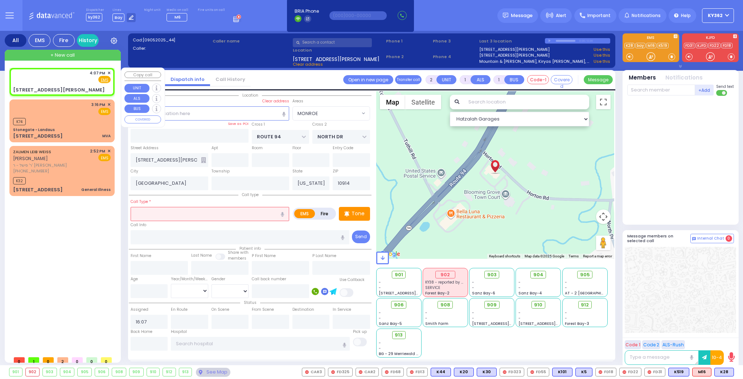
click at [53, 80] on div "4:07 PM ✕ Fire EMS" at bounding box center [62, 76] width 98 height 13
click at [704, 372] on span "M16" at bounding box center [702, 372] width 19 height 8
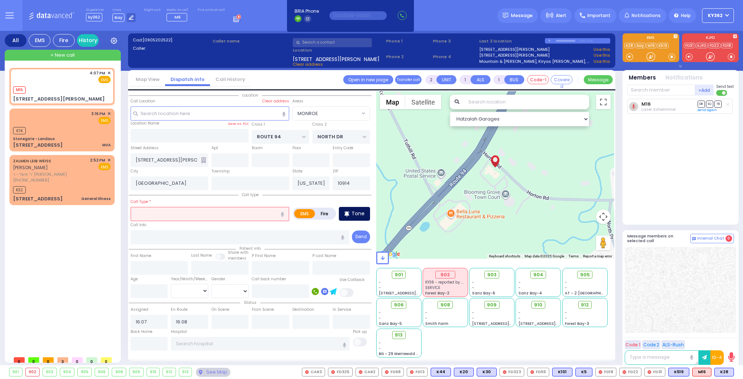
click at [362, 212] on p "Tone" at bounding box center [358, 214] width 13 height 8
click at [66, 85] on div "M16" at bounding box center [62, 89] width 98 height 9
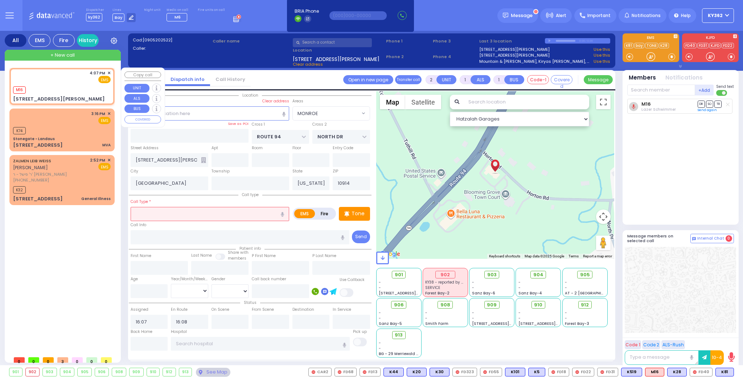
click at [65, 95] on div "4 Horton Rd" at bounding box center [62, 98] width 98 height 7
click at [678, 372] on span "K28" at bounding box center [677, 372] width 19 height 8
click at [725, 371] on span "K81" at bounding box center [725, 372] width 18 height 8
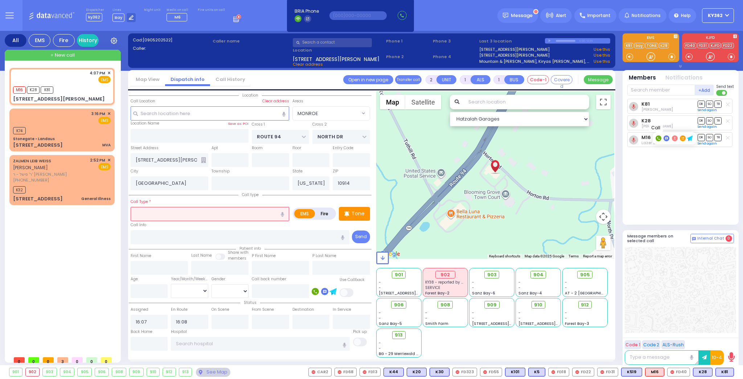
click at [657, 137] on icon at bounding box center [658, 138] width 3 height 3
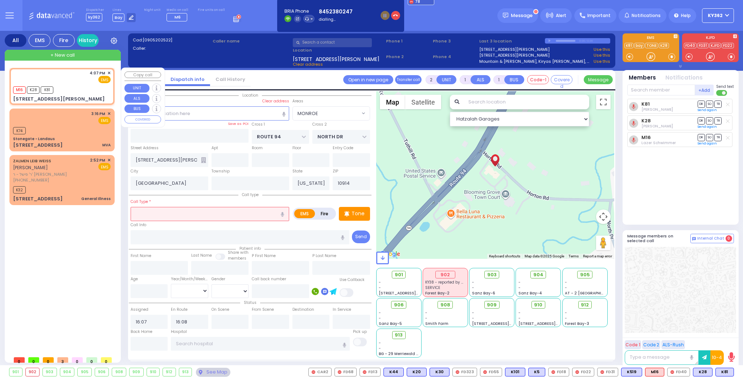
click at [85, 93] on div "4:07 PM ✕ EMS M16 K28" at bounding box center [62, 86] width 102 height 35
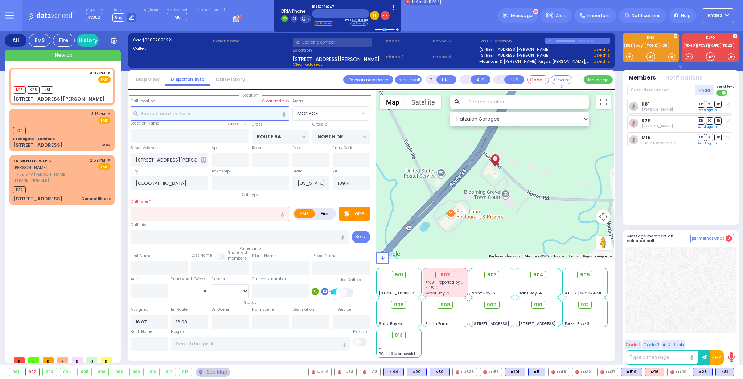
click at [167, 113] on input "text" at bounding box center [210, 113] width 159 height 14
click at [165, 113] on input "text" at bounding box center [210, 113] width 159 height 14
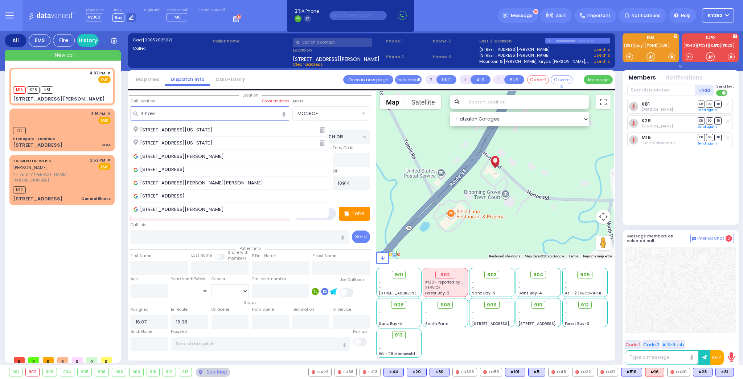
click at [181, 128] on span "[STREET_ADDRESS][US_STATE]" at bounding box center [174, 129] width 81 height 7
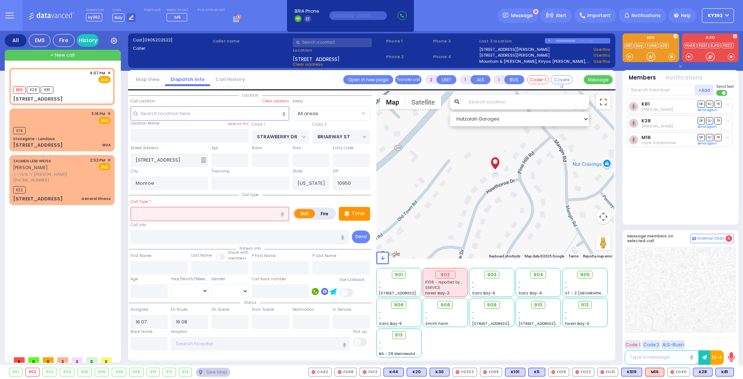
click at [193, 217] on input "text" at bounding box center [210, 214] width 159 height 14
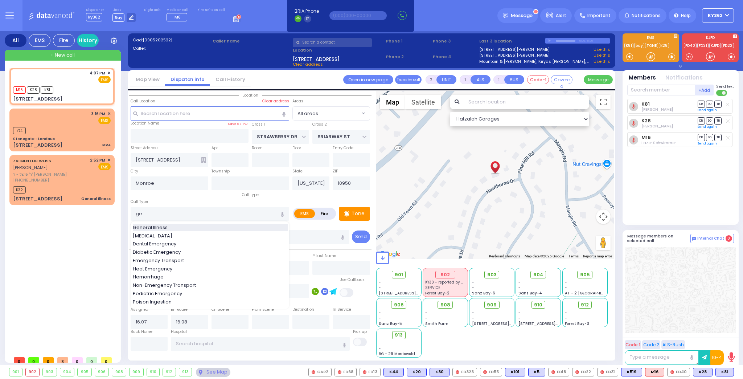
click at [196, 226] on div "General Illness" at bounding box center [210, 227] width 155 height 7
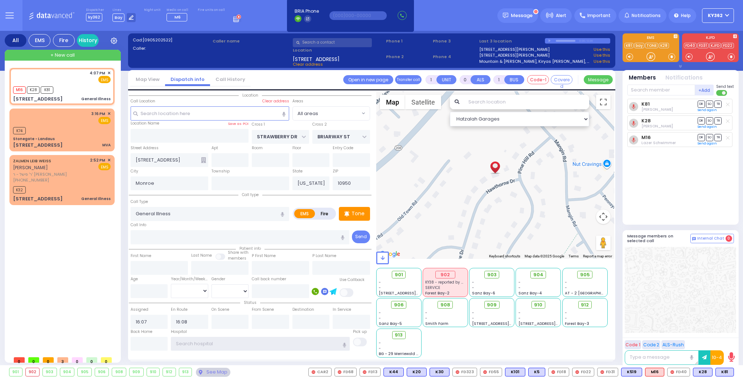
click at [212, 346] on input "text" at bounding box center [260, 344] width 179 height 14
click at [210, 344] on input "text" at bounding box center [260, 344] width 179 height 14
click at [344, 343] on icon "button" at bounding box center [344, 345] width 3 height 5
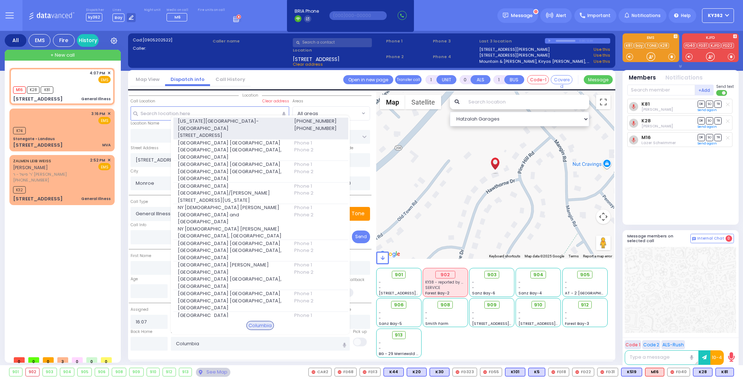
click at [251, 119] on span "[US_STATE][GEOGRAPHIC_DATA]- [GEOGRAPHIC_DATA]" at bounding box center [231, 125] width 107 height 14
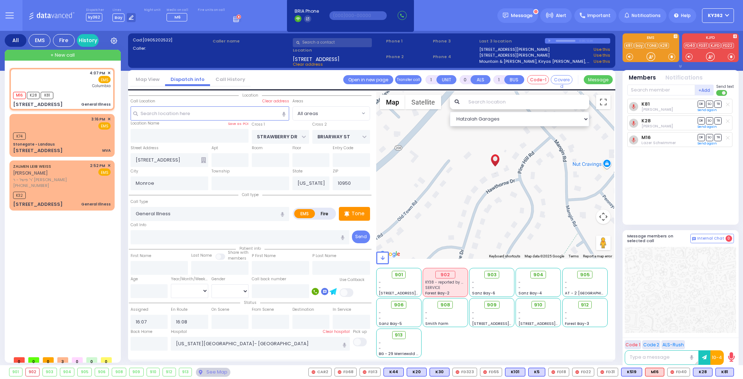
select select
click at [444, 304] on span "908" at bounding box center [448, 304] width 10 height 7
select select
radio input "true"
select select
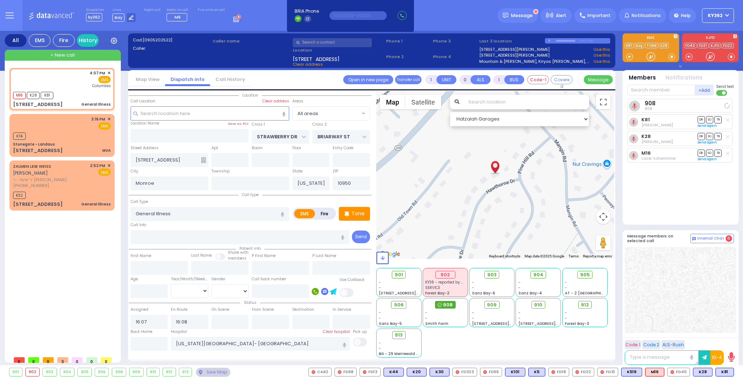
select select "Hatzalah Garages"
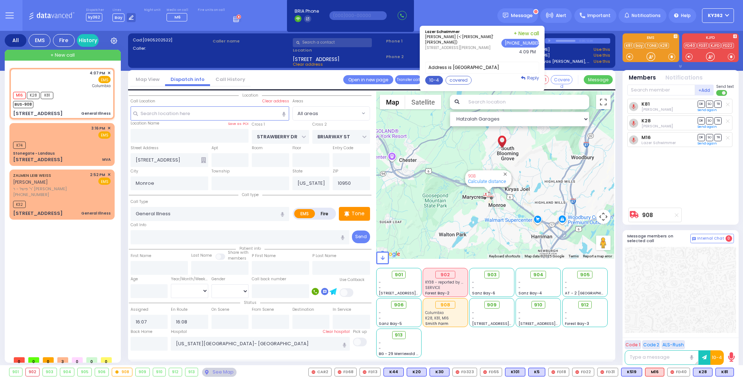
click at [442, 78] on button "10-4" at bounding box center [434, 80] width 18 height 9
type textarea "10-4 thank you"
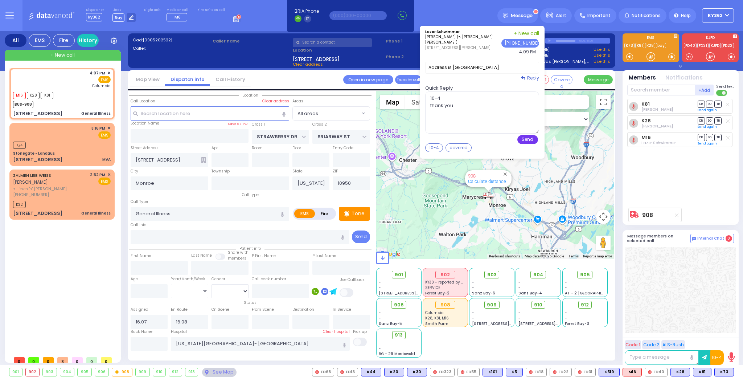
click at [532, 140] on button "Send" at bounding box center [527, 139] width 21 height 9
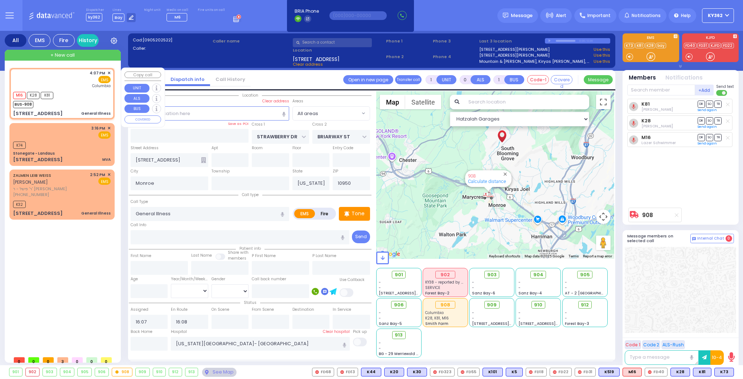
click at [74, 99] on div "M16 K28 K81 BUS-908" at bounding box center [62, 99] width 98 height 18
select select
radio input "true"
select select
select select "Hatzalah Garages"
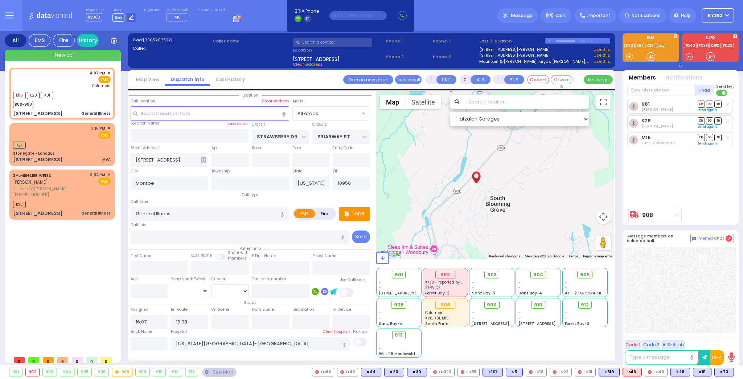
drag, startPoint x: 428, startPoint y: 151, endPoint x: 480, endPoint y: 177, distance: 58.6
click at [487, 179] on div "908 Calculate distance" at bounding box center [495, 175] width 238 height 168
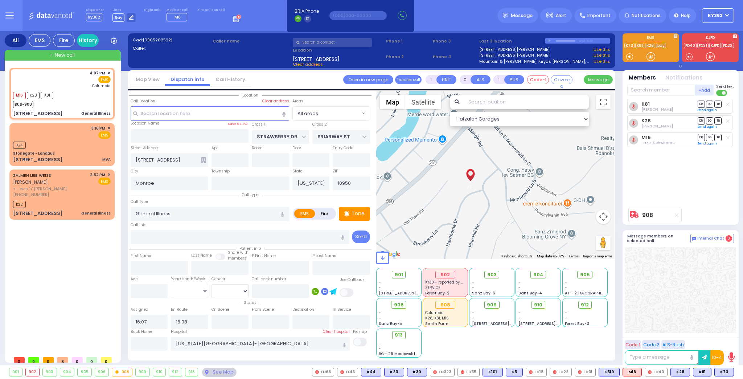
drag, startPoint x: 492, startPoint y: 188, endPoint x: 497, endPoint y: 143, distance: 45.7
click at [497, 143] on div "908 Calculate distance" at bounding box center [495, 175] width 238 height 168
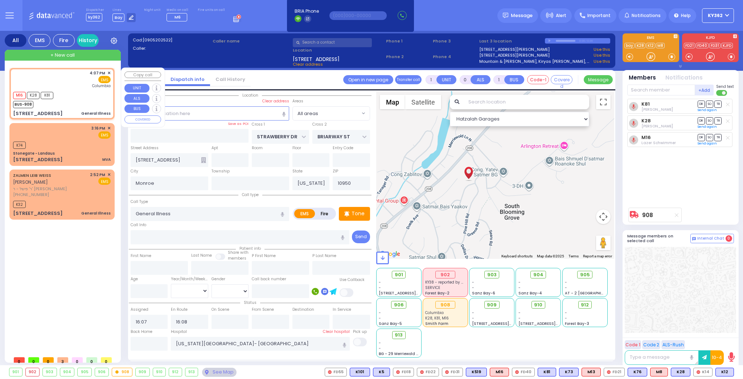
type input "6"
select select
radio input "true"
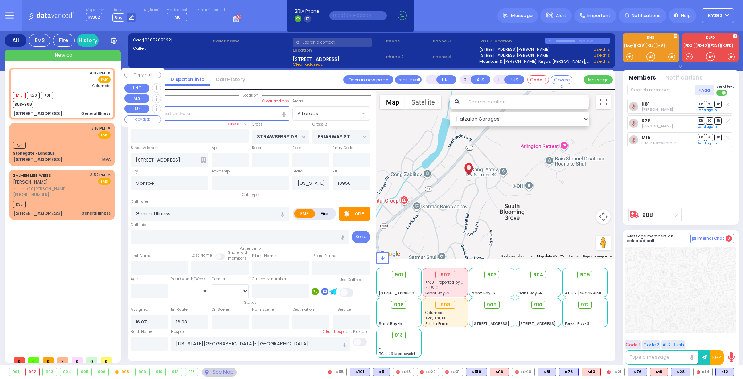
type input "Unknown"
select select "Year"
select select "Hatzalah Garages"
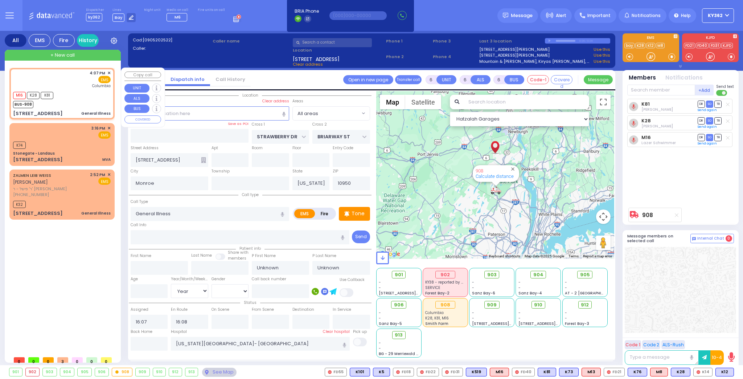
select select
radio input "true"
select select "Year"
select select "Hatzalah Garages"
select select
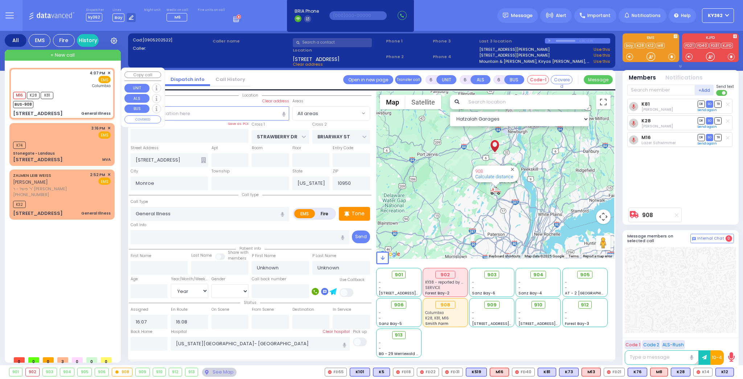
radio input "true"
select select "Year"
select select "Hatzalah Garages"
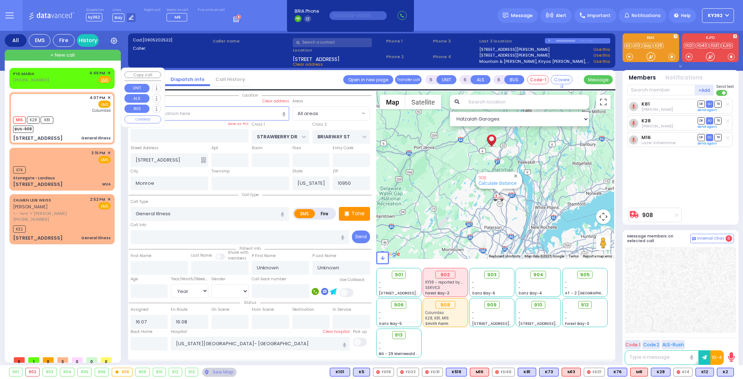
select select
radio input "true"
select select "Year"
select select "Hatzalah Garages"
select select
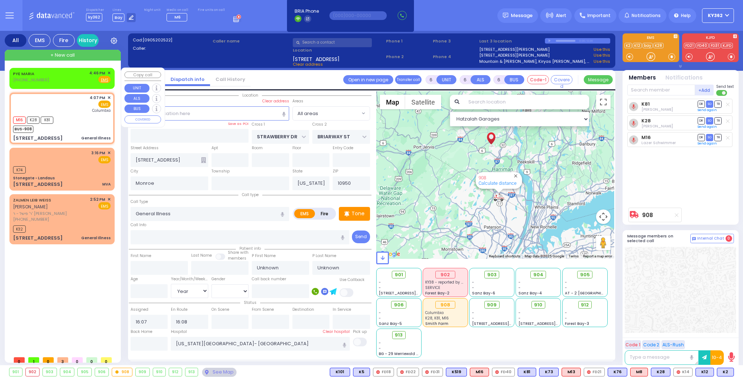
radio input "true"
select select "Year"
select select "Hatzalah Garages"
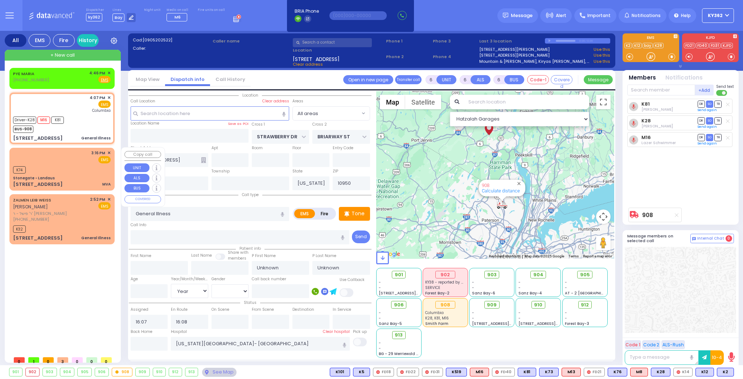
select select
radio input "true"
select select "Year"
type input "16:10"
type input "16:30"
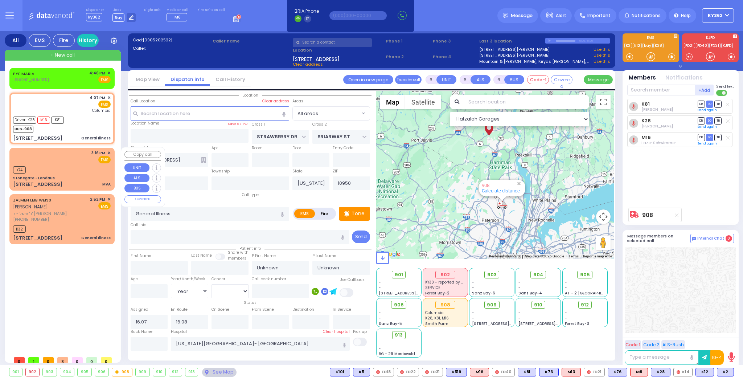
type input "17:15"
type input "17:25"
select select "Hatzalah Garages"
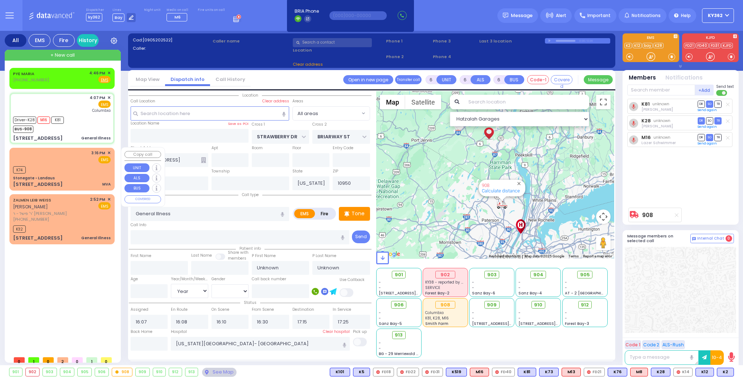
select select
radio input "true"
select select "Year"
select select "Hatzalah Garages"
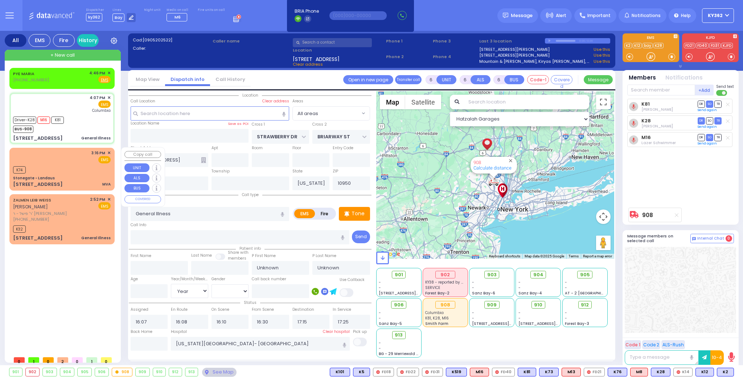
select select
radio input "true"
select select "Year"
select select "[DEMOGRAPHIC_DATA]"
select select "Hatzalah Garages"
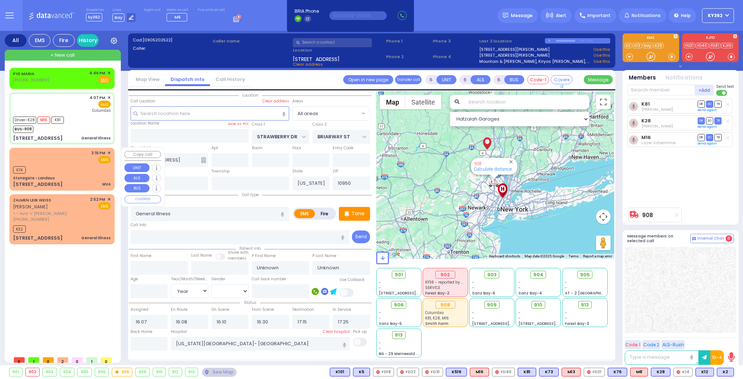
select select
radio input "true"
select select "Year"
select select "[DEMOGRAPHIC_DATA]"
select select "Hatzalah Garages"
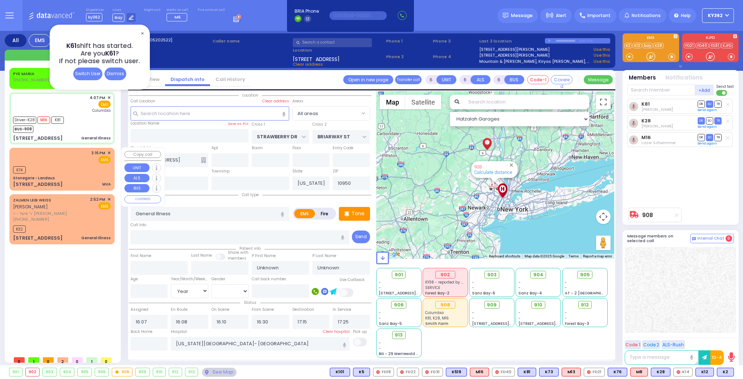
select select
radio input "true"
select select "Year"
select select "[DEMOGRAPHIC_DATA]"
select select "Hatzalah Garages"
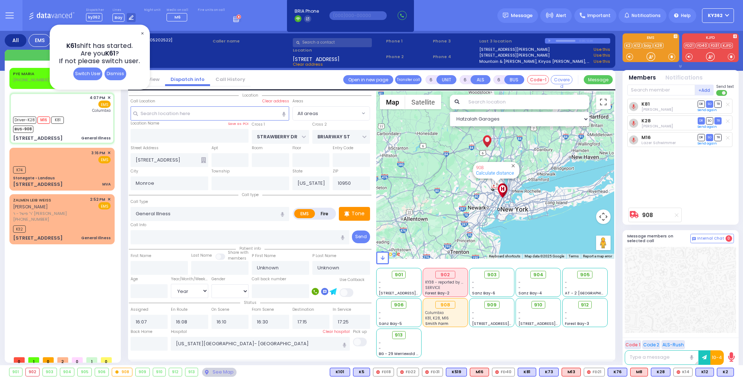
select select
radio input "true"
select select "Year"
select select "[DEMOGRAPHIC_DATA]"
select select "Hatzalah Garages"
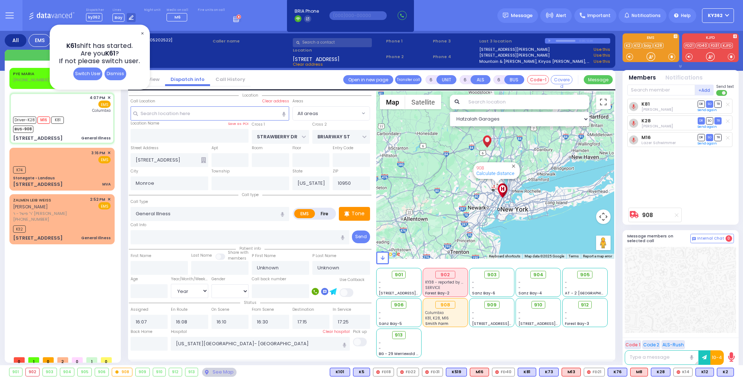
select select
radio input "true"
select select "Year"
select select "[DEMOGRAPHIC_DATA]"
select select "Hatzalah Garages"
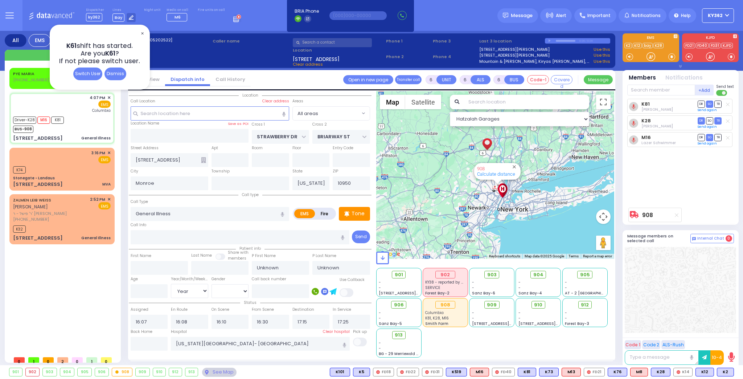
select select
radio input "true"
select select "Year"
select select "[DEMOGRAPHIC_DATA]"
select select "Hatzalah Garages"
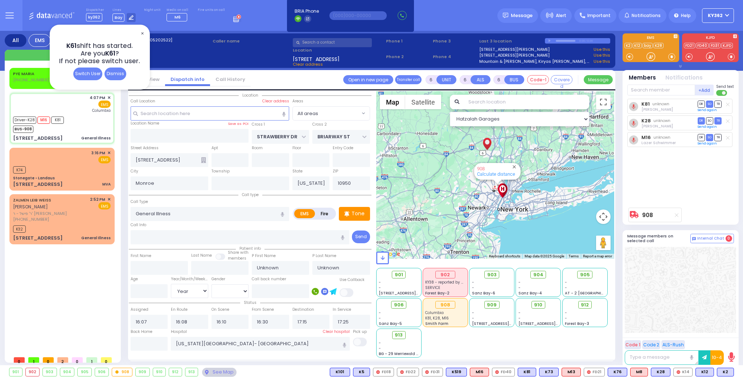
select select
radio input "true"
select select "Year"
select select "[DEMOGRAPHIC_DATA]"
select select "Hatzalah Garages"
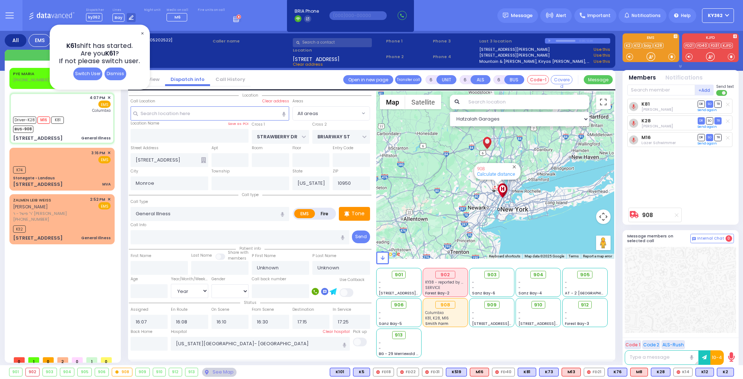
select select
radio input "true"
select select "Year"
select select "[DEMOGRAPHIC_DATA]"
select select "Hatzalah Garages"
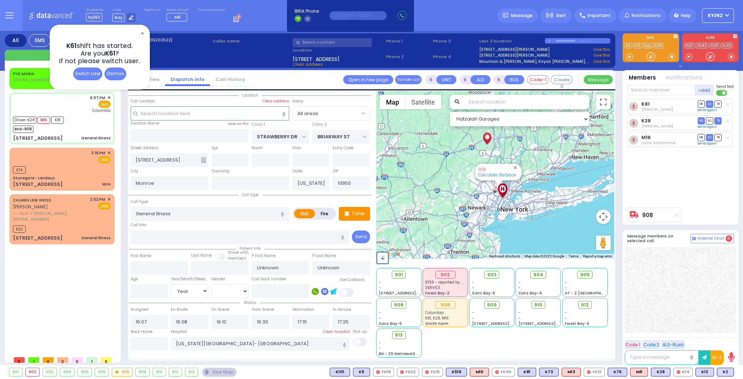
select select
radio input "true"
type input "[PERSON_NAME]"
type input "Smilowitz"
type input "6"
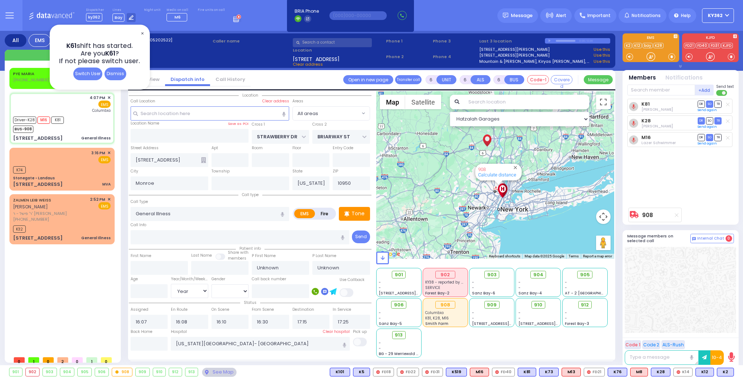
select select "Month"
select select "[DEMOGRAPHIC_DATA]"
select select "Hatzalah Garages"
select select
radio input "true"
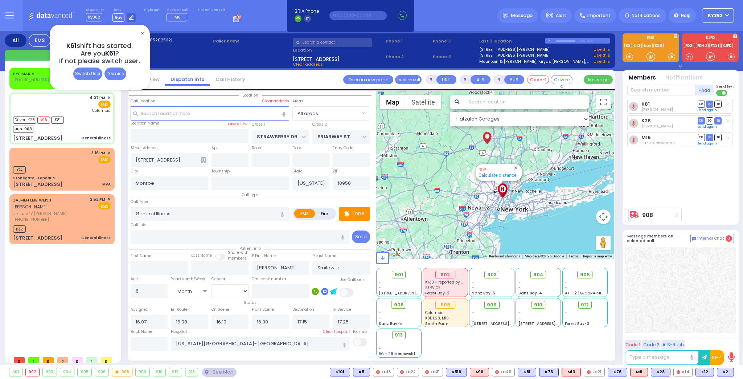
select select "Month"
select select "[DEMOGRAPHIC_DATA]"
select select "Hatzalah Garages"
select select
radio input "true"
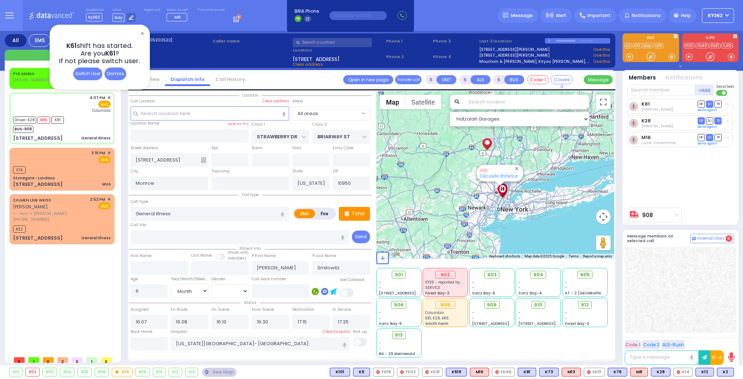
select select "Month"
select select "[DEMOGRAPHIC_DATA]"
select select "Hatzalah Garages"
select select
radio input "true"
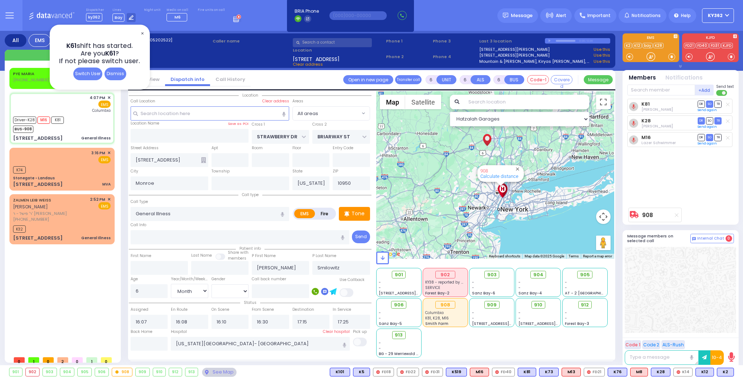
select select "Month"
select select "[DEMOGRAPHIC_DATA]"
select select "Hatzalah Garages"
select select
radio input "true"
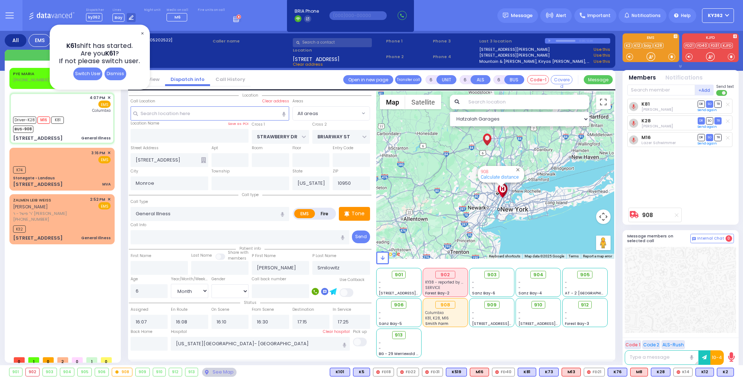
select select "Month"
select select "[DEMOGRAPHIC_DATA]"
select select "Hatzalah Garages"
select select
radio input "true"
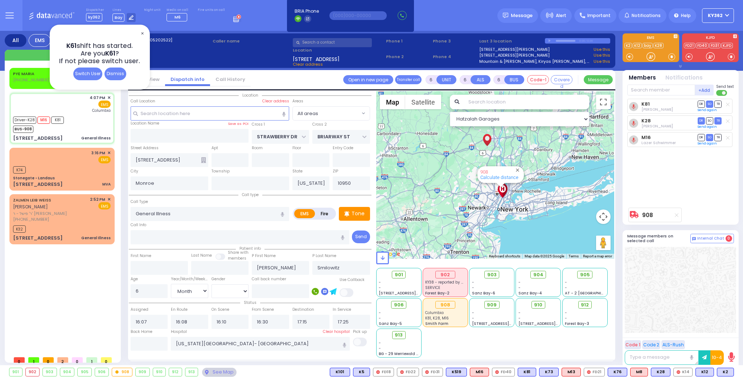
select select "Month"
select select "[DEMOGRAPHIC_DATA]"
select select "Hatzalah Garages"
select select
radio input "true"
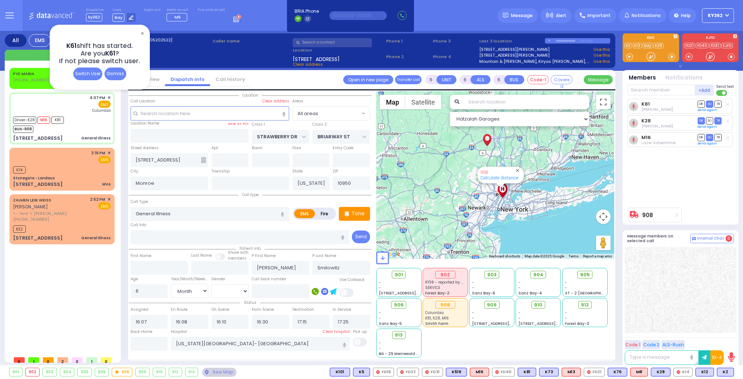
select select "Month"
select select "[DEMOGRAPHIC_DATA]"
select select "Hatzalah Garages"
select select
radio input "true"
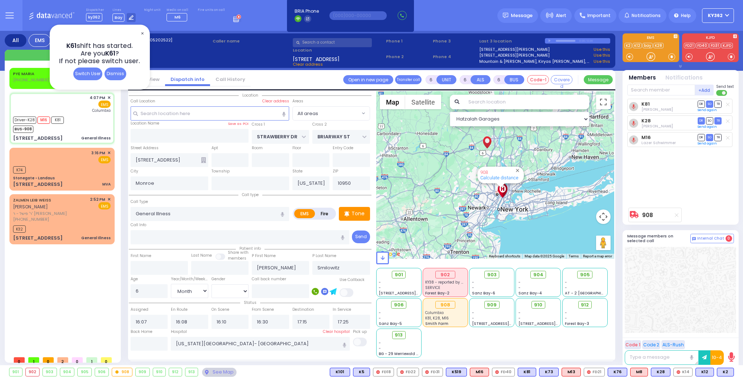
select select "Month"
select select "[DEMOGRAPHIC_DATA]"
select select "Hatzalah Garages"
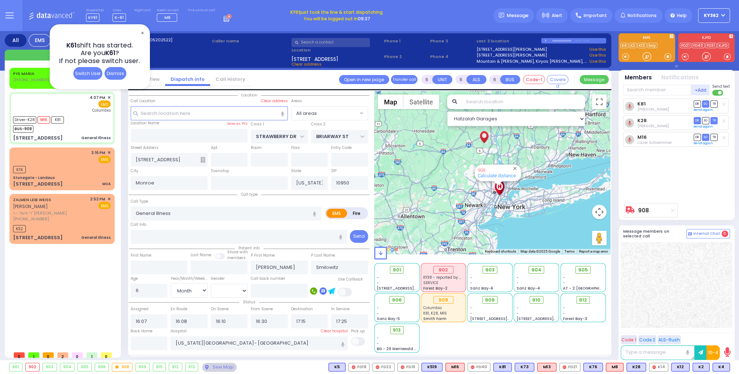
click at [712, 15] on span "ky362" at bounding box center [711, 15] width 15 height 7
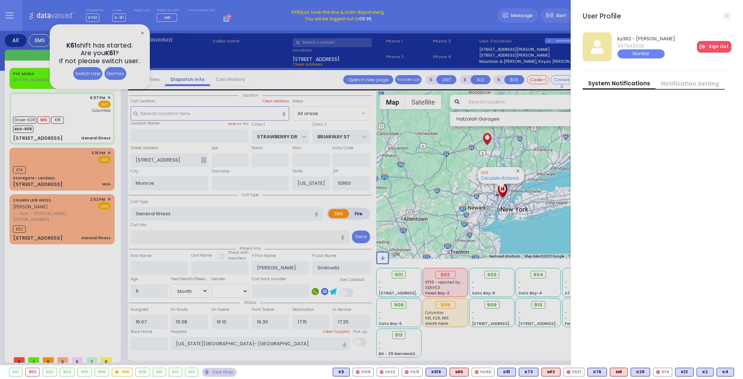
click at [714, 48] on link "Sign Out" at bounding box center [714, 47] width 34 height 12
